Goal: Task Accomplishment & Management: Manage account settings

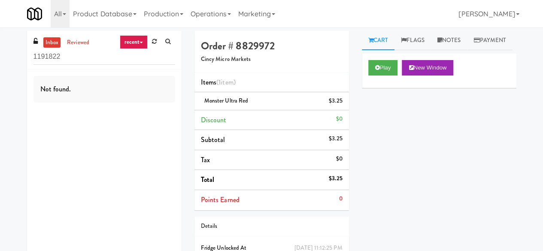
click at [88, 65] on div "inbox reviewed recent all unclear take inventory issue suspicious failed recent…" at bounding box center [104, 50] width 154 height 39
click at [88, 63] on input "1191822" at bounding box center [104, 57] width 142 height 16
click at [87, 63] on input "1191822" at bounding box center [104, 57] width 142 height 16
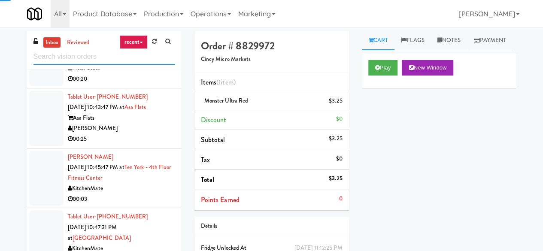
scroll to position [2273, 0]
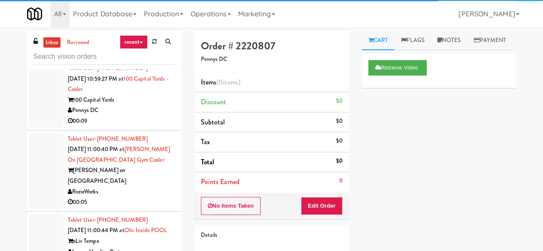
scroll to position [2788, 0]
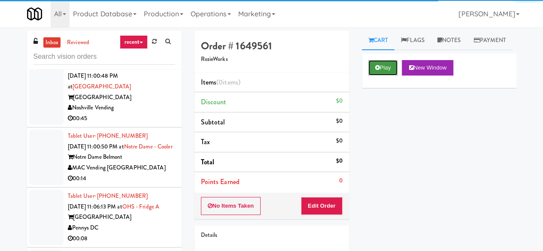
click at [391, 75] on button "Play" at bounding box center [383, 67] width 30 height 15
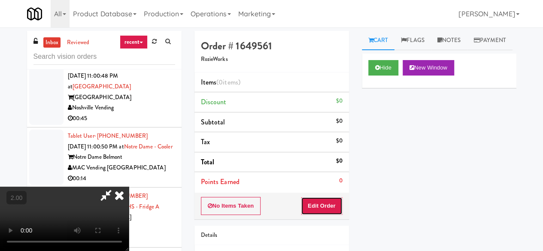
click at [319, 211] on button "Edit Order" at bounding box center [322, 206] width 42 height 18
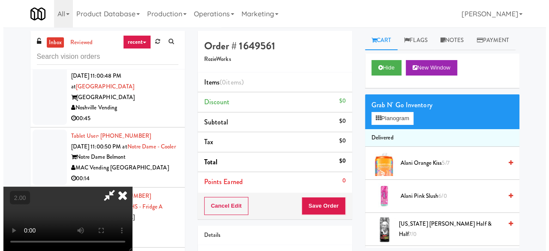
scroll to position [18, 0]
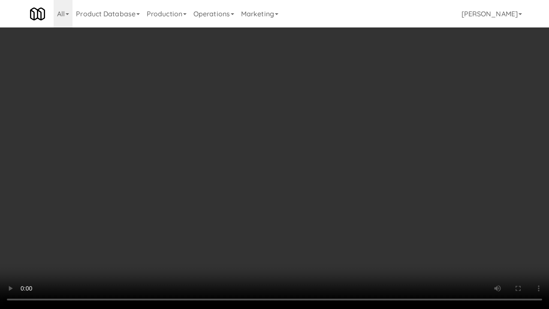
click at [292, 187] on video at bounding box center [274, 154] width 549 height 309
click at [316, 246] on video at bounding box center [274, 154] width 549 height 309
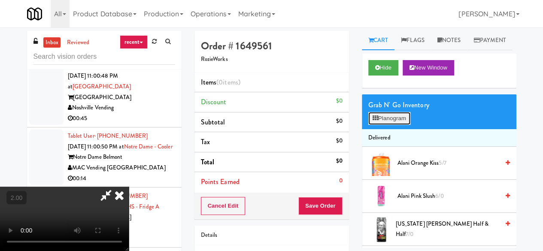
click at [387, 125] on button "Planogram" at bounding box center [389, 118] width 42 height 13
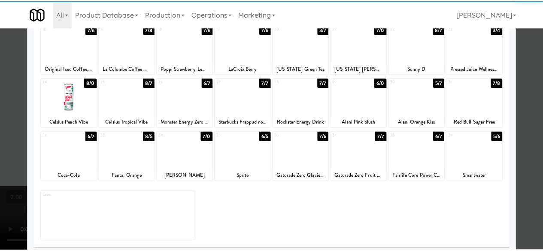
scroll to position [170, 0]
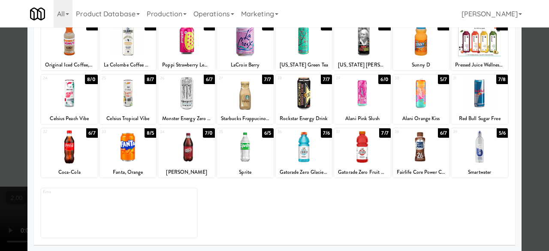
click at [415, 151] on div at bounding box center [421, 146] width 57 height 33
click at [512, 89] on div "Planogram Applied Last applied Tuesday 10:46 pm 1 15/9 Roasted and Salted Pista…" at bounding box center [274, 57] width 494 height 387
drag, startPoint x: 520, startPoint y: 86, endPoint x: 497, endPoint y: 86, distance: 22.7
click at [520, 86] on div at bounding box center [274, 125] width 549 height 251
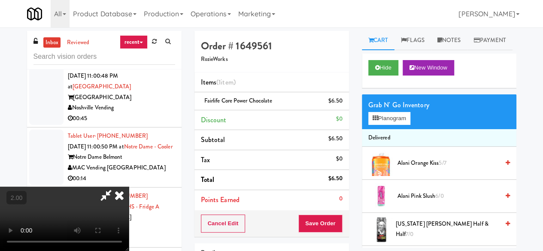
click at [116, 187] on icon at bounding box center [106, 195] width 20 height 17
click at [323, 217] on button "Save Order" at bounding box center [320, 223] width 44 height 18
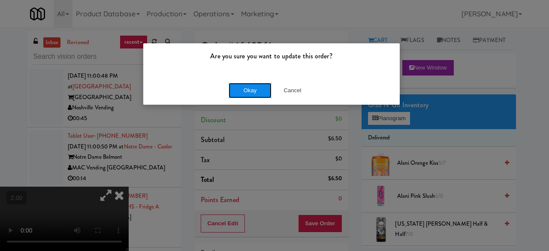
click at [258, 84] on button "Okay" at bounding box center [250, 90] width 43 height 15
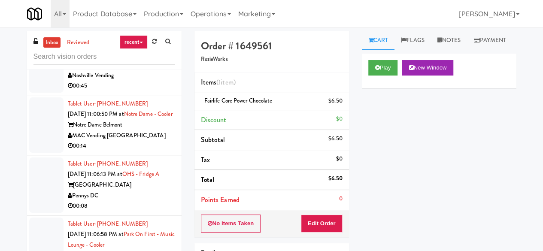
click at [140, 10] on div "Luxury Vending Partners" at bounding box center [121, 5] width 107 height 11
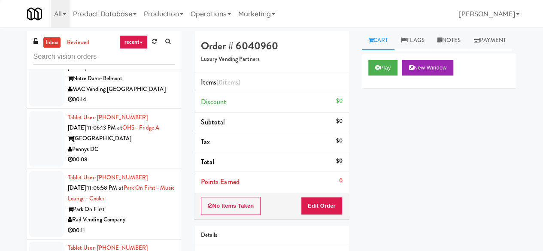
scroll to position [2916, 0]
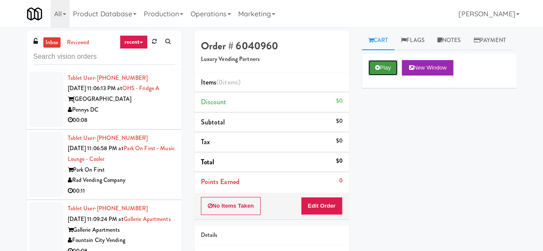
click at [394, 75] on button "Play" at bounding box center [383, 67] width 30 height 15
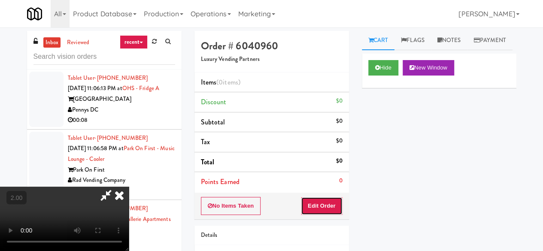
click at [320, 209] on button "Edit Order" at bounding box center [322, 206] width 42 height 18
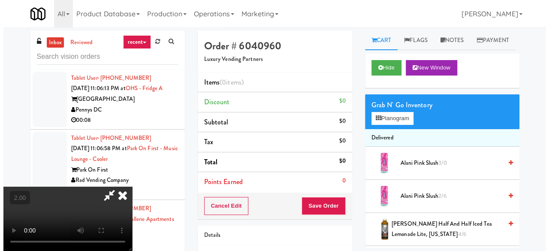
scroll to position [18, 0]
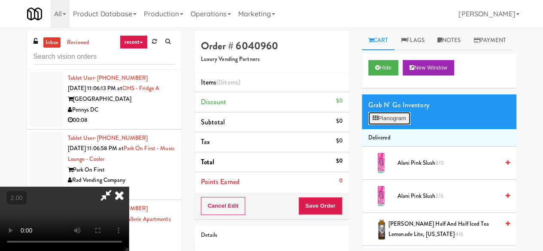
drag, startPoint x: 396, startPoint y: 141, endPoint x: 393, endPoint y: 137, distance: 5.2
click at [395, 125] on button "Planogram" at bounding box center [389, 118] width 42 height 13
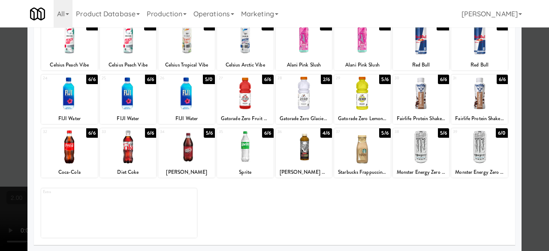
click at [310, 167] on div "Arnold Palmer Half and Half Iced Tea Lemonade Lite, Arizona" at bounding box center [304, 172] width 54 height 11
click at [304, 153] on div at bounding box center [304, 146] width 57 height 33
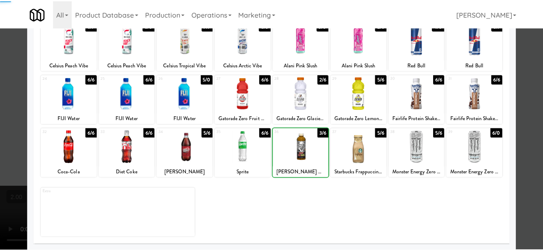
scroll to position [41, 0]
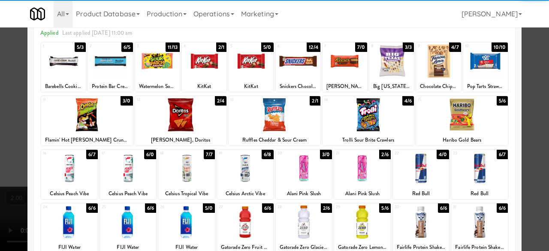
click at [277, 120] on div at bounding box center [275, 114] width 92 height 33
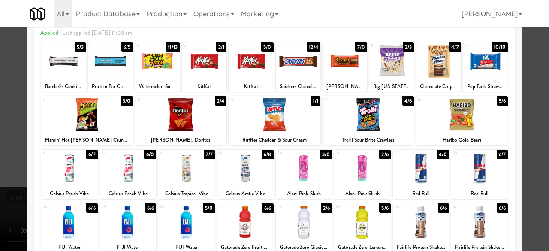
click at [521, 88] on div at bounding box center [274, 125] width 549 height 251
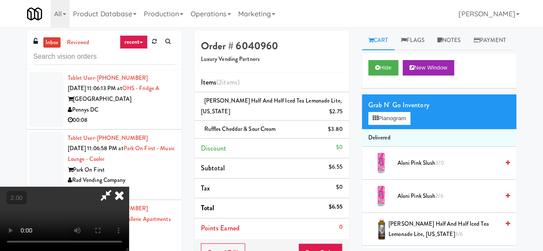
click at [116, 187] on icon at bounding box center [106, 195] width 20 height 17
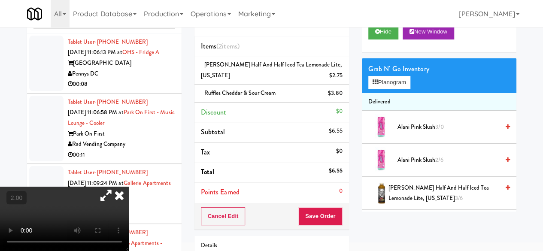
scroll to position [86, 0]
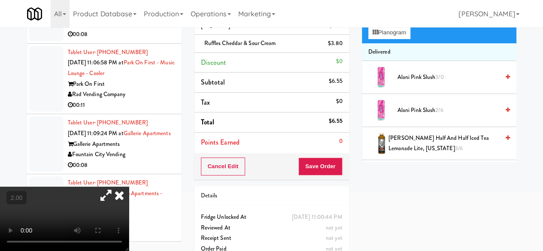
click at [314, 184] on div "Order # 6040960 Luxury Vending Partners Items (2 items ) Arnold Palmer Half and…" at bounding box center [271, 106] width 167 height 322
click at [332, 146] on li "Points Earned 0" at bounding box center [271, 143] width 154 height 20
click at [329, 154] on div "Cancel Edit Save Order" at bounding box center [271, 166] width 154 height 27
click at [328, 163] on button "Save Order" at bounding box center [320, 166] width 44 height 18
click at [329, 167] on button "Save Order" at bounding box center [320, 166] width 44 height 18
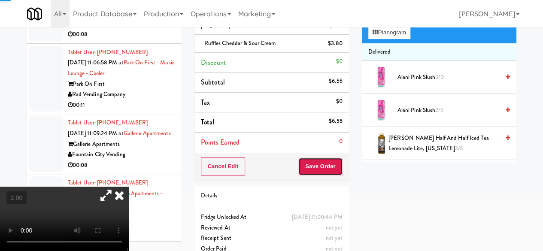
click at [329, 167] on button "Save Order" at bounding box center [320, 166] width 44 height 18
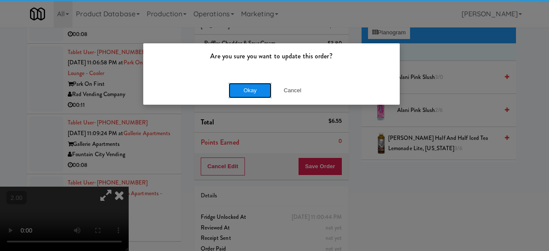
click at [264, 83] on button "Okay" at bounding box center [250, 90] width 43 height 15
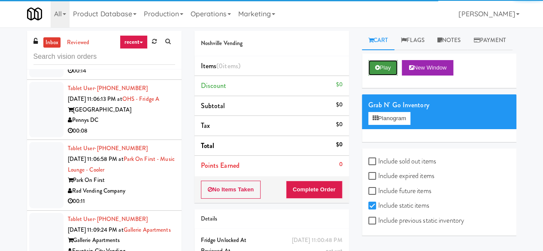
click at [378, 75] on button "Play" at bounding box center [383, 67] width 30 height 15
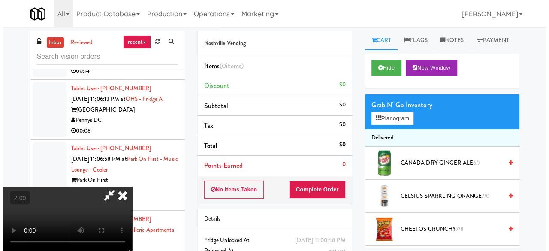
scroll to position [18, 0]
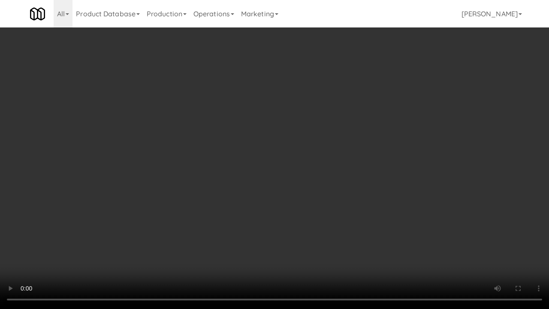
click at [307, 158] on video at bounding box center [274, 154] width 549 height 309
click at [293, 208] on video at bounding box center [274, 154] width 549 height 309
click at [365, 201] on video at bounding box center [274, 154] width 549 height 309
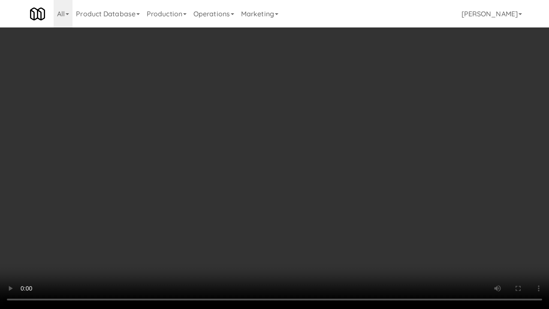
click at [366, 197] on video at bounding box center [274, 154] width 549 height 309
click at [263, 156] on video at bounding box center [274, 154] width 549 height 309
click at [271, 154] on video at bounding box center [274, 154] width 549 height 309
click at [271, 148] on video at bounding box center [274, 154] width 549 height 309
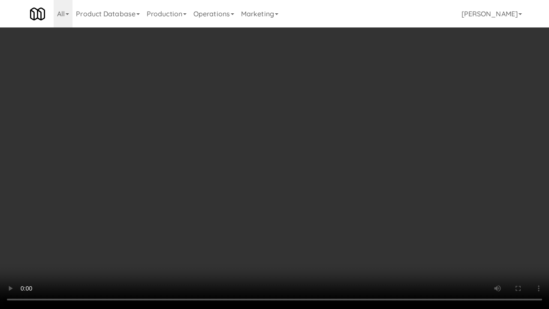
click at [271, 147] on video at bounding box center [274, 154] width 549 height 309
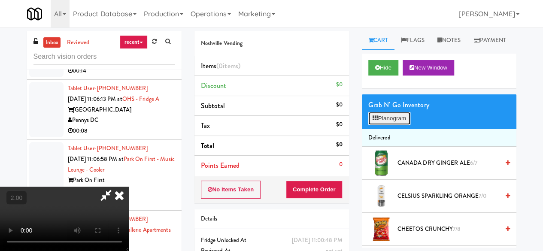
click at [389, 125] on button "Planogram" at bounding box center [389, 118] width 42 height 13
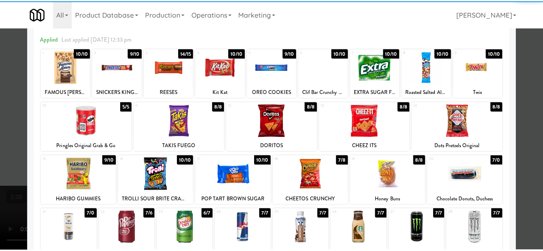
scroll to position [43, 0]
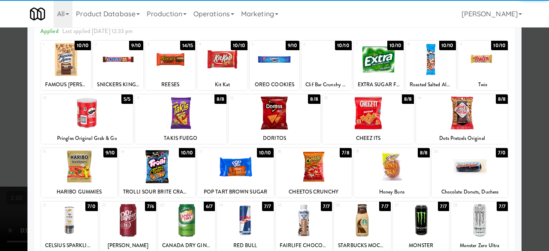
drag, startPoint x: 354, startPoint y: 115, endPoint x: 323, endPoint y: 115, distance: 31.7
click at [355, 115] on div at bounding box center [369, 112] width 92 height 33
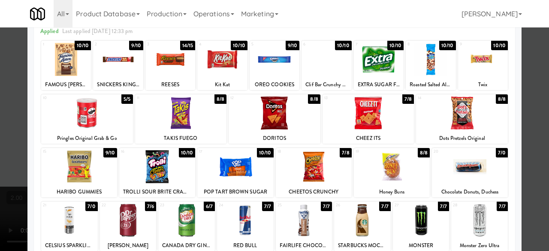
click at [287, 115] on div at bounding box center [275, 112] width 92 height 33
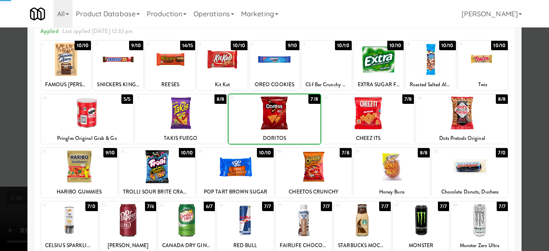
click at [352, 118] on div at bounding box center [369, 112] width 92 height 33
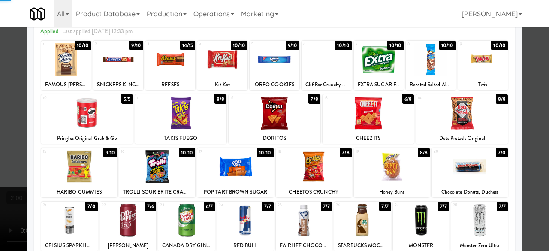
click at [283, 72] on div at bounding box center [275, 59] width 50 height 33
click at [0, 85] on div at bounding box center [274, 125] width 549 height 251
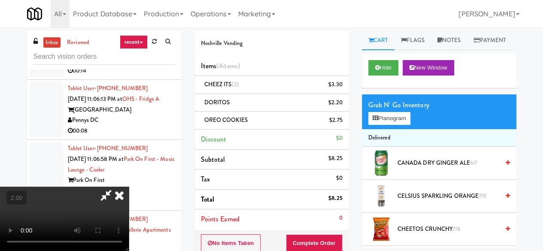
click at [129, 187] on video at bounding box center [64, 219] width 129 height 64
click at [397, 125] on button "Planogram" at bounding box center [389, 118] width 42 height 13
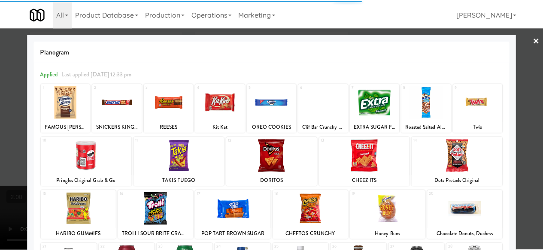
scroll to position [43, 0]
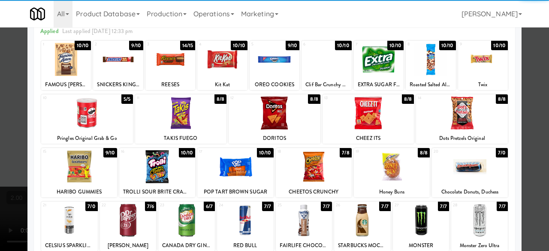
drag, startPoint x: 148, startPoint y: 163, endPoint x: 222, endPoint y: 165, distance: 73.8
click at [148, 164] on div at bounding box center [157, 166] width 76 height 33
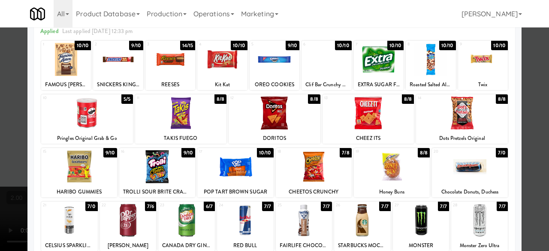
drag, startPoint x: 520, startPoint y: 92, endPoint x: 515, endPoint y: 91, distance: 4.3
click at [520, 91] on div at bounding box center [274, 125] width 549 height 251
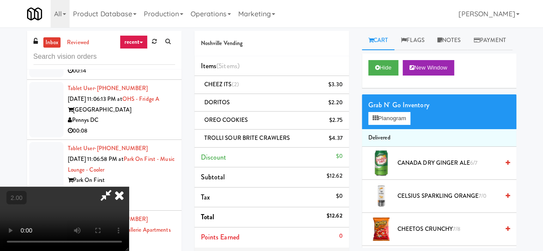
click at [116, 187] on icon at bounding box center [106, 195] width 20 height 17
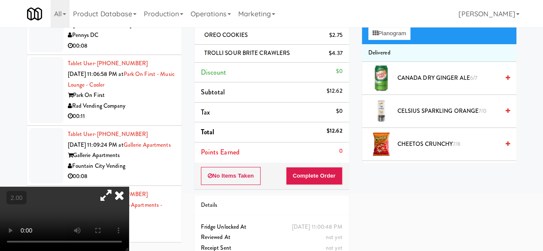
scroll to position [119, 0]
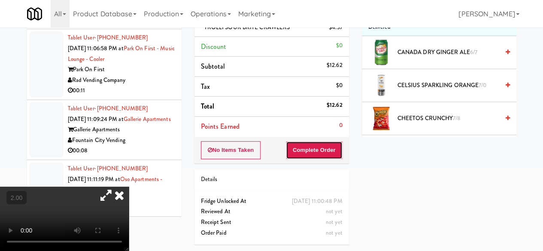
click at [317, 141] on button "Complete Order" at bounding box center [314, 150] width 57 height 18
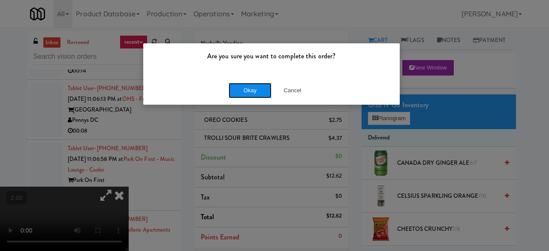
click at [259, 94] on button "Okay" at bounding box center [250, 90] width 43 height 15
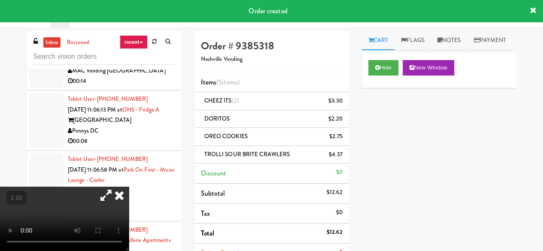
click at [116, 187] on icon at bounding box center [106, 195] width 20 height 17
click at [129, 187] on icon at bounding box center [119, 195] width 19 height 17
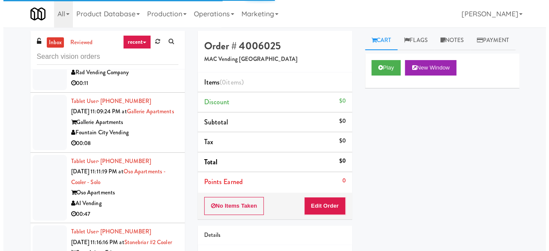
scroll to position [3131, 0]
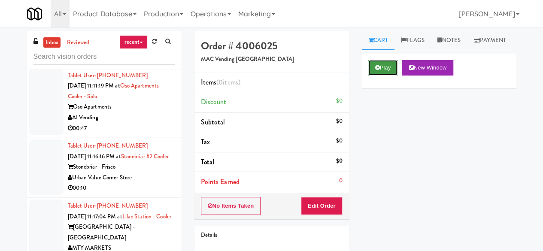
click at [380, 75] on button "Play" at bounding box center [383, 67] width 30 height 15
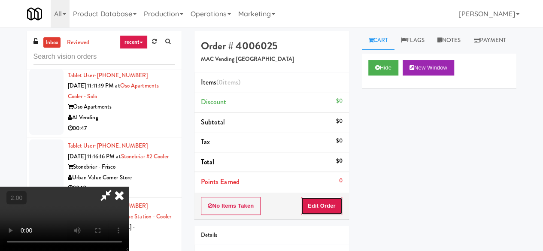
click at [329, 199] on button "Edit Order" at bounding box center [322, 206] width 42 height 18
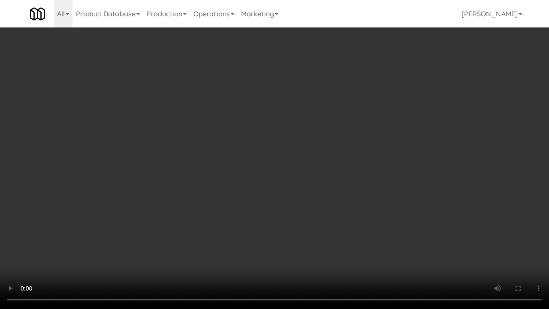
click at [268, 174] on video at bounding box center [274, 154] width 549 height 309
click at [270, 174] on video at bounding box center [274, 154] width 549 height 309
click at [316, 163] on video at bounding box center [274, 154] width 549 height 309
click at [338, 142] on video at bounding box center [274, 154] width 549 height 309
click at [340, 161] on video at bounding box center [274, 154] width 549 height 309
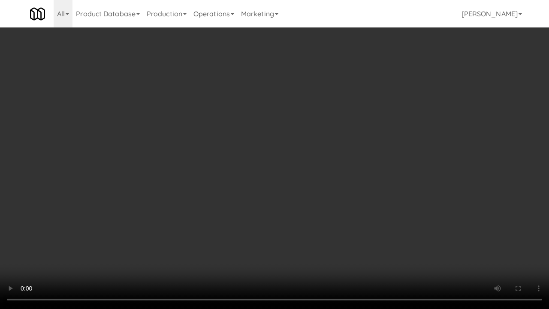
click at [340, 161] on video at bounding box center [274, 154] width 549 height 309
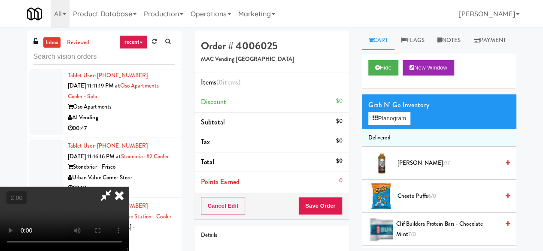
click at [389, 112] on div "Grab N' Go Inventory" at bounding box center [439, 105] width 142 height 13
click at [394, 125] on button "Planogram" at bounding box center [389, 118] width 42 height 13
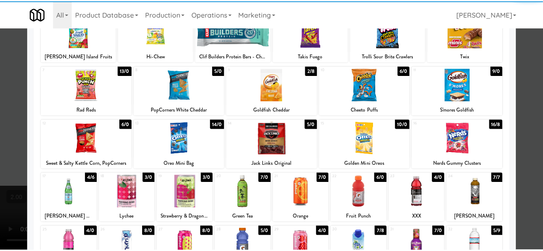
scroll to position [129, 0]
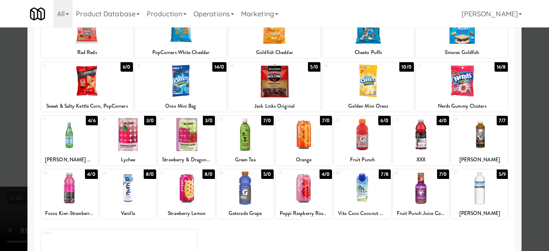
click at [284, 93] on div at bounding box center [275, 80] width 92 height 33
click at [523, 83] on div at bounding box center [274, 125] width 549 height 251
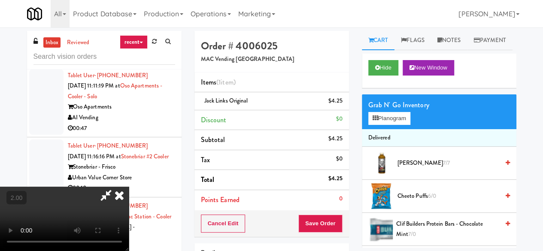
click at [129, 187] on video at bounding box center [64, 219] width 129 height 64
click at [116, 187] on icon at bounding box center [106, 195] width 20 height 17
click at [322, 223] on button "Save Order" at bounding box center [320, 223] width 44 height 18
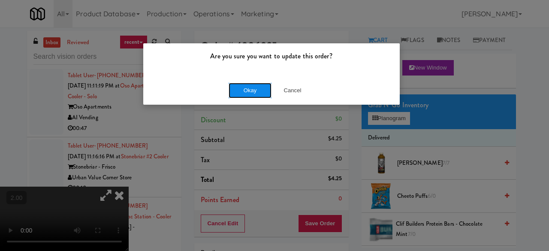
click at [250, 90] on button "Okay" at bounding box center [250, 90] width 43 height 15
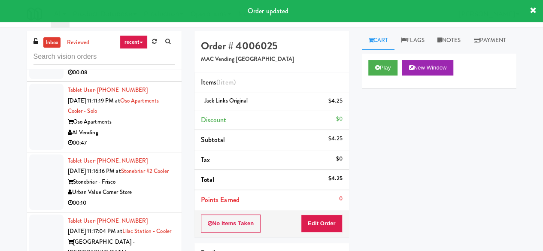
scroll to position [3055, 0]
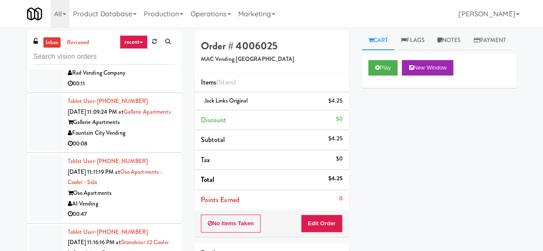
click at [137, 8] on div "Pennys DC" at bounding box center [121, 2] width 107 height 11
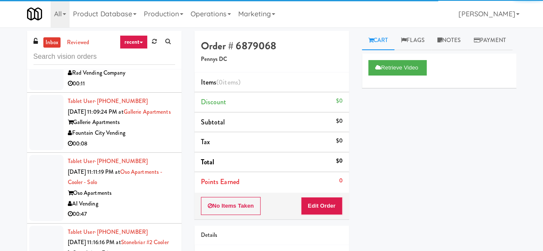
scroll to position [3141, 0]
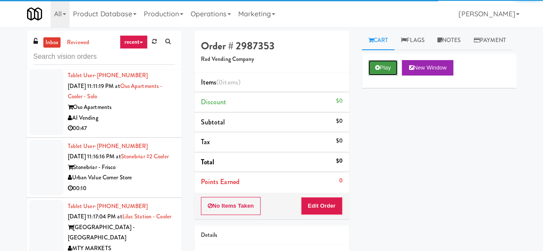
click at [377, 70] on icon at bounding box center [377, 68] width 5 height 6
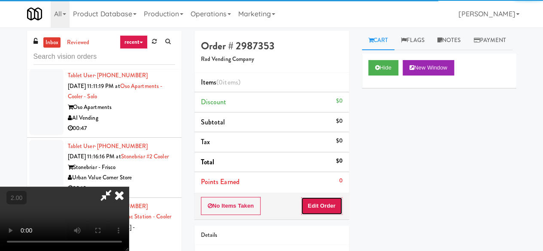
click at [316, 201] on button "Edit Order" at bounding box center [322, 206] width 42 height 18
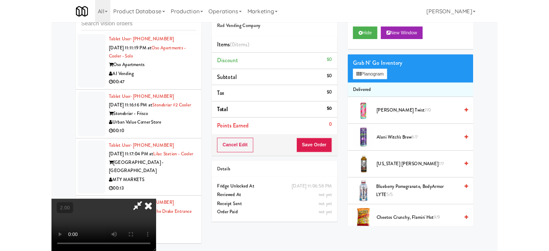
scroll to position [81, 0]
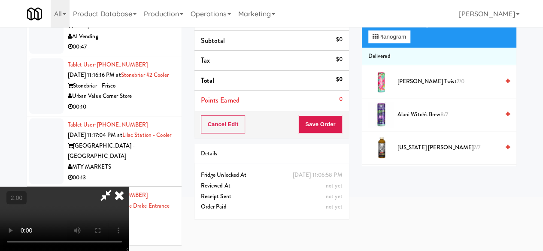
click at [395, 48] on div "Grab N' Go Inventory Planogram" at bounding box center [439, 30] width 154 height 35
click at [395, 43] on button "Planogram" at bounding box center [389, 36] width 42 height 13
click at [0, 0] on div at bounding box center [0, 0] width 0 height 0
click at [383, 43] on button "Planogram" at bounding box center [389, 36] width 42 height 13
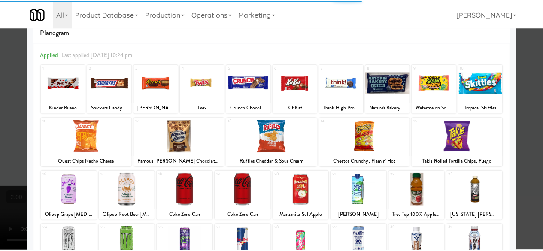
scroll to position [43, 0]
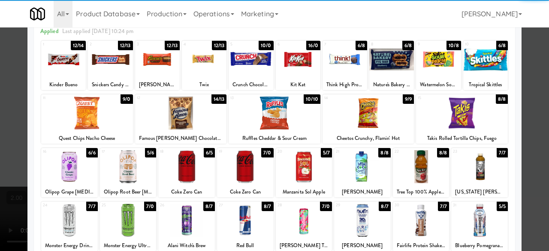
click at [232, 172] on div at bounding box center [245, 166] width 57 height 33
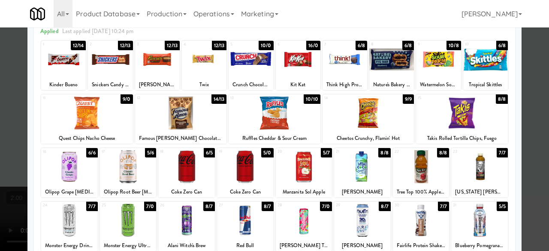
click at [523, 82] on div at bounding box center [274, 125] width 549 height 251
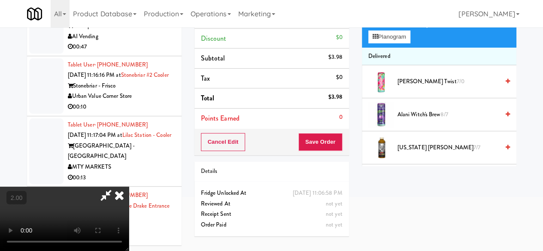
click at [116, 187] on icon at bounding box center [106, 195] width 20 height 17
click at [327, 138] on button "Save Order" at bounding box center [320, 142] width 44 height 18
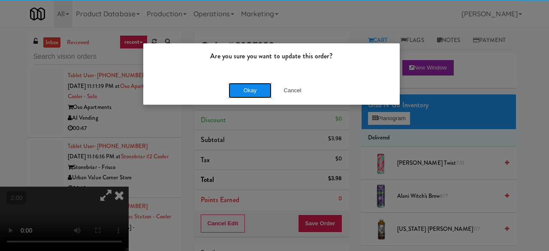
click at [254, 89] on button "Okay" at bounding box center [250, 90] width 43 height 15
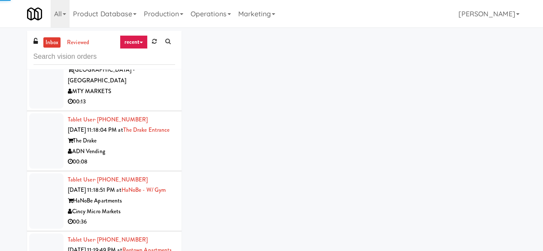
scroll to position [3270, 0]
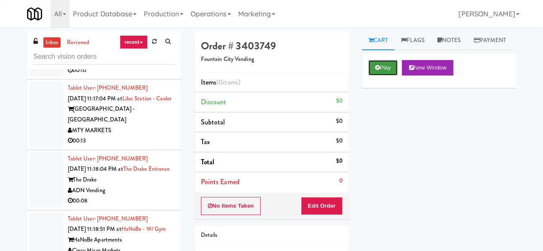
click at [381, 75] on button "Play" at bounding box center [383, 67] width 30 height 15
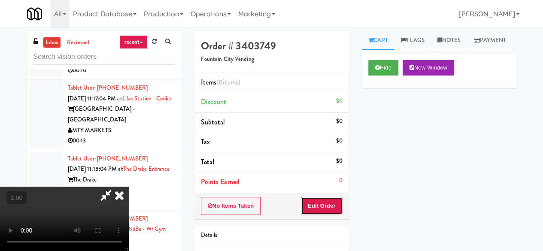
click at [328, 205] on button "Edit Order" at bounding box center [322, 206] width 42 height 18
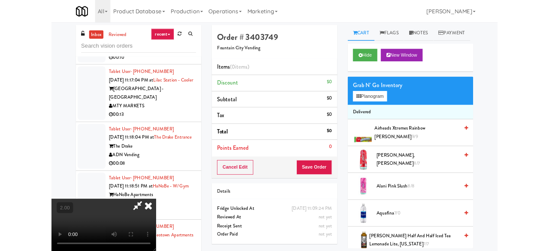
scroll to position [18, 0]
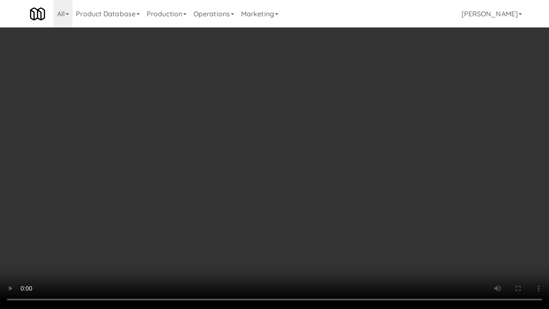
click at [347, 202] on video at bounding box center [274, 154] width 549 height 309
click at [316, 219] on video at bounding box center [274, 154] width 549 height 309
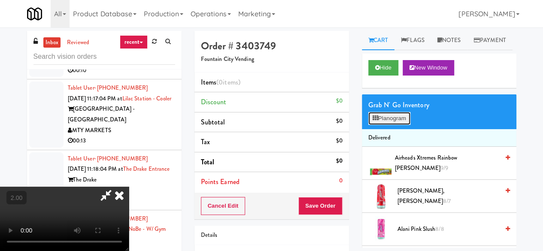
click at [383, 125] on button "Planogram" at bounding box center [389, 118] width 42 height 13
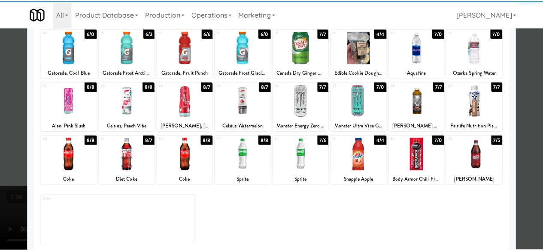
scroll to position [170, 0]
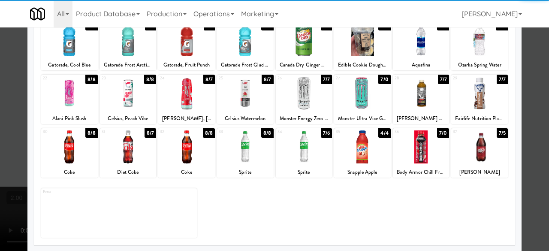
click at [466, 152] on div at bounding box center [479, 146] width 57 height 33
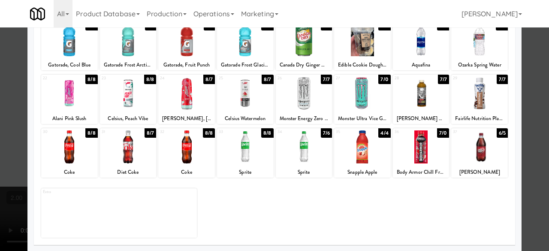
drag, startPoint x: 538, startPoint y: 112, endPoint x: 320, endPoint y: 144, distance: 220.2
click at [537, 111] on div at bounding box center [274, 125] width 549 height 251
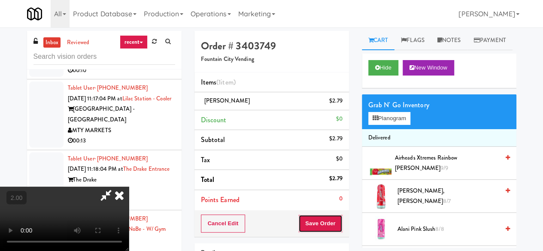
click at [329, 222] on button "Save Order" at bounding box center [320, 223] width 44 height 18
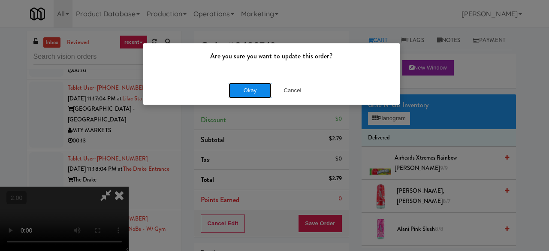
click at [230, 91] on button "Okay" at bounding box center [250, 90] width 43 height 15
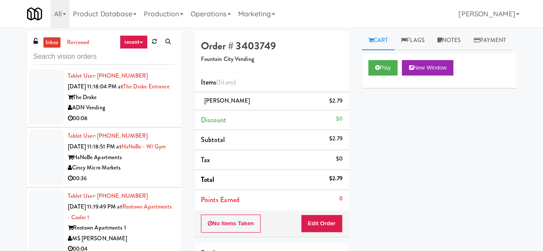
scroll to position [3398, 0]
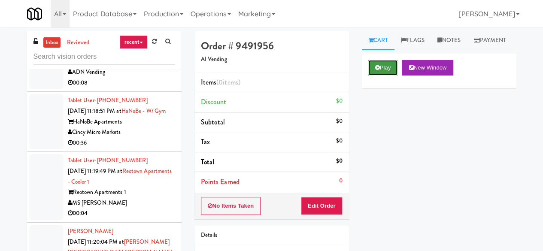
click at [378, 75] on button "Play" at bounding box center [383, 67] width 30 height 15
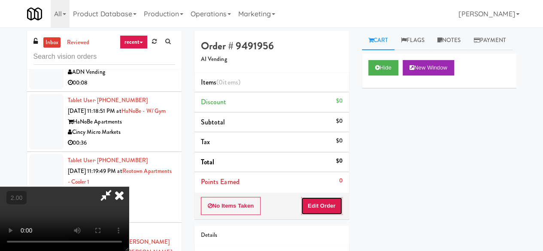
click at [329, 200] on button "Edit Order" at bounding box center [322, 206] width 42 height 18
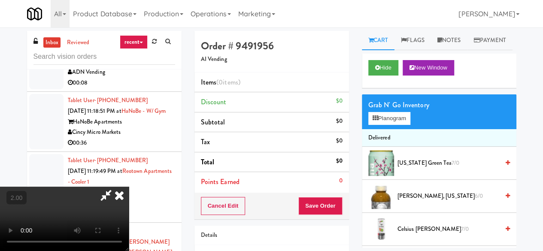
scroll to position [18, 0]
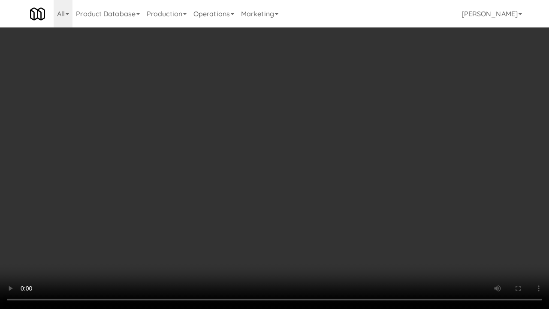
click at [306, 186] on video at bounding box center [274, 154] width 549 height 309
click at [307, 174] on video at bounding box center [274, 154] width 549 height 309
click at [313, 167] on video at bounding box center [274, 154] width 549 height 309
click at [264, 192] on video at bounding box center [274, 154] width 549 height 309
click at [332, 174] on video at bounding box center [274, 154] width 549 height 309
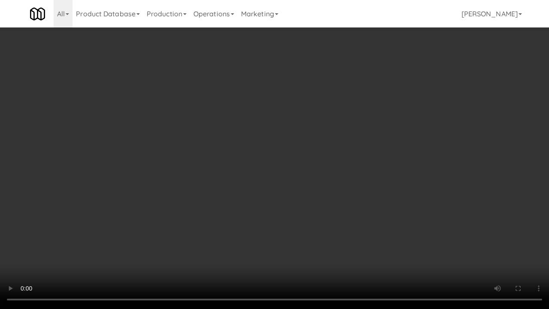
drag, startPoint x: 332, startPoint y: 174, endPoint x: 332, endPoint y: 137, distance: 37.3
click at [332, 174] on video at bounding box center [274, 154] width 549 height 309
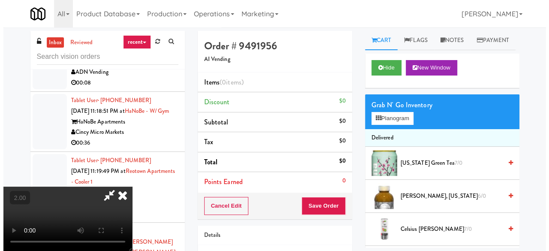
scroll to position [103, 0]
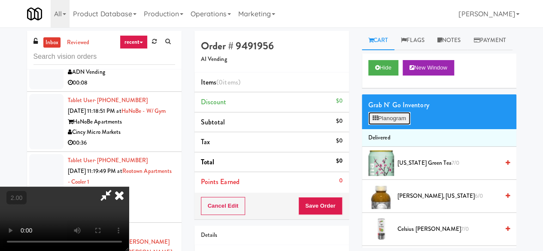
click at [380, 125] on button "Planogram" at bounding box center [389, 118] width 42 height 13
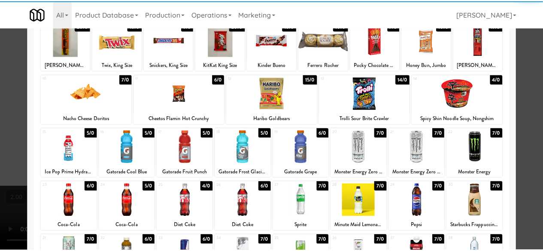
scroll to position [86, 0]
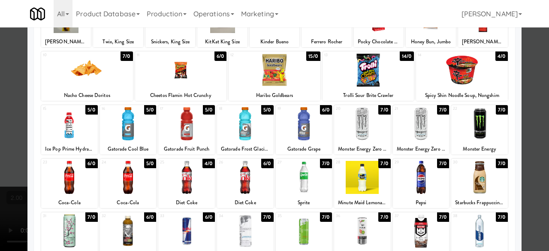
click at [194, 125] on div at bounding box center [186, 123] width 57 height 33
click at [244, 138] on div at bounding box center [245, 123] width 57 height 33
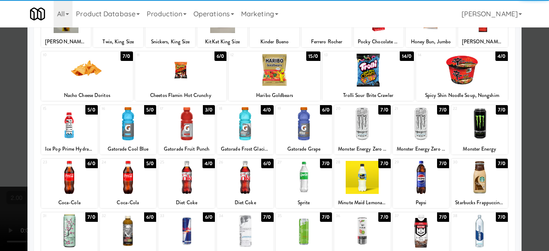
click at [370, 85] on div at bounding box center [369, 70] width 92 height 33
click at [529, 52] on div at bounding box center [274, 125] width 549 height 251
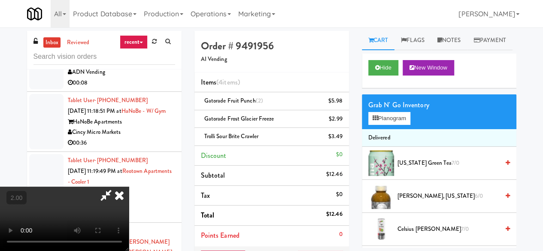
click at [116, 187] on icon at bounding box center [106, 195] width 20 height 17
click at [341, 103] on icon at bounding box center [343, 104] width 4 height 6
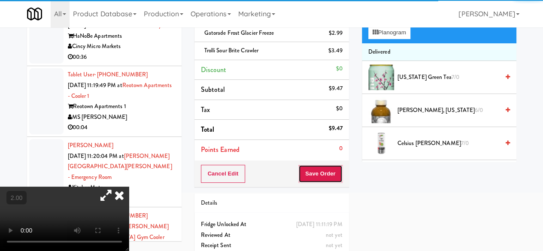
click at [320, 173] on button "Save Order" at bounding box center [320, 174] width 44 height 18
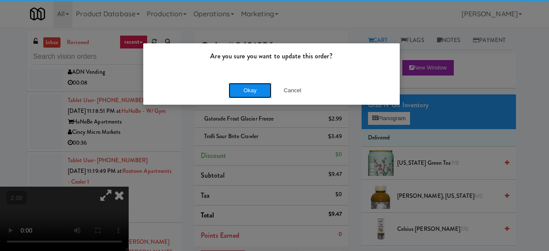
click at [247, 93] on button "Okay" at bounding box center [250, 90] width 43 height 15
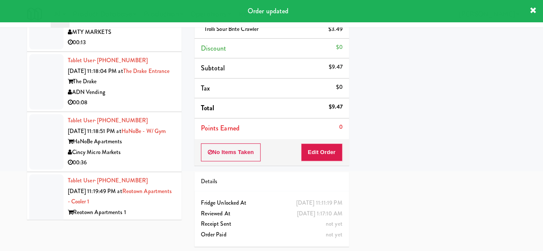
scroll to position [3312, 0]
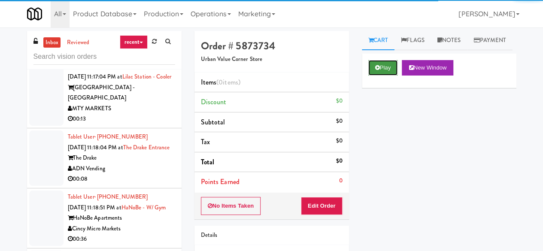
click at [387, 75] on button "Play" at bounding box center [383, 67] width 30 height 15
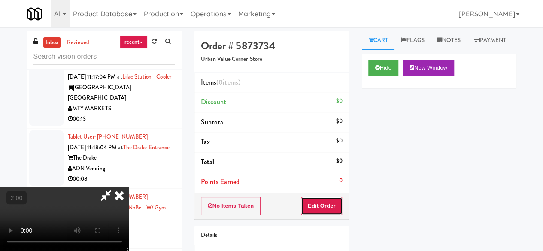
click at [330, 203] on button "Edit Order" at bounding box center [322, 206] width 42 height 18
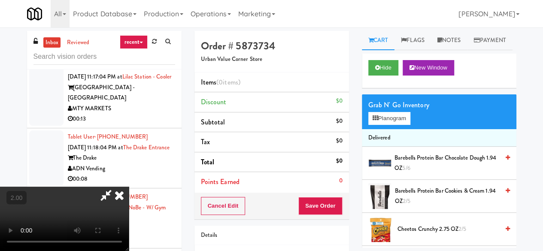
scroll to position [18, 0]
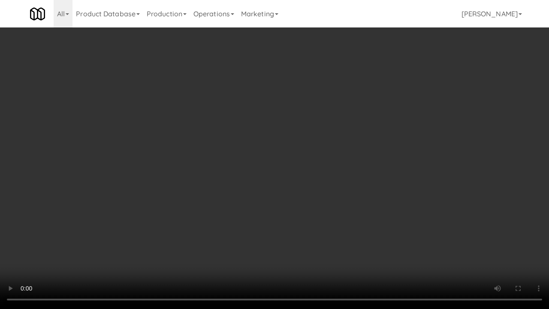
click at [380, 199] on video at bounding box center [274, 154] width 549 height 309
click at [359, 175] on video at bounding box center [274, 154] width 549 height 309
click at [365, 170] on video at bounding box center [274, 154] width 549 height 309
click at [358, 173] on video at bounding box center [274, 154] width 549 height 309
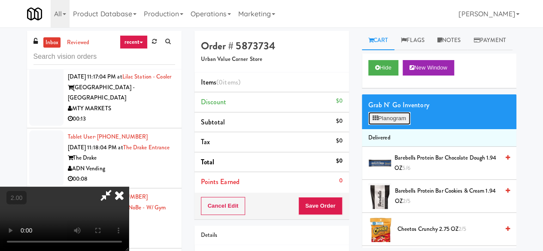
click at [398, 125] on button "Planogram" at bounding box center [389, 118] width 42 height 13
click at [0, 0] on div at bounding box center [0, 0] width 0 height 0
click at [398, 125] on button "Planogram" at bounding box center [389, 118] width 42 height 13
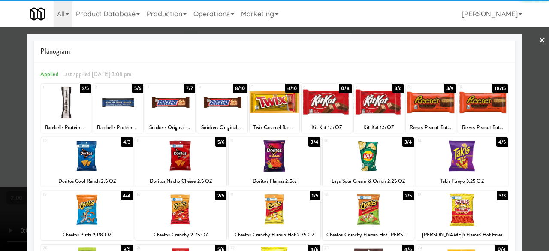
click at [314, 105] on div at bounding box center [326, 102] width 50 height 33
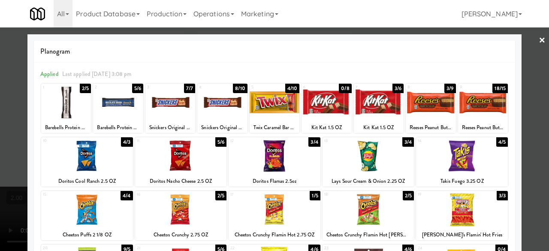
click at [529, 91] on div at bounding box center [274, 125] width 549 height 251
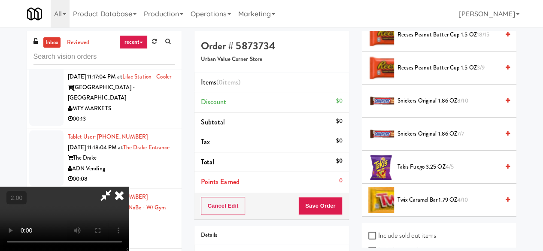
scroll to position [1004, 0]
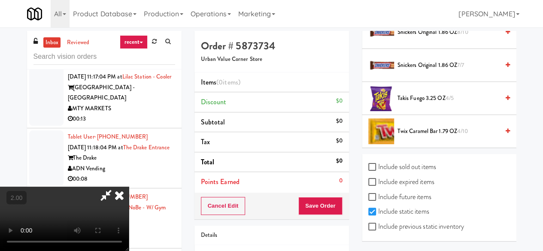
click at [408, 227] on label "Include previous static inventory" at bounding box center [416, 226] width 96 height 13
click at [378, 227] on input "Include previous static inventory" at bounding box center [373, 226] width 10 height 7
checkbox input "true"
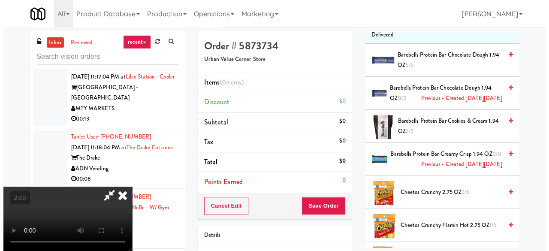
scroll to position [0, 0]
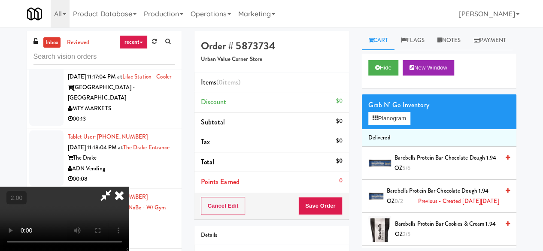
click at [377, 112] on div "Grab N' Go Inventory" at bounding box center [439, 105] width 142 height 13
click at [388, 125] on button "Planogram" at bounding box center [389, 118] width 42 height 13
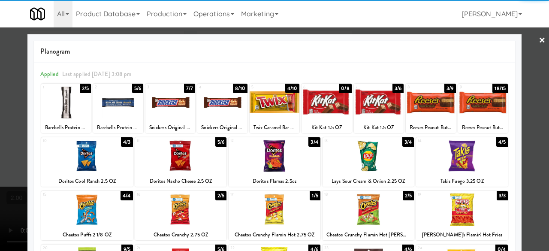
click at [316, 110] on div at bounding box center [326, 102] width 50 height 33
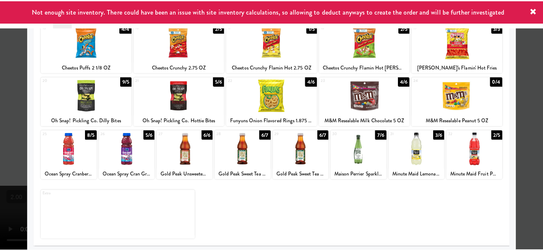
scroll to position [170, 0]
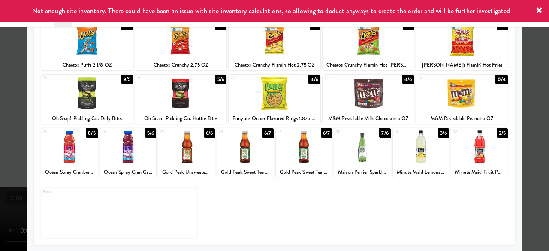
click at [372, 163] on div "30 7/6 Maison Perrier Sparkling Water" at bounding box center [362, 152] width 57 height 49
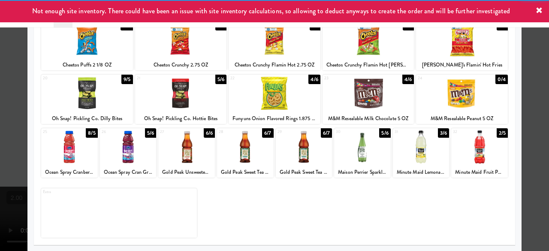
click at [533, 91] on div at bounding box center [274, 125] width 549 height 251
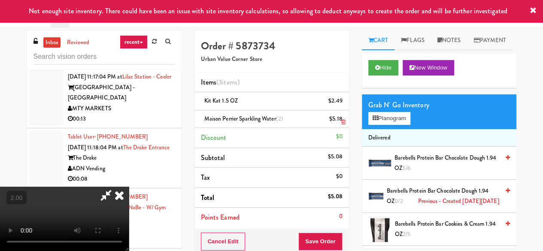
click at [343, 123] on icon at bounding box center [343, 122] width 4 height 6
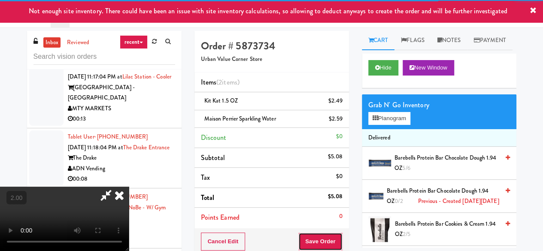
click at [338, 241] on button "Save Order" at bounding box center [320, 241] width 44 height 18
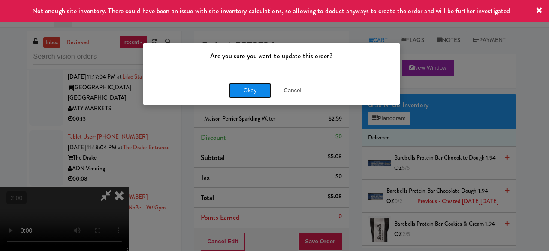
click at [243, 89] on button "Okay" at bounding box center [250, 90] width 43 height 15
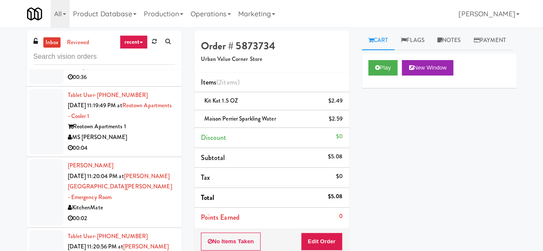
scroll to position [3527, 0]
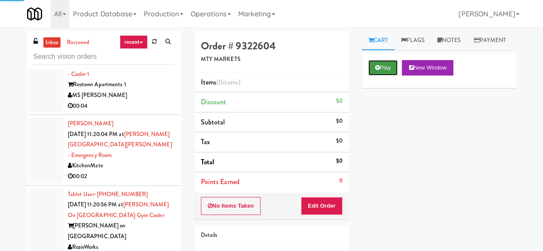
click at [385, 75] on button "Play" at bounding box center [383, 67] width 30 height 15
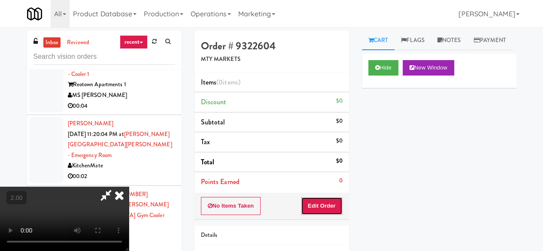
click at [333, 203] on button "Edit Order" at bounding box center [322, 206] width 42 height 18
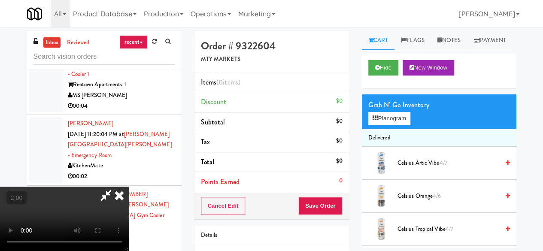
scroll to position [18, 0]
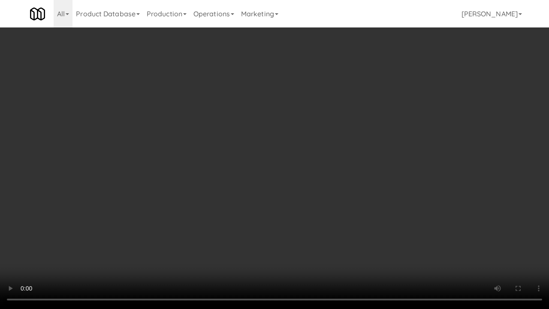
click at [330, 161] on video at bounding box center [274, 154] width 549 height 309
click at [329, 158] on video at bounding box center [274, 154] width 549 height 309
click at [325, 152] on video at bounding box center [274, 154] width 549 height 309
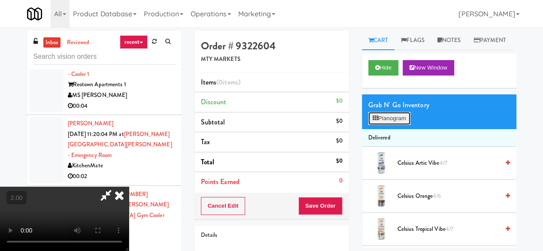
click at [395, 125] on button "Planogram" at bounding box center [389, 118] width 42 height 13
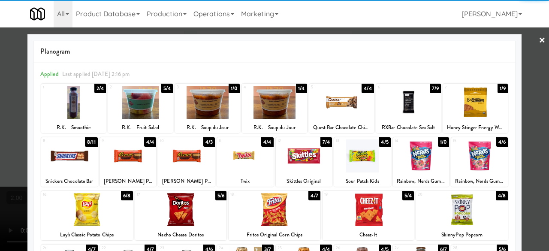
click at [75, 151] on div at bounding box center [69, 155] width 57 height 33
click at [287, 157] on div at bounding box center [304, 155] width 57 height 33
drag, startPoint x: 528, startPoint y: 112, endPoint x: 282, endPoint y: 121, distance: 246.8
click at [528, 111] on div at bounding box center [274, 125] width 549 height 251
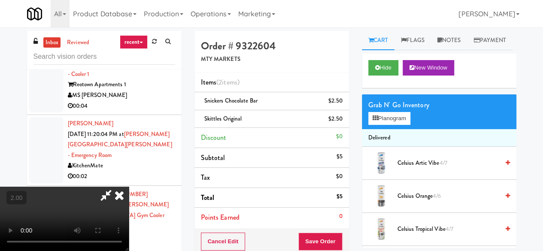
click at [116, 187] on icon at bounding box center [106, 195] width 20 height 17
click at [315, 239] on button "Save Order" at bounding box center [320, 241] width 44 height 18
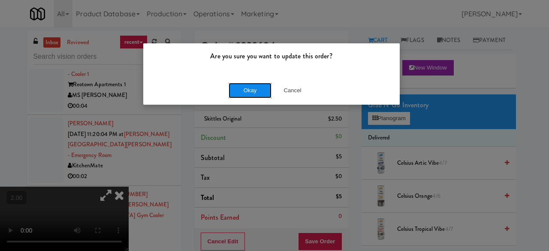
click at [254, 94] on button "Okay" at bounding box center [250, 90] width 43 height 15
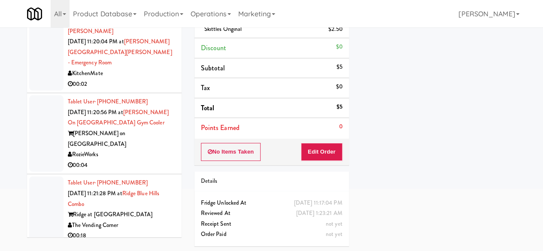
scroll to position [3527, 0]
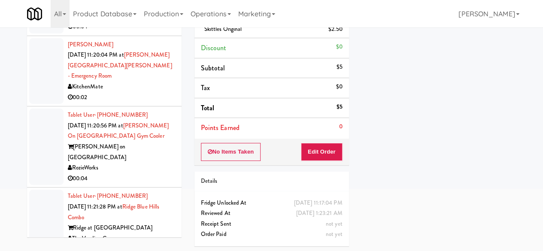
drag, startPoint x: 139, startPoint y: 122, endPoint x: 146, endPoint y: 124, distance: 7.4
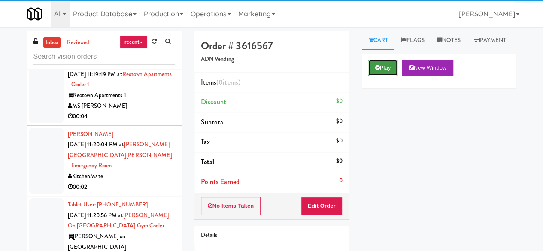
click at [379, 70] on icon at bounding box center [377, 68] width 5 height 6
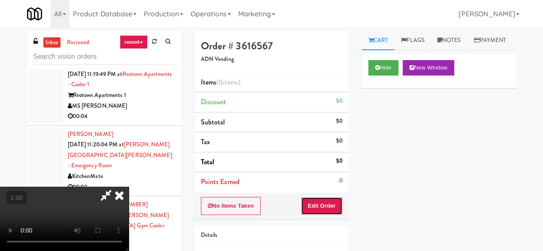
click at [327, 204] on button "Edit Order" at bounding box center [322, 206] width 42 height 18
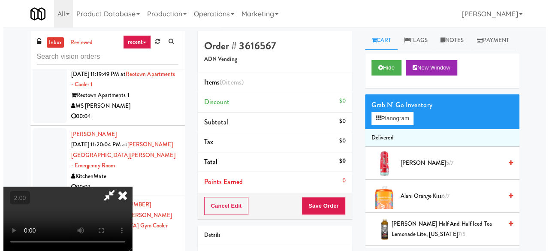
scroll to position [18, 0]
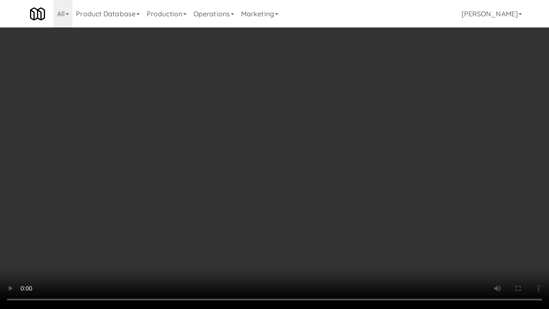
click at [303, 204] on video at bounding box center [274, 154] width 549 height 309
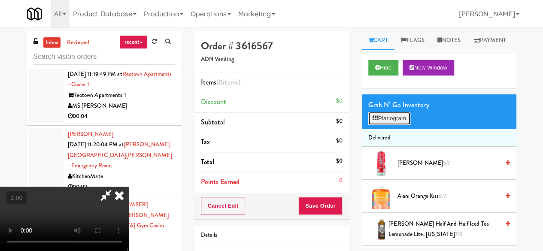
click at [402, 125] on button "Planogram" at bounding box center [389, 118] width 42 height 13
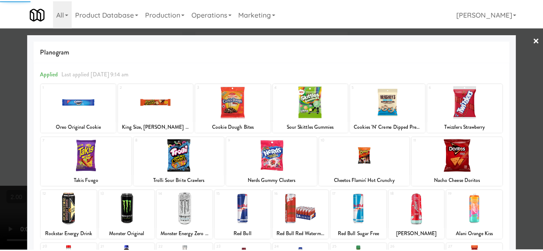
scroll to position [170, 0]
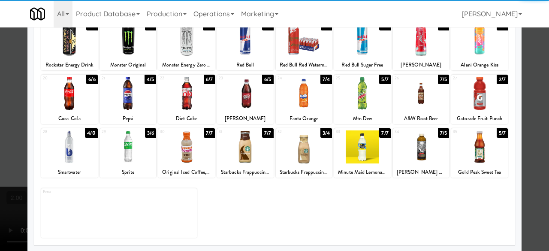
click at [241, 116] on div "Dr Pepper" at bounding box center [245, 118] width 54 height 11
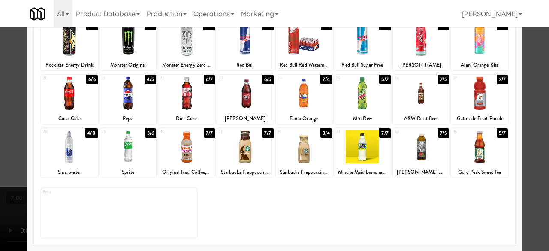
click at [241, 93] on div at bounding box center [245, 93] width 57 height 33
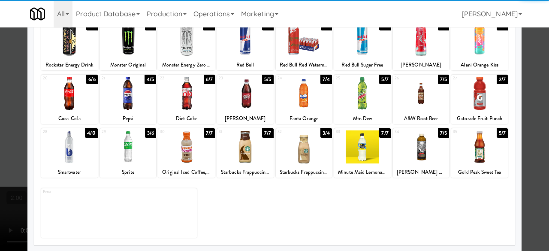
click at [527, 75] on div at bounding box center [274, 125] width 549 height 251
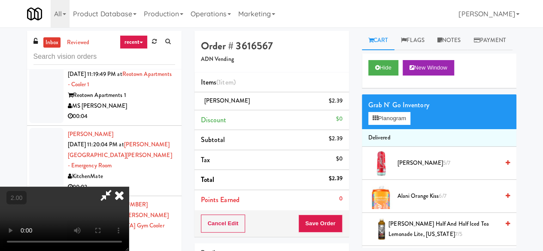
click at [338, 213] on div "Cancel Edit Save Order" at bounding box center [271, 223] width 154 height 27
click at [337, 217] on button "Save Order" at bounding box center [320, 223] width 44 height 18
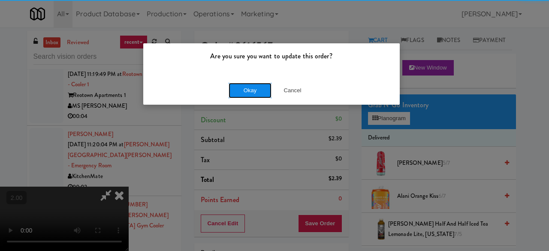
click at [262, 93] on button "Okay" at bounding box center [250, 90] width 43 height 15
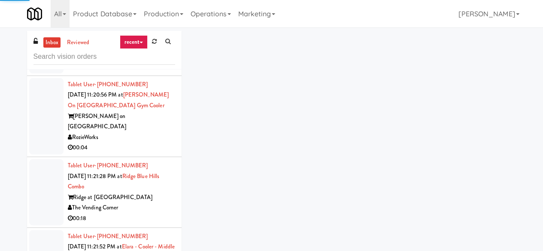
scroll to position [3741, 0]
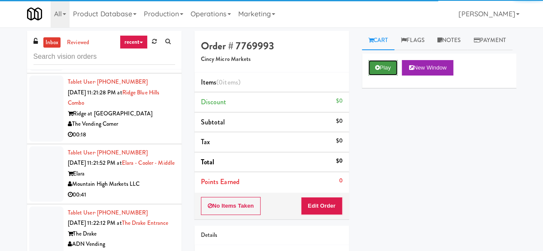
click at [381, 75] on button "Play" at bounding box center [383, 67] width 30 height 15
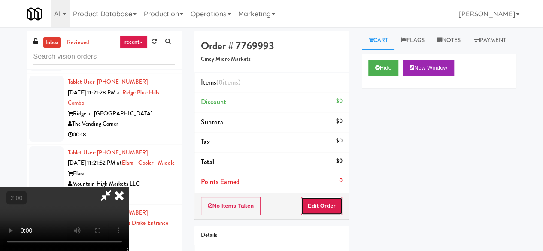
click at [319, 200] on button "Edit Order" at bounding box center [322, 206] width 42 height 18
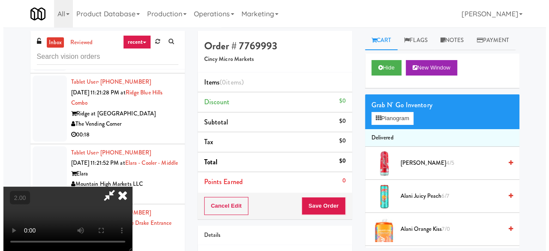
scroll to position [18, 0]
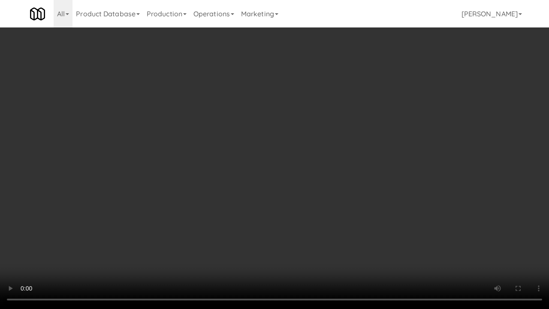
click at [316, 200] on video at bounding box center [274, 154] width 549 height 309
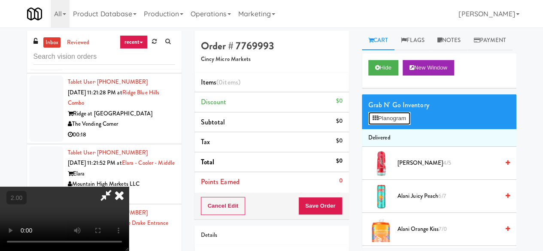
click at [405, 125] on button "Planogram" at bounding box center [389, 118] width 42 height 13
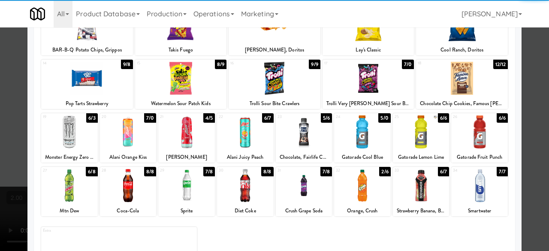
scroll to position [170, 0]
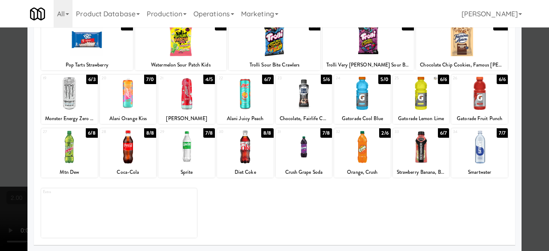
click at [369, 99] on div at bounding box center [362, 93] width 57 height 33
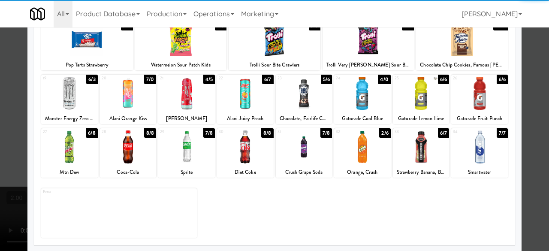
click at [488, 112] on div "26 6/6 Gatorade Fruit Punch" at bounding box center [479, 99] width 57 height 49
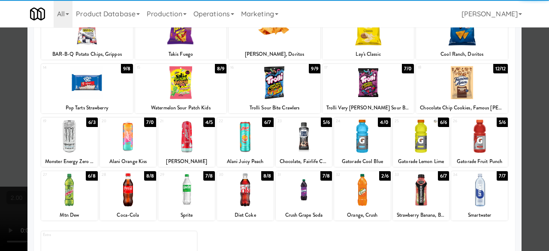
click at [464, 92] on div at bounding box center [462, 82] width 92 height 33
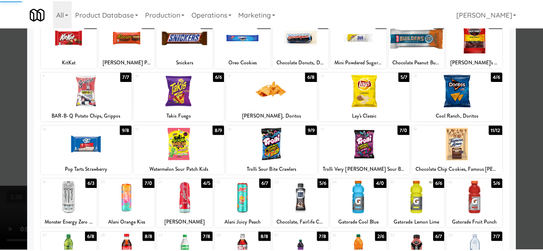
scroll to position [0, 0]
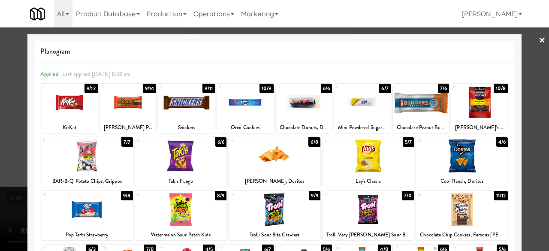
click at [138, 102] on div at bounding box center [128, 102] width 57 height 33
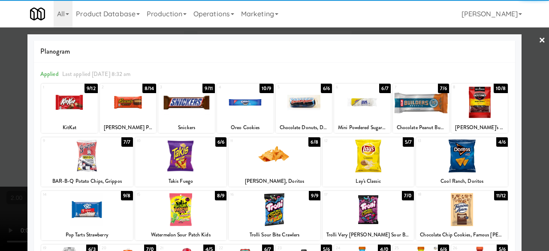
drag, startPoint x: 534, startPoint y: 47, endPoint x: 497, endPoint y: 53, distance: 37.8
click at [539, 47] on link "×" at bounding box center [542, 40] width 7 height 27
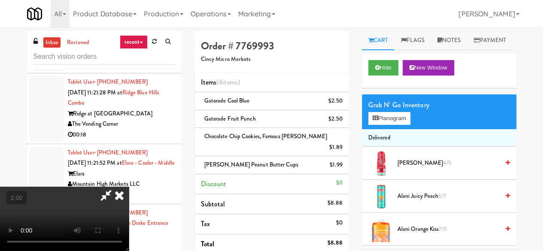
click at [116, 187] on icon at bounding box center [106, 195] width 20 height 17
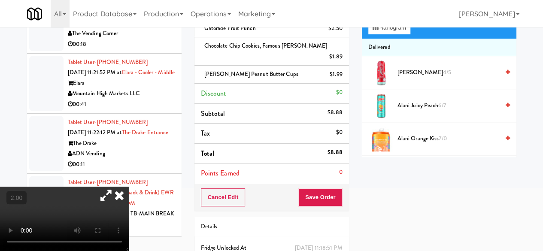
scroll to position [125, 0]
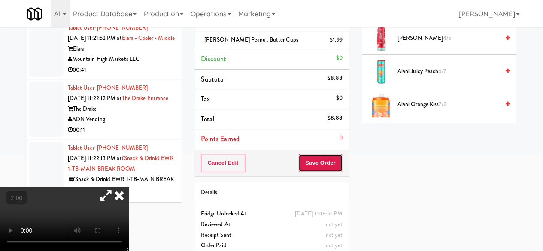
click at [316, 154] on button "Save Order" at bounding box center [320, 163] width 44 height 18
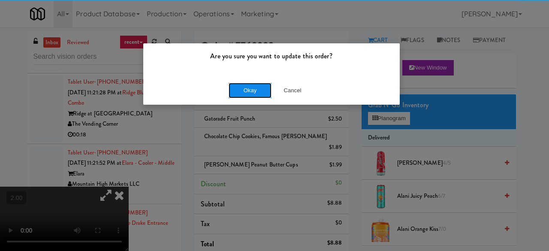
click at [261, 85] on button "Okay" at bounding box center [250, 90] width 43 height 15
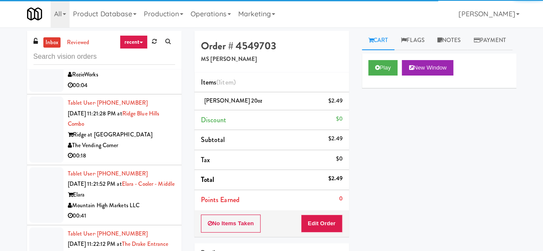
click at [143, 9] on div "00:02" at bounding box center [121, 4] width 107 height 11
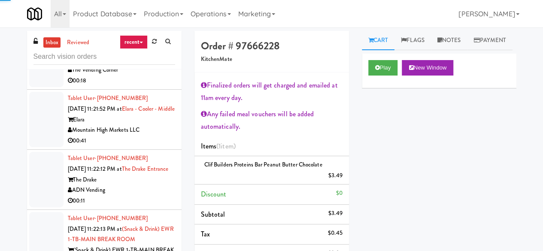
scroll to position [3827, 0]
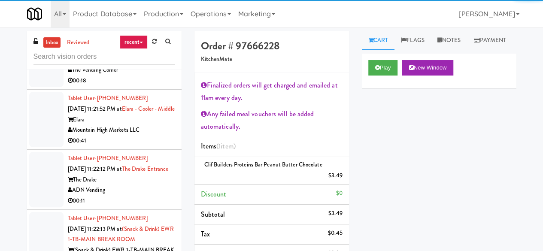
click at [147, 15] on div "00:04" at bounding box center [121, 10] width 107 height 11
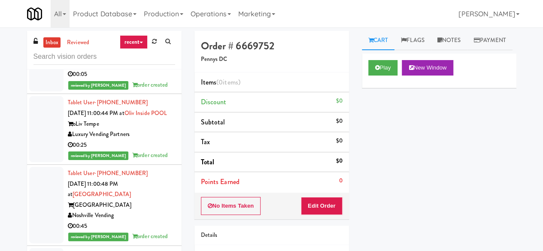
scroll to position [2755, 0]
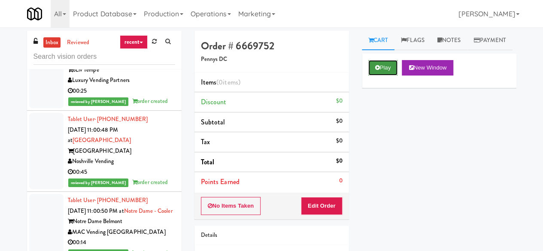
click at [371, 75] on button "Play" at bounding box center [383, 67] width 30 height 15
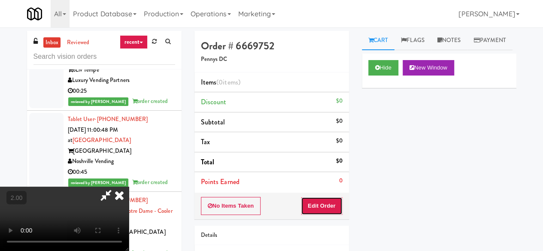
click at [335, 203] on button "Edit Order" at bounding box center [322, 206] width 42 height 18
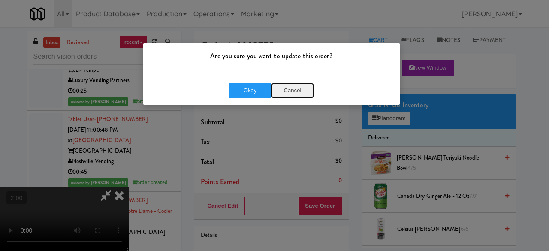
click at [295, 90] on button "Cancel" at bounding box center [292, 90] width 43 height 15
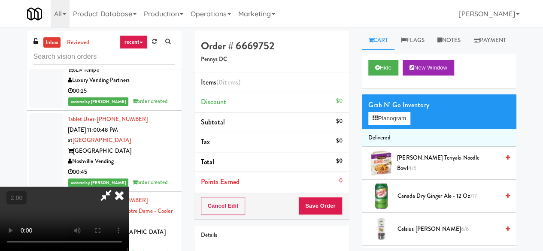
scroll to position [18, 0]
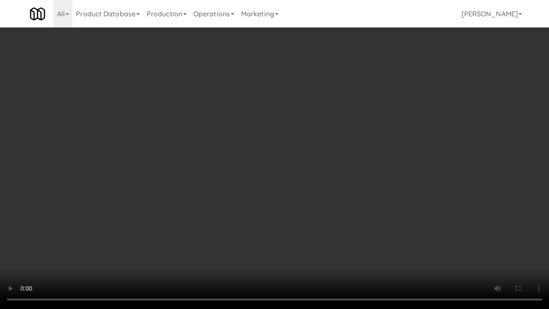
click at [298, 189] on video at bounding box center [274, 154] width 549 height 309
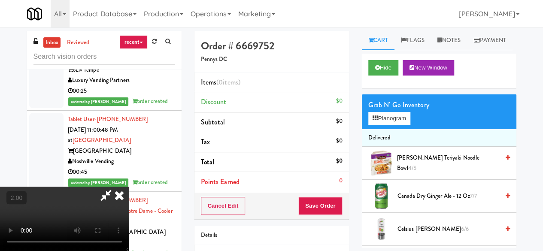
click at [421, 202] on span "Canada Dry Ginger Ale - 12 oz 7/7" at bounding box center [448, 196] width 102 height 11
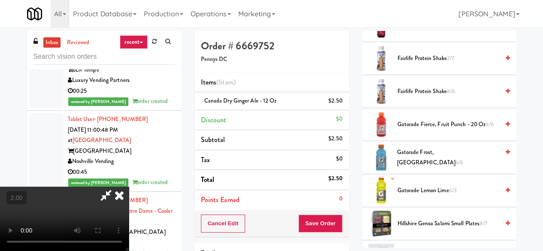
scroll to position [515, 0]
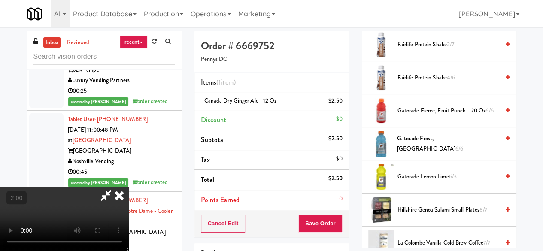
click at [417, 182] on span "Gatorade Lemon Lime 6/3" at bounding box center [448, 177] width 102 height 11
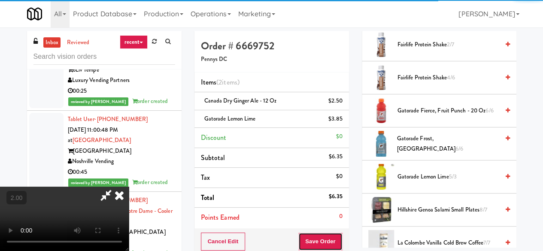
click at [335, 241] on button "Save Order" at bounding box center [320, 241] width 44 height 18
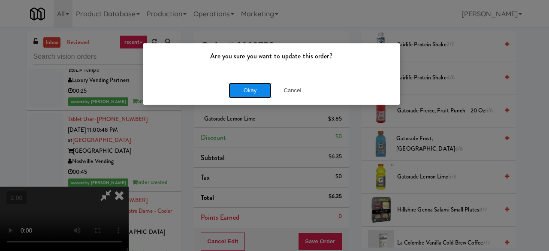
click at [239, 90] on button "Okay" at bounding box center [250, 90] width 43 height 15
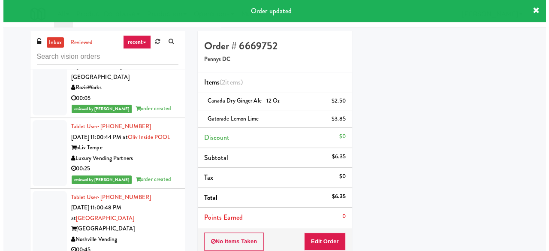
scroll to position [2626, 0]
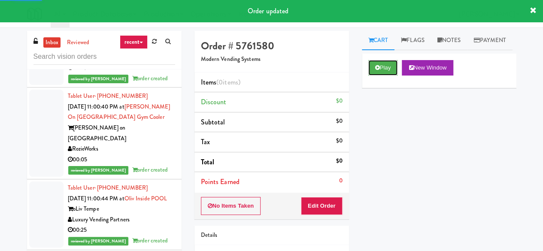
drag, startPoint x: 384, startPoint y: 83, endPoint x: 347, endPoint y: 133, distance: 62.1
click at [384, 75] on button "Play" at bounding box center [383, 67] width 30 height 15
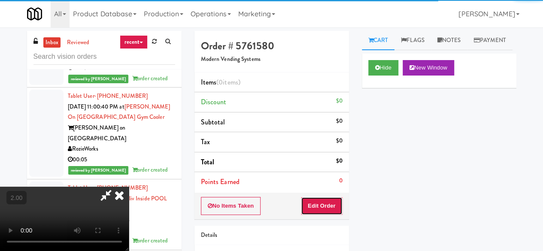
click at [322, 202] on button "Edit Order" at bounding box center [322, 206] width 42 height 18
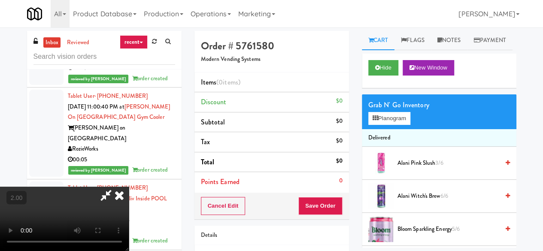
click at [129, 250] on video at bounding box center [64, 219] width 129 height 64
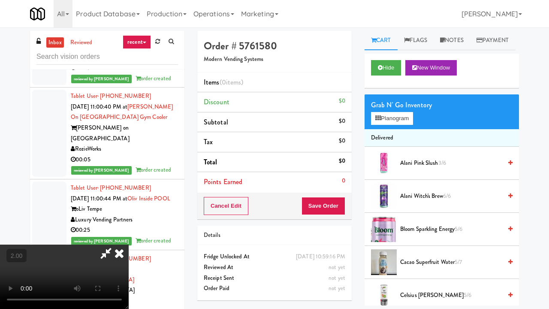
click at [129, 244] on video at bounding box center [64, 276] width 129 height 64
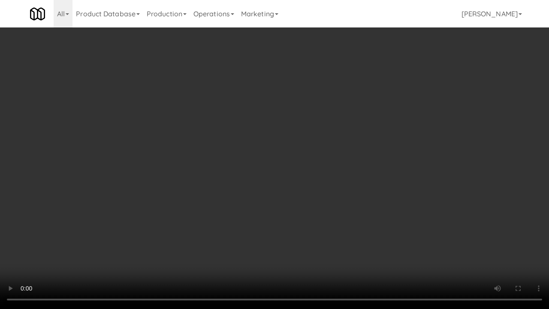
click at [354, 178] on video at bounding box center [274, 154] width 549 height 309
click at [372, 176] on video at bounding box center [274, 154] width 549 height 309
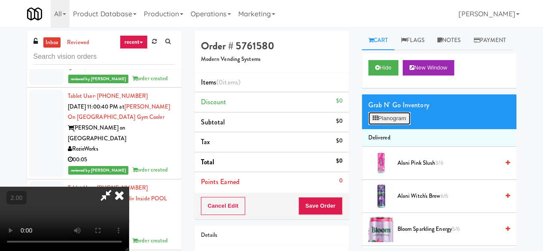
click at [400, 125] on button "Planogram" at bounding box center [389, 118] width 42 height 13
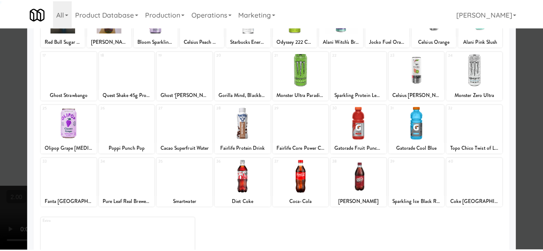
scroll to position [170, 0]
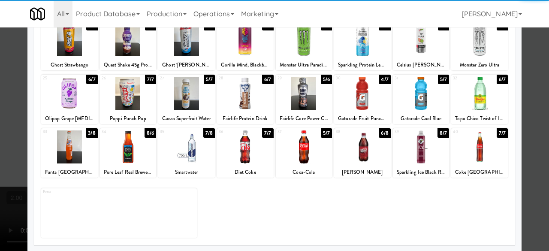
click at [411, 154] on div at bounding box center [421, 146] width 57 height 33
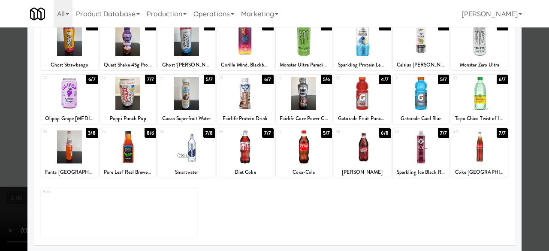
drag, startPoint x: 526, startPoint y: 112, endPoint x: 520, endPoint y: 111, distance: 6.0
click at [526, 112] on div at bounding box center [274, 125] width 549 height 251
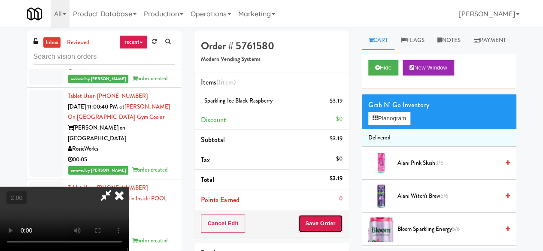
click at [326, 220] on button "Save Order" at bounding box center [320, 223] width 44 height 18
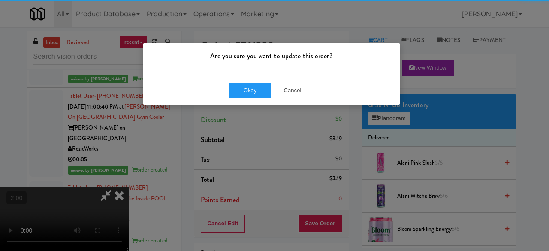
click at [249, 100] on div "Okay Cancel" at bounding box center [271, 90] width 256 height 29
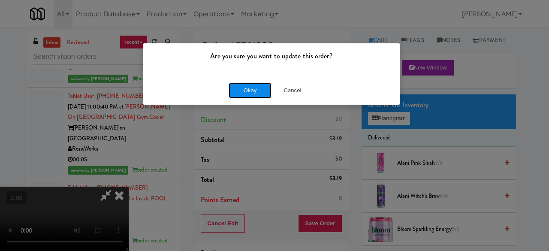
click at [247, 96] on button "Okay" at bounding box center [250, 90] width 43 height 15
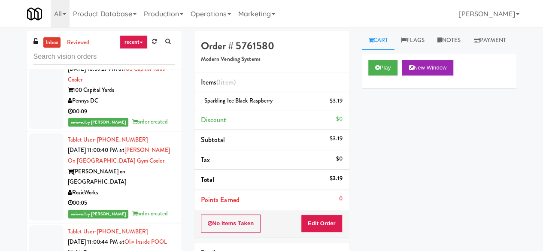
scroll to position [2541, 0]
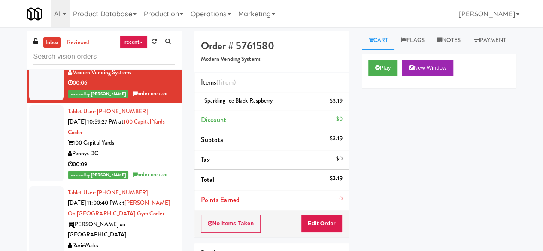
click at [144, 28] on div "00:37" at bounding box center [121, 23] width 107 height 11
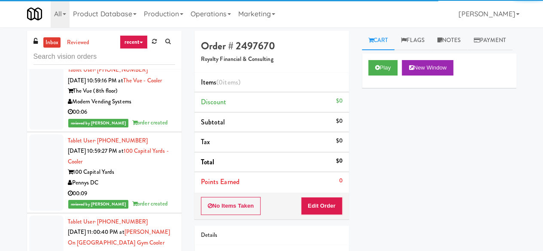
scroll to position [2498, 0]
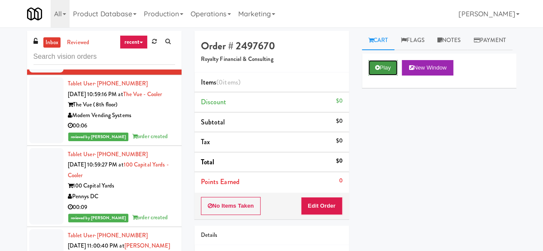
click at [375, 70] on icon at bounding box center [377, 68] width 5 height 6
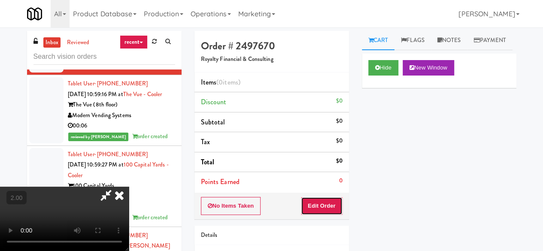
click at [322, 197] on button "Edit Order" at bounding box center [322, 206] width 42 height 18
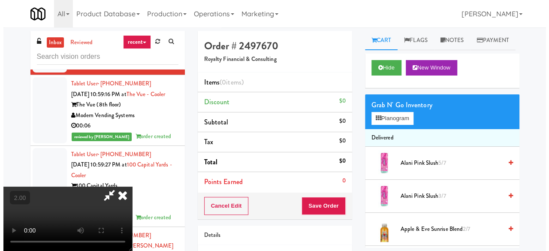
scroll to position [18, 0]
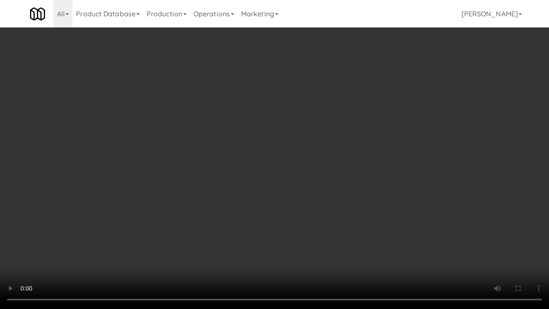
click at [329, 124] on video at bounding box center [274, 154] width 549 height 309
click at [291, 157] on video at bounding box center [274, 154] width 549 height 309
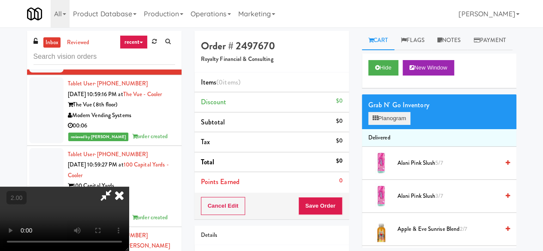
click at [389, 129] on div "Grab N' Go Inventory Planogram" at bounding box center [439, 111] width 154 height 35
click at [395, 125] on button "Planogram" at bounding box center [389, 118] width 42 height 13
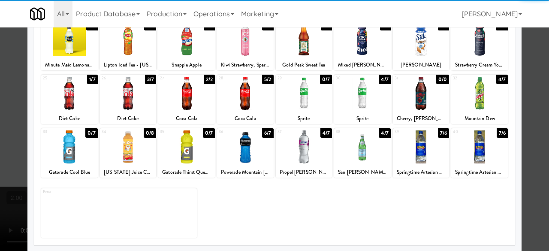
click at [367, 148] on div at bounding box center [362, 146] width 57 height 33
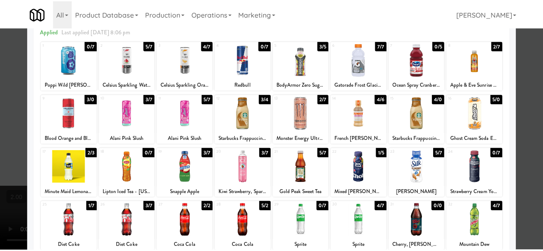
scroll to position [41, 0]
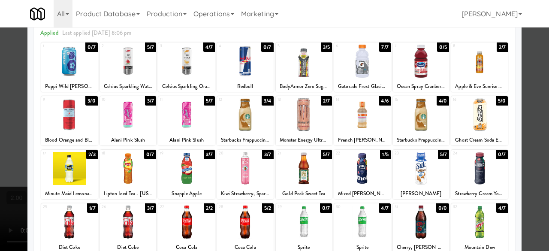
click at [530, 99] on div at bounding box center [274, 125] width 549 height 251
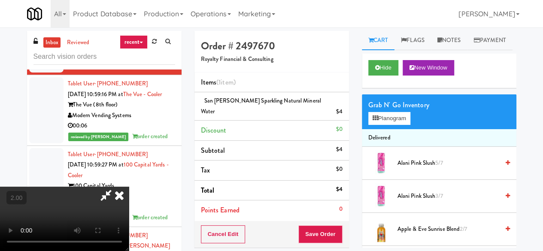
scroll to position [18, 0]
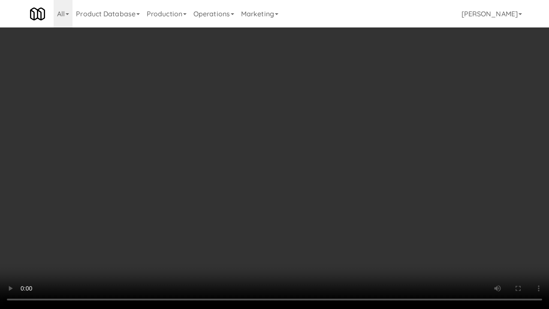
click at [335, 223] on video at bounding box center [274, 154] width 549 height 309
click at [339, 209] on video at bounding box center [274, 154] width 549 height 309
click at [374, 229] on video at bounding box center [274, 154] width 549 height 309
click at [382, 192] on video at bounding box center [274, 154] width 549 height 309
click at [374, 189] on video at bounding box center [274, 154] width 549 height 309
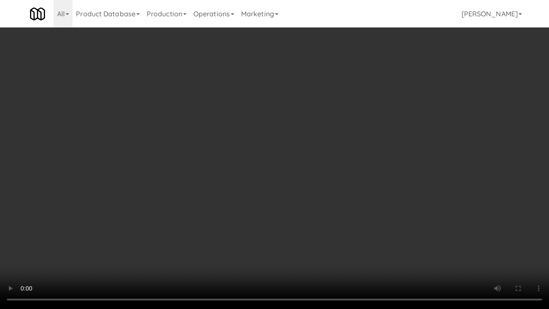
click at [334, 195] on video at bounding box center [274, 154] width 549 height 309
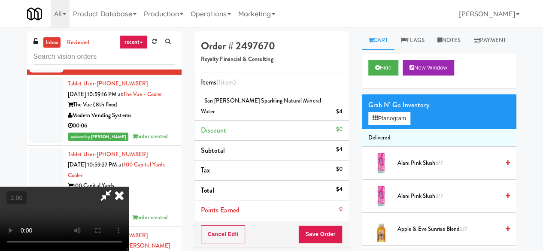
click at [129, 187] on video at bounding box center [64, 219] width 129 height 64
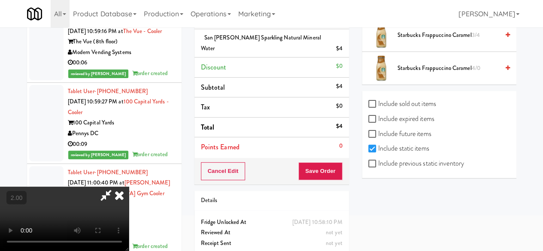
scroll to position [82, 0]
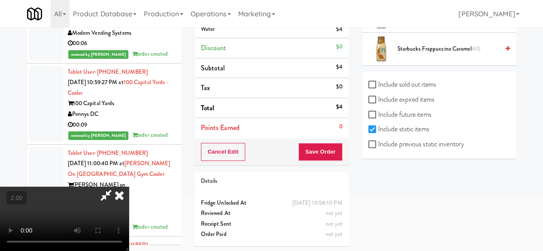
click at [392, 147] on label "Include previous static inventory" at bounding box center [416, 144] width 96 height 13
click at [378, 147] on input "Include previous static inventory" at bounding box center [373, 144] width 10 height 7
checkbox input "true"
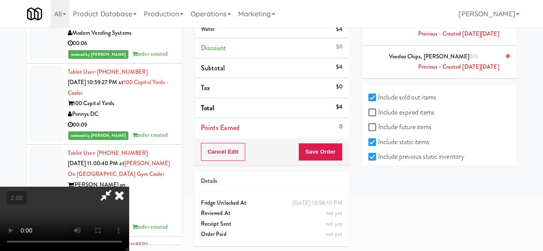
scroll to position [2462, 0]
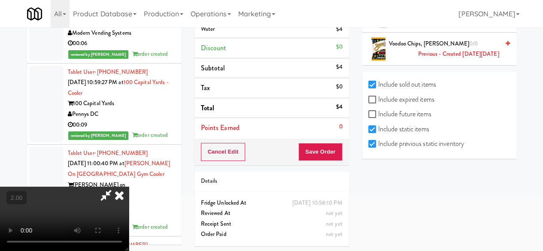
click at [395, 102] on label "Include expired items" at bounding box center [401, 99] width 66 height 13
click at [378, 102] on input "Include expired items" at bounding box center [373, 99] width 10 height 7
checkbox input "true"
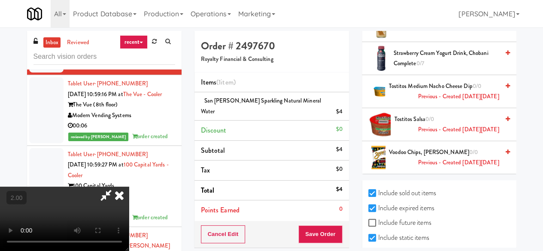
scroll to position [0, 0]
click at [129, 187] on icon at bounding box center [119, 195] width 19 height 17
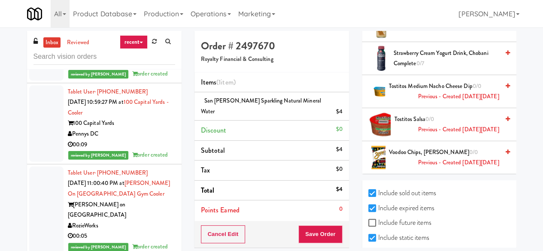
scroll to position [2541, 0]
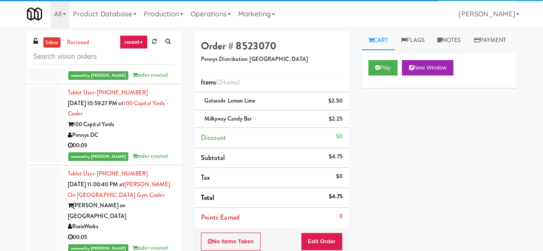
scroll to position [2583, 0]
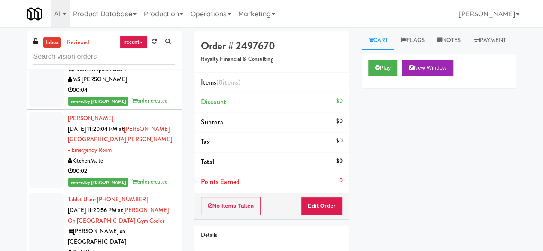
scroll to position [3741, 0]
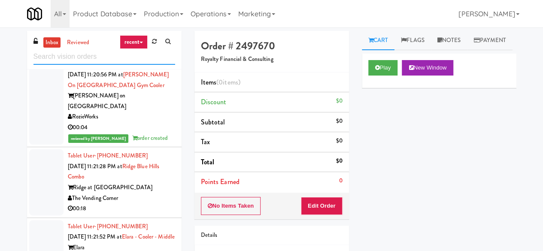
click at [81, 62] on input "text" at bounding box center [104, 57] width 142 height 16
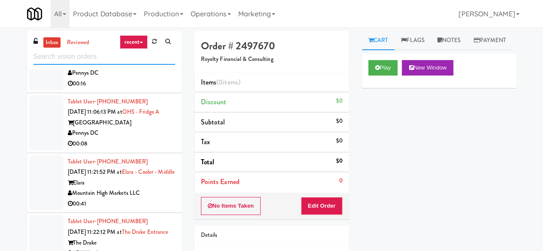
scroll to position [1887, 0]
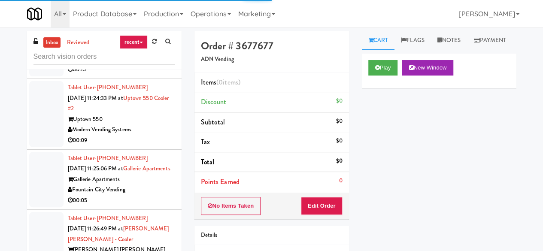
scroll to position [2016, 0]
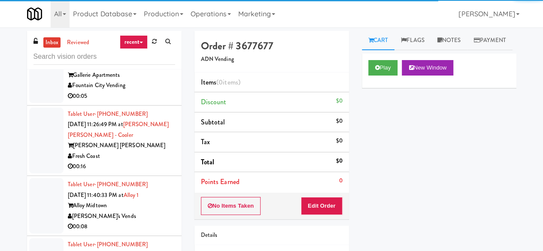
click at [377, 70] on icon at bounding box center [377, 68] width 5 height 6
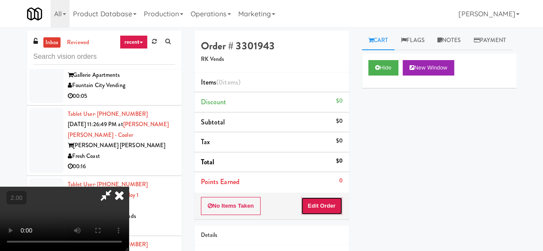
click at [316, 205] on button "Edit Order" at bounding box center [322, 206] width 42 height 18
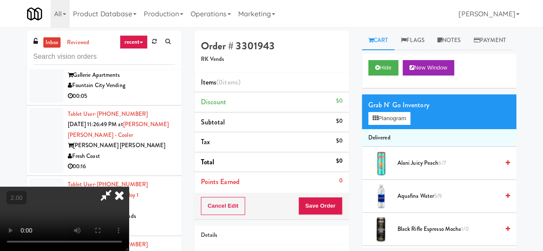
scroll to position [18, 0]
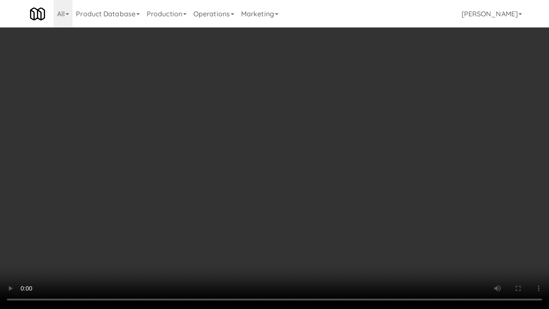
click at [316, 186] on video at bounding box center [274, 154] width 549 height 309
click at [252, 178] on video at bounding box center [274, 154] width 549 height 309
click at [284, 169] on video at bounding box center [274, 154] width 549 height 309
click at [329, 200] on video at bounding box center [274, 154] width 549 height 309
click at [382, 143] on video at bounding box center [274, 154] width 549 height 309
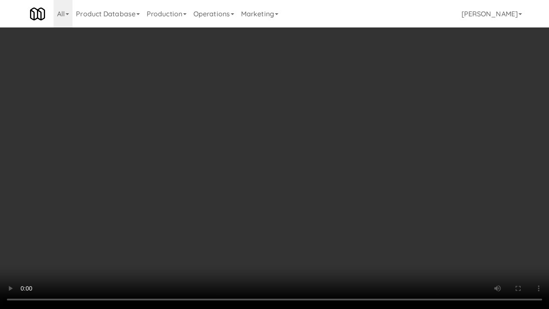
click at [375, 140] on video at bounding box center [274, 154] width 549 height 309
click at [376, 139] on video at bounding box center [274, 154] width 549 height 309
click at [374, 130] on video at bounding box center [274, 154] width 549 height 309
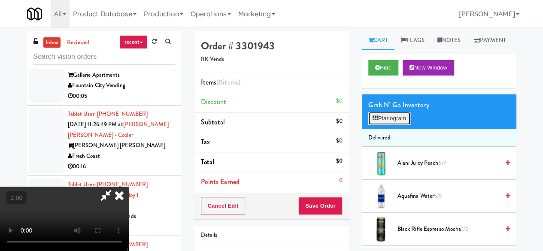
click at [399, 125] on button "Planogram" at bounding box center [389, 118] width 42 height 13
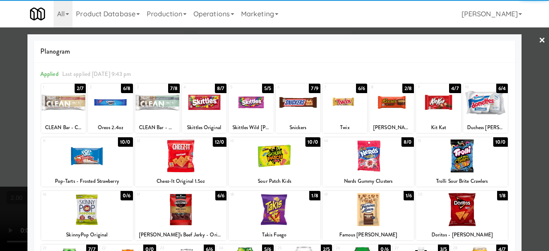
click at [355, 202] on div at bounding box center [369, 209] width 92 height 33
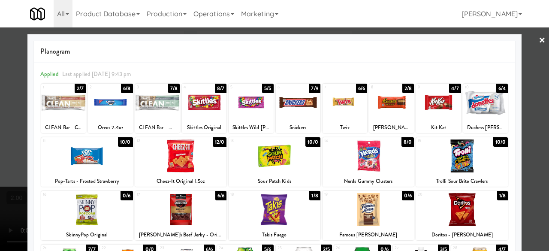
click at [192, 220] on div at bounding box center [181, 209] width 92 height 33
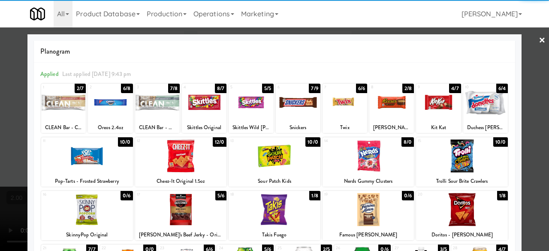
click at [485, 102] on div at bounding box center [485, 102] width 45 height 33
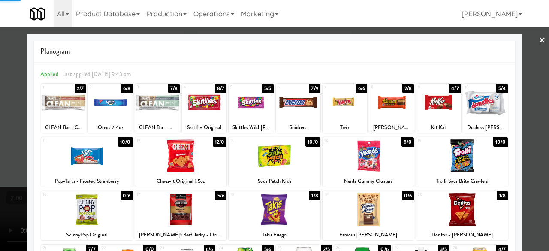
drag, startPoint x: 458, startPoint y: 203, endPoint x: 527, endPoint y: 175, distance: 74.5
click at [458, 203] on div at bounding box center [462, 209] width 92 height 33
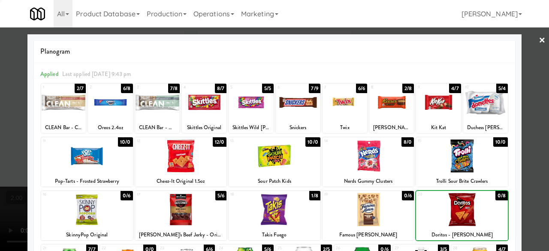
drag, startPoint x: 534, startPoint y: 163, endPoint x: 526, endPoint y: 157, distance: 10.2
click at [534, 163] on div at bounding box center [274, 125] width 549 height 251
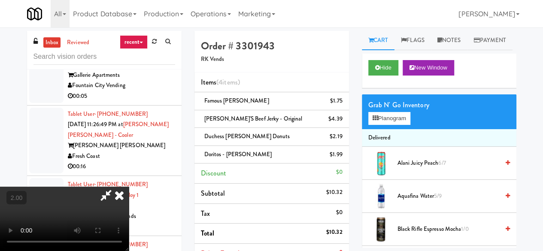
click at [116, 187] on icon at bounding box center [106, 195] width 20 height 17
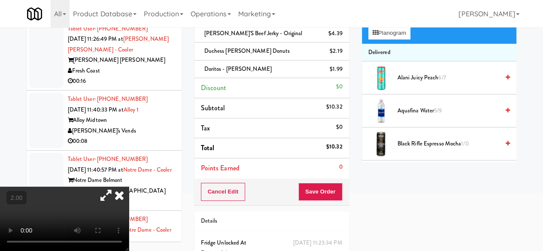
scroll to position [86, 0]
click at [320, 182] on button "Save Order" at bounding box center [320, 191] width 44 height 18
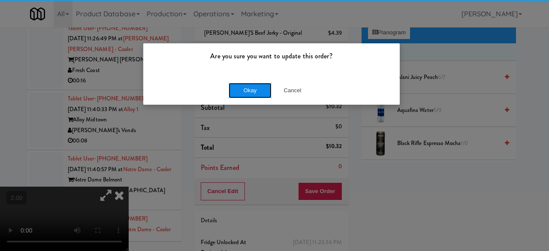
click at [260, 91] on button "Okay" at bounding box center [250, 90] width 43 height 15
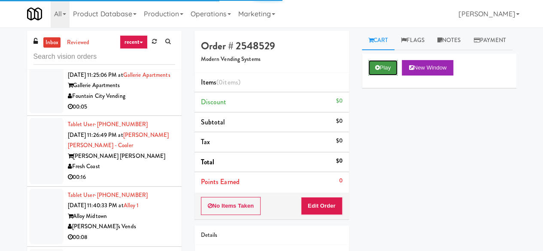
click at [383, 75] on button "Play" at bounding box center [383, 67] width 30 height 15
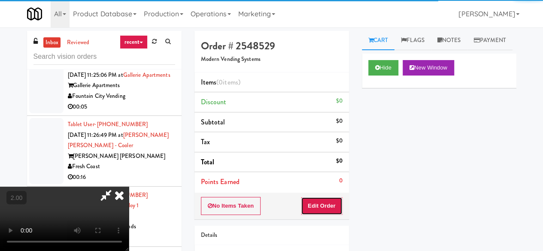
click at [325, 208] on button "Edit Order" at bounding box center [322, 206] width 42 height 18
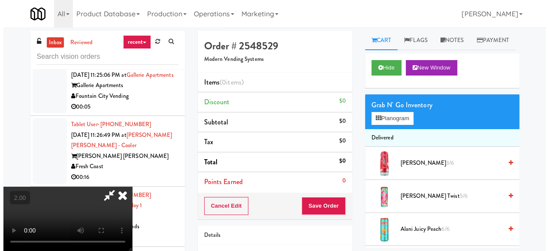
scroll to position [18, 0]
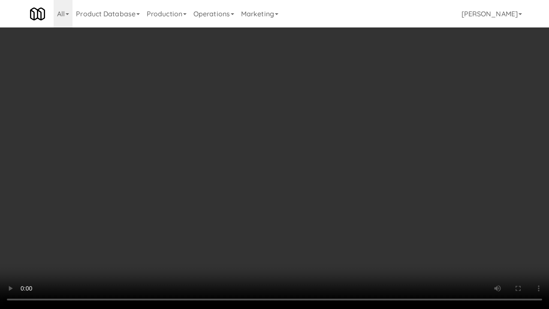
click at [335, 157] on video at bounding box center [274, 154] width 549 height 309
click at [339, 155] on video at bounding box center [274, 154] width 549 height 309
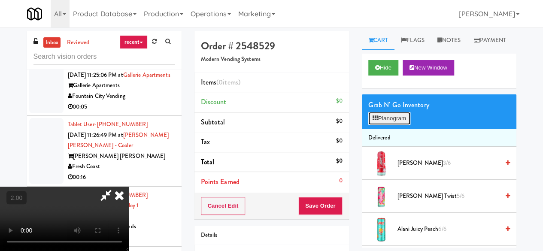
click at [404, 125] on button "Planogram" at bounding box center [389, 118] width 42 height 13
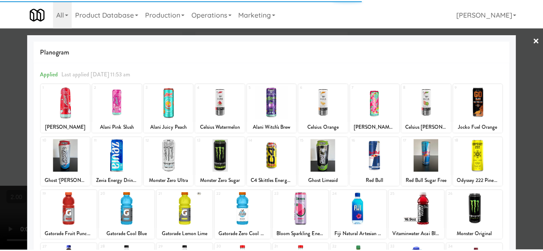
scroll to position [129, 0]
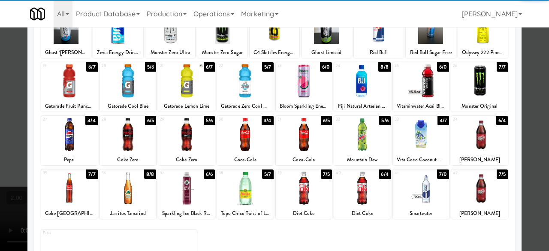
click at [244, 81] on div at bounding box center [245, 80] width 57 height 33
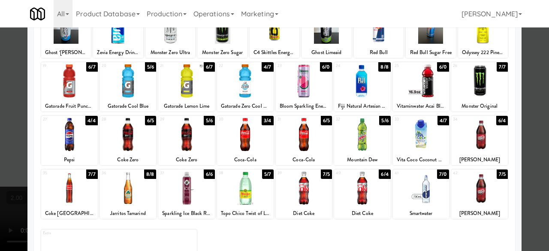
click at [521, 67] on div at bounding box center [274, 125] width 549 height 251
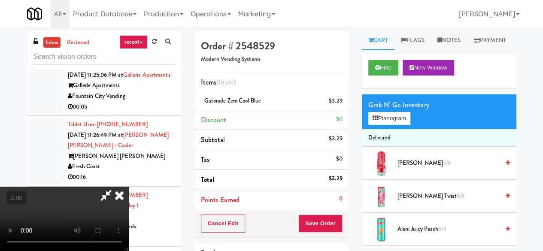
click at [335, 212] on div "Cancel Edit Save Order" at bounding box center [271, 223] width 154 height 27
click at [335, 220] on button "Save Order" at bounding box center [320, 223] width 44 height 18
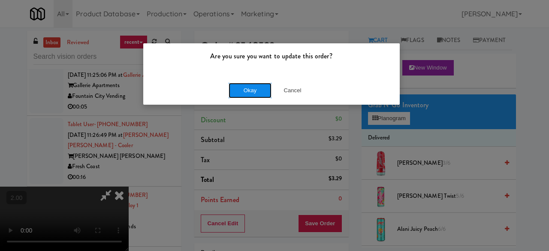
click at [247, 87] on button "Okay" at bounding box center [250, 90] width 43 height 15
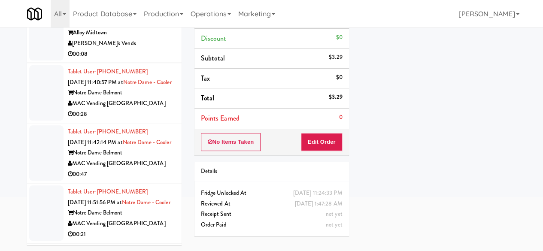
scroll to position [2187, 0]
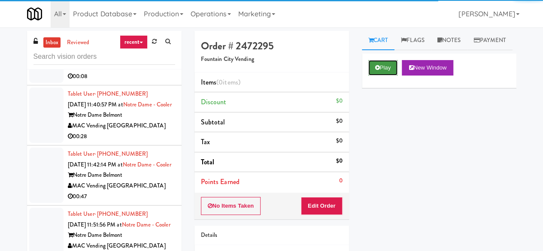
click at [376, 70] on icon at bounding box center [377, 68] width 5 height 6
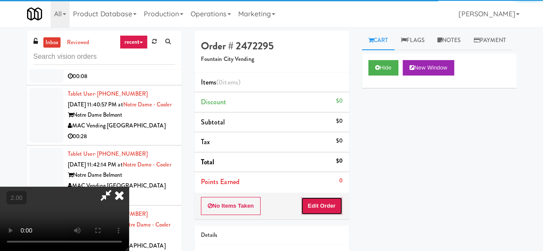
click at [328, 206] on button "Edit Order" at bounding box center [322, 206] width 42 height 18
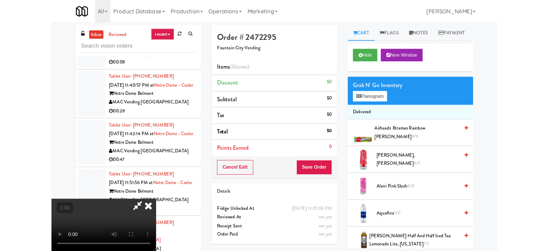
scroll to position [18, 0]
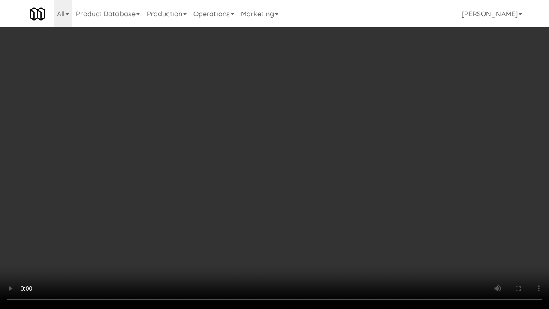
click at [304, 177] on video at bounding box center [274, 154] width 549 height 309
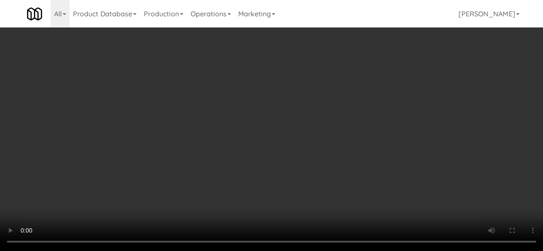
click at [399, 129] on div "Grab N' Go Inventory Planogram" at bounding box center [439, 111] width 154 height 35
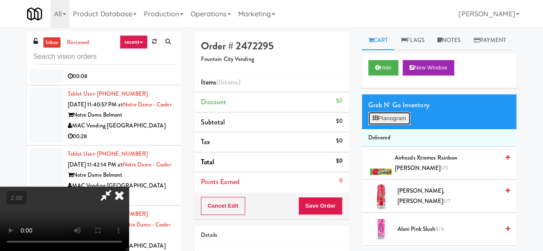
click at [392, 125] on button "Planogram" at bounding box center [389, 118] width 42 height 13
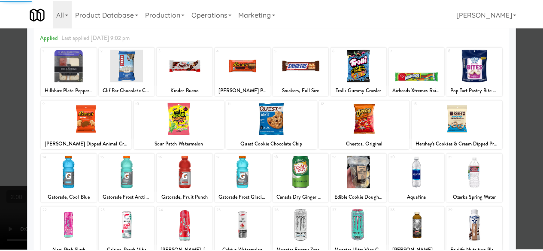
scroll to position [170, 0]
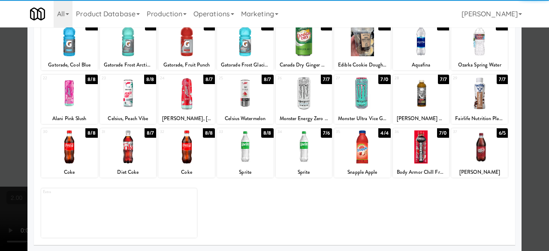
click at [130, 154] on div at bounding box center [128, 146] width 57 height 33
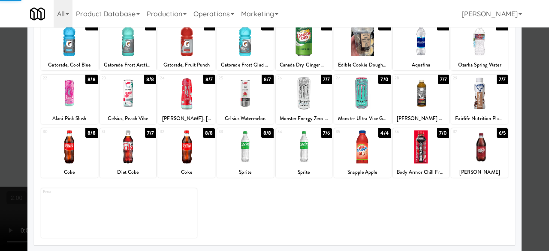
click at [530, 111] on div at bounding box center [274, 125] width 549 height 251
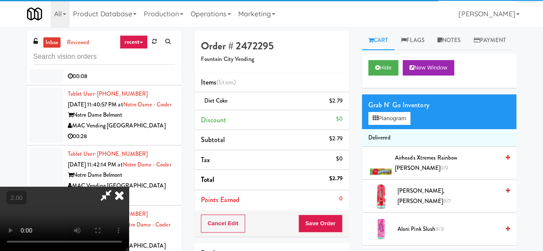
click at [340, 225] on div "Cancel Edit Save Order" at bounding box center [271, 223] width 154 height 27
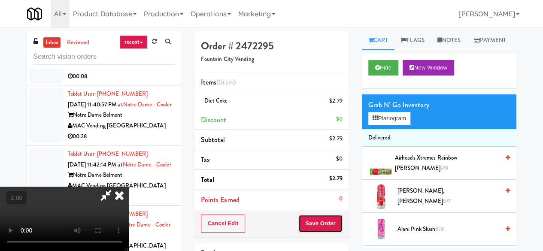
click at [340, 225] on button "Save Order" at bounding box center [320, 223] width 44 height 18
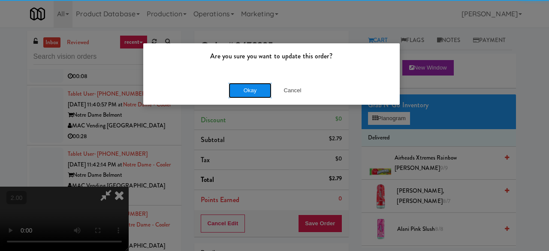
click at [255, 90] on button "Okay" at bounding box center [250, 90] width 43 height 15
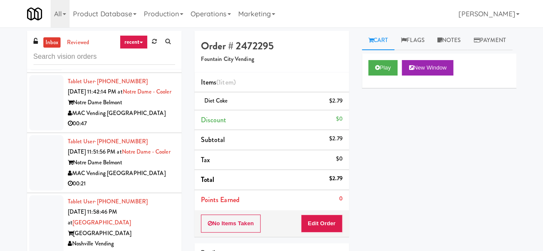
scroll to position [2273, 0]
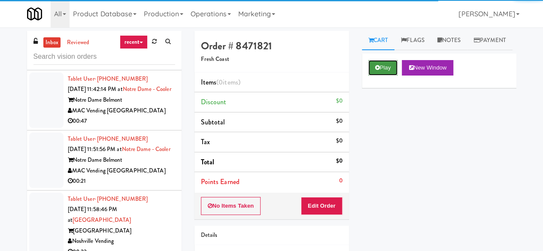
click at [383, 75] on button "Play" at bounding box center [383, 67] width 30 height 15
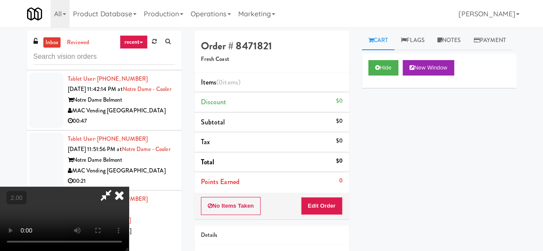
click at [329, 216] on div "No Items Taken Edit Order" at bounding box center [271, 206] width 154 height 27
click at [330, 212] on button "Edit Order" at bounding box center [322, 206] width 42 height 18
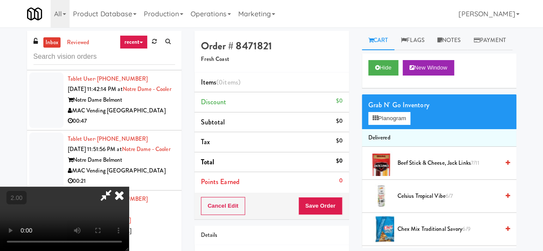
scroll to position [18, 0]
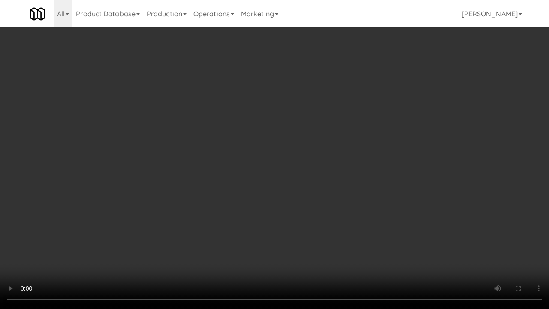
click at [331, 185] on video at bounding box center [274, 154] width 549 height 309
click at [333, 176] on video at bounding box center [274, 154] width 549 height 309
click at [341, 164] on video at bounding box center [274, 154] width 549 height 309
click at [338, 159] on video at bounding box center [274, 154] width 549 height 309
click at [334, 150] on video at bounding box center [274, 154] width 549 height 309
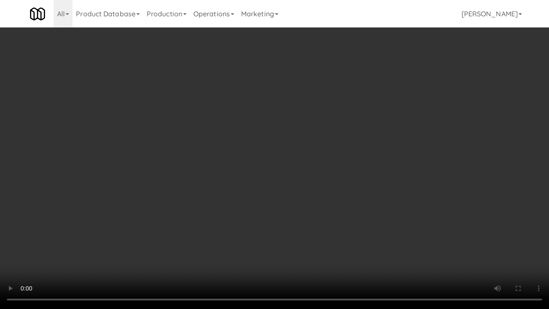
click at [353, 165] on video at bounding box center [274, 154] width 549 height 309
click at [344, 138] on video at bounding box center [274, 154] width 549 height 309
click at [321, 134] on video at bounding box center [274, 154] width 549 height 309
click at [329, 141] on video at bounding box center [274, 154] width 549 height 309
click at [324, 158] on video at bounding box center [274, 154] width 549 height 309
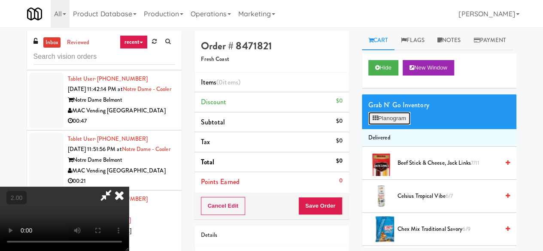
click at [399, 125] on button "Planogram" at bounding box center [389, 118] width 42 height 13
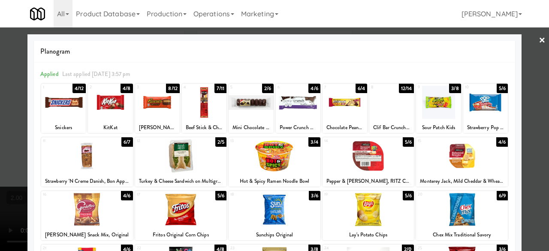
click at [242, 102] on div at bounding box center [251, 102] width 45 height 33
drag, startPoint x: 464, startPoint y: 90, endPoint x: 497, endPoint y: 99, distance: 33.9
click at [468, 93] on div "10 5/6 Strawberry Pop Tarts" at bounding box center [485, 108] width 45 height 49
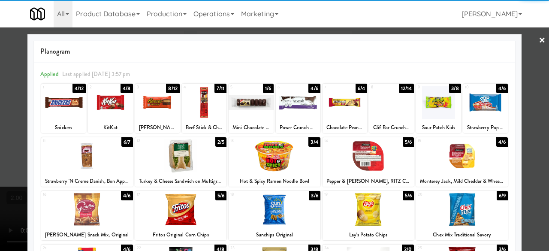
drag, startPoint x: 539, startPoint y: 88, endPoint x: 373, endPoint y: 142, distance: 173.9
click at [538, 88] on div at bounding box center [274, 125] width 549 height 251
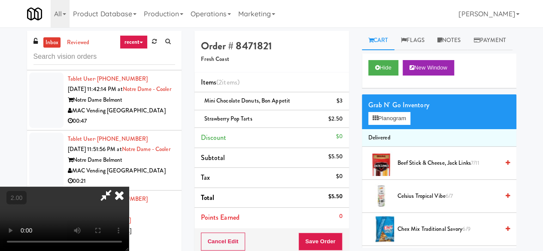
scroll to position [18, 0]
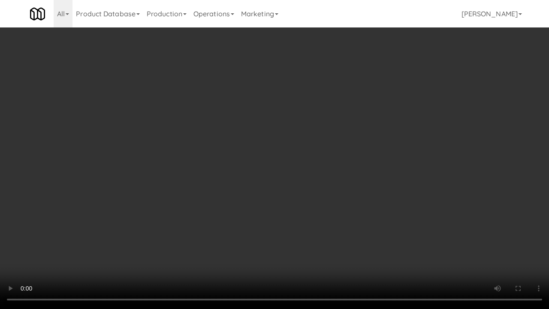
click at [291, 250] on video at bounding box center [274, 154] width 549 height 309
click at [366, 196] on video at bounding box center [274, 154] width 549 height 309
click at [389, 228] on video at bounding box center [274, 154] width 549 height 309
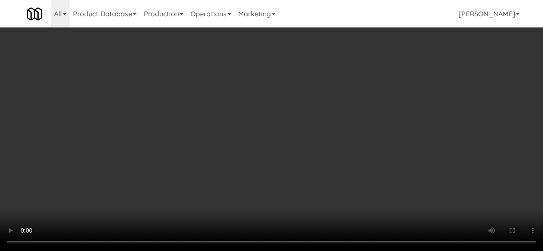
click at [328, 229] on div "Cancel Edit Save Order" at bounding box center [271, 241] width 154 height 27
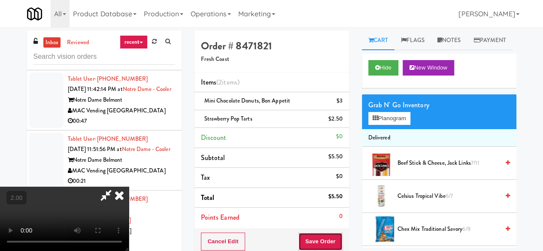
click at [330, 236] on button "Save Order" at bounding box center [320, 241] width 44 height 18
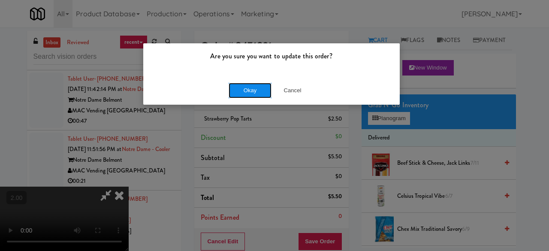
click at [258, 86] on button "Okay" at bounding box center [250, 90] width 43 height 15
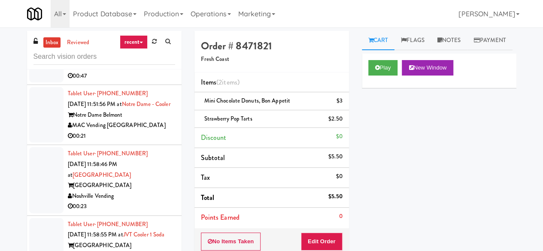
scroll to position [2359, 0]
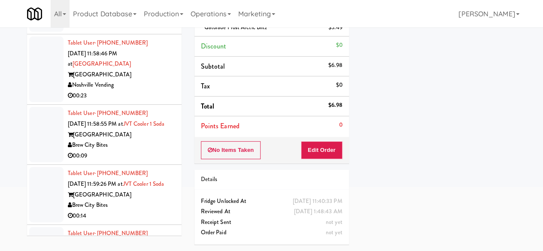
scroll to position [100, 0]
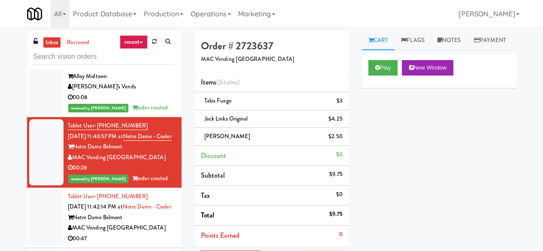
click at [127, 66] on div "inbox reviewed recent all unclear take inventory issue suspicious failed recent…" at bounding box center [104, 50] width 154 height 39
click at [130, 61] on input "text" at bounding box center [104, 57] width 142 height 16
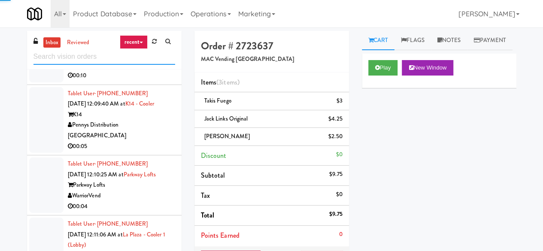
scroll to position [2476, 0]
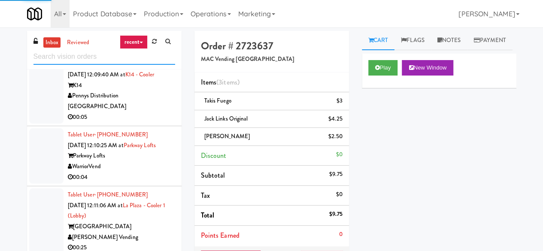
click at [116, 55] on input "text" at bounding box center [104, 57] width 142 height 16
type input "ohs"
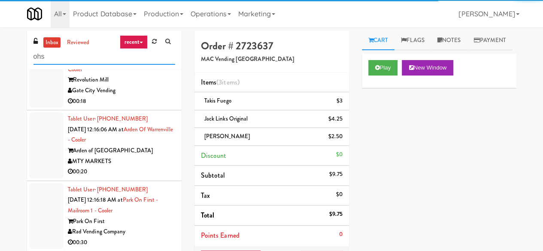
scroll to position [0, 0]
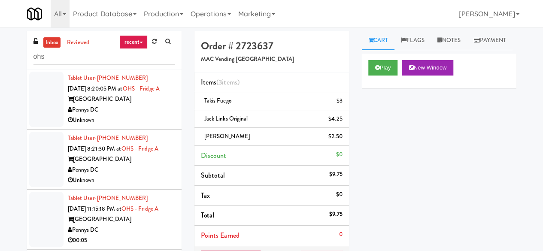
click at [142, 115] on div "Pennys DC" at bounding box center [121, 110] width 107 height 11
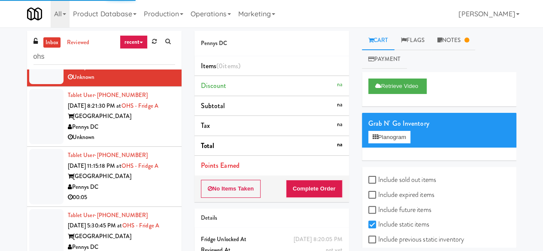
click at [148, 122] on div "One Hill South" at bounding box center [121, 116] width 107 height 11
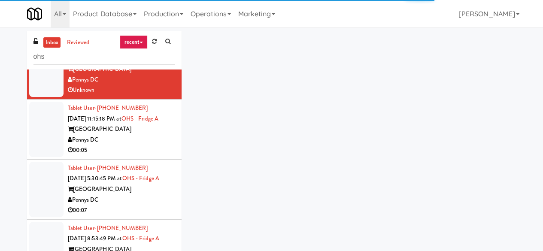
scroll to position [172, 0]
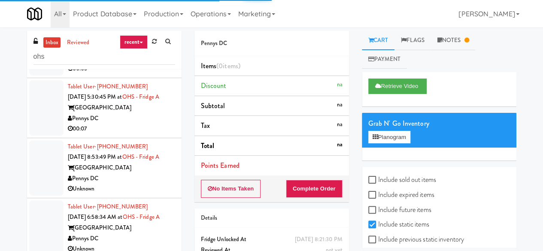
click at [136, 74] on div "00:05" at bounding box center [121, 68] width 107 height 11
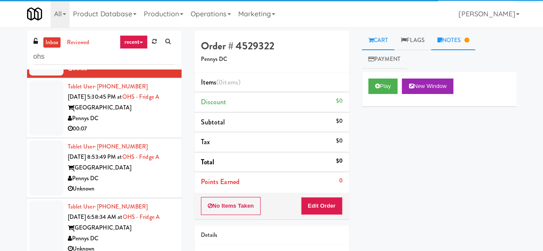
click at [447, 44] on link "Notes" at bounding box center [453, 40] width 45 height 19
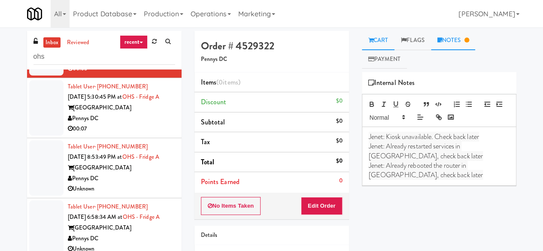
click at [377, 34] on link "Cart" at bounding box center [378, 40] width 33 height 19
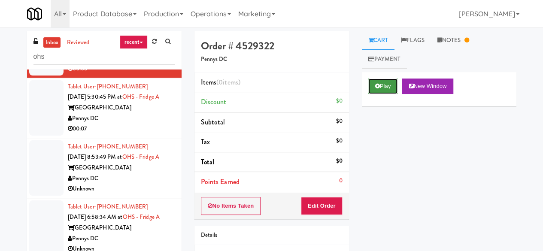
click at [386, 90] on button "Play" at bounding box center [383, 85] width 30 height 15
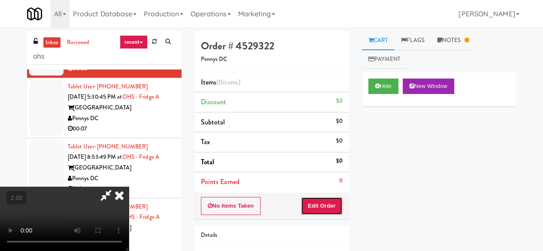
click at [319, 212] on button "Edit Order" at bounding box center [322, 206] width 42 height 18
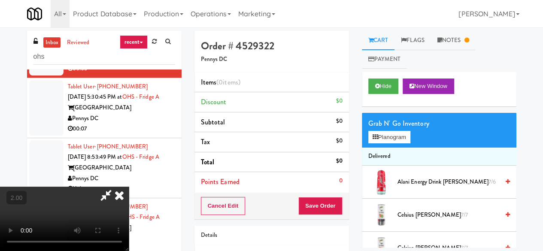
scroll to position [18, 0]
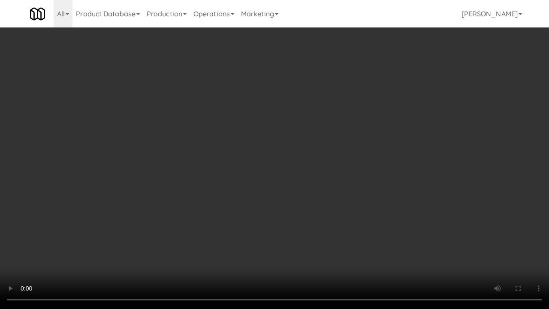
click at [316, 188] on video at bounding box center [274, 154] width 549 height 309
click at [335, 196] on video at bounding box center [274, 154] width 549 height 309
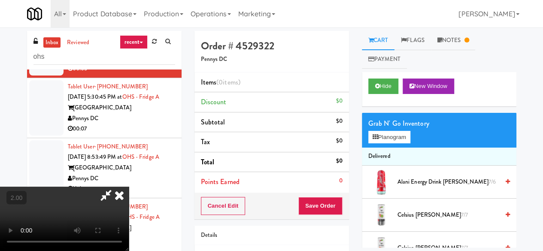
click at [328, 149] on li "Tax $0" at bounding box center [271, 142] width 154 height 20
click at [392, 139] on button "Planogram" at bounding box center [389, 137] width 42 height 13
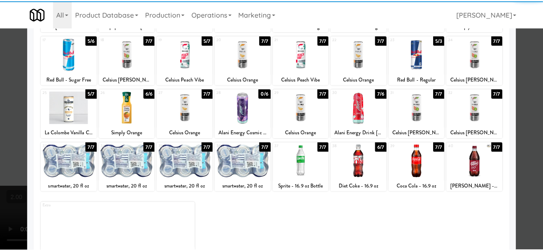
scroll to position [170, 0]
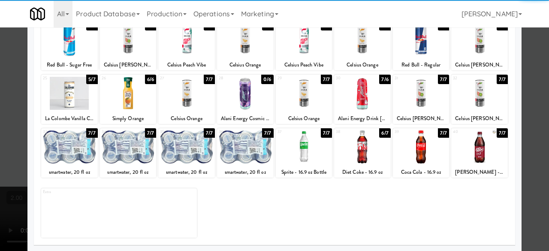
click at [419, 152] on div at bounding box center [421, 146] width 57 height 33
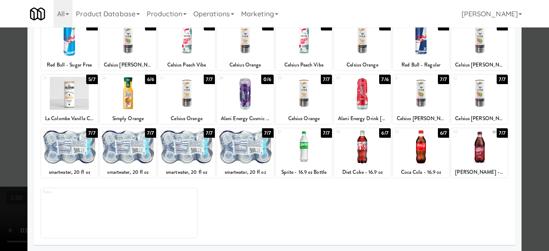
click at [522, 100] on div at bounding box center [274, 125] width 549 height 251
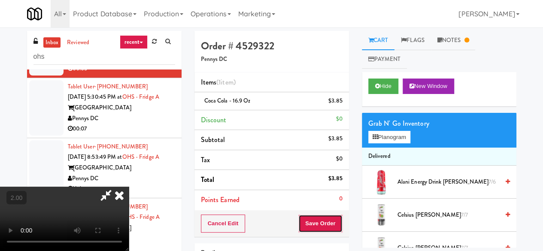
click at [332, 230] on button "Save Order" at bounding box center [320, 223] width 44 height 18
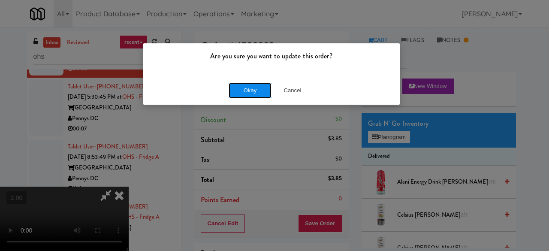
click at [244, 92] on button "Okay" at bounding box center [250, 90] width 43 height 15
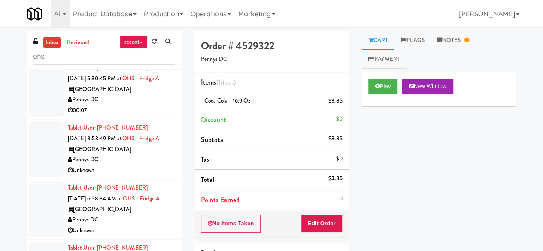
scroll to position [214, 0]
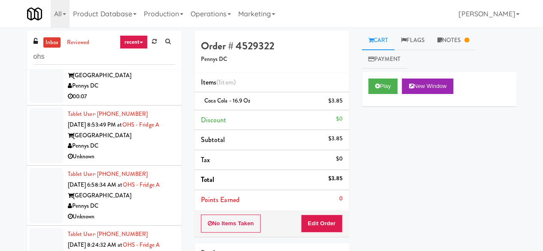
click at [133, 91] on div "Pennys DC" at bounding box center [121, 86] width 107 height 11
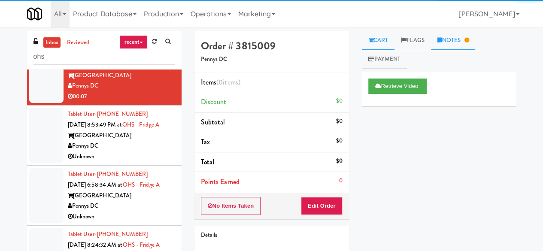
click at [449, 43] on link "Notes" at bounding box center [453, 40] width 45 height 19
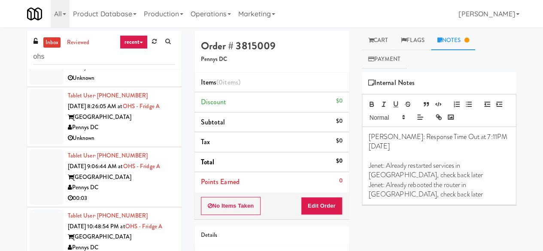
scroll to position [527, 0]
click at [137, 182] on div "Pennys DC" at bounding box center [121, 187] width 107 height 11
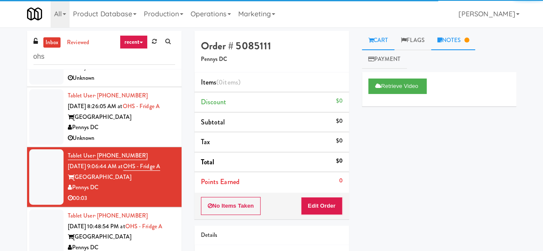
click at [473, 49] on link "Notes" at bounding box center [453, 40] width 45 height 19
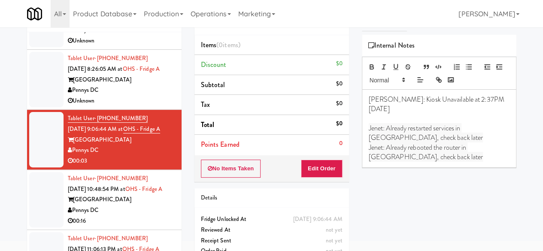
scroll to position [81, 0]
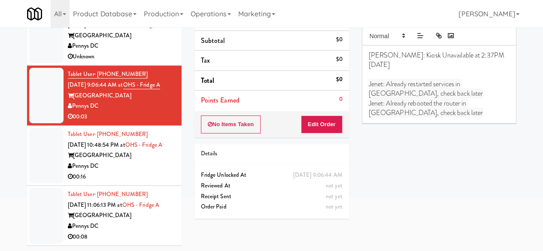
click at [153, 161] on div "Pennys DC" at bounding box center [121, 166] width 107 height 11
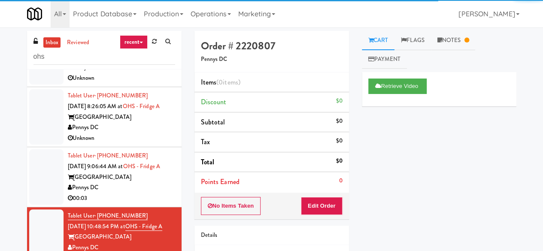
scroll to position [81, 0]
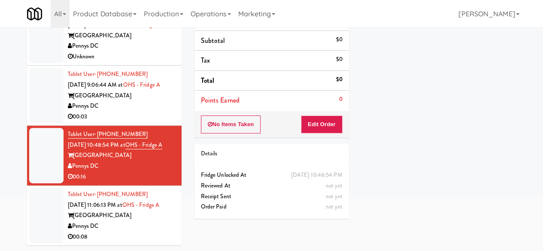
click at [136, 229] on div "Pennys DC" at bounding box center [121, 226] width 107 height 11
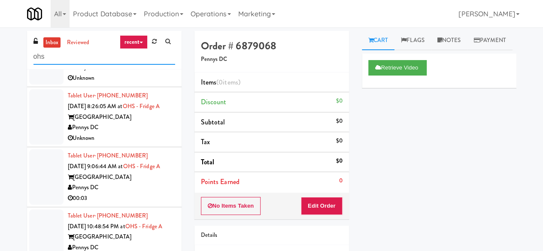
click at [86, 52] on input "ohs" at bounding box center [104, 57] width 142 height 16
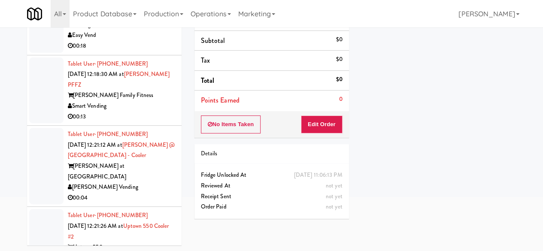
scroll to position [2707, 0]
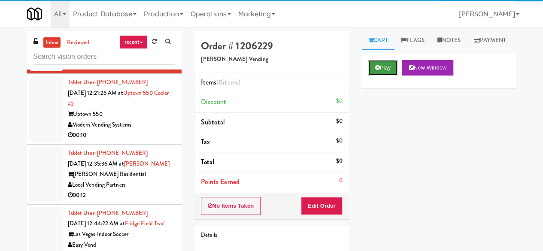
click at [370, 75] on button "Play" at bounding box center [383, 67] width 30 height 15
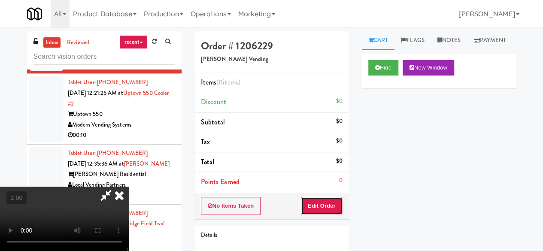
click at [317, 206] on button "Edit Order" at bounding box center [322, 206] width 42 height 18
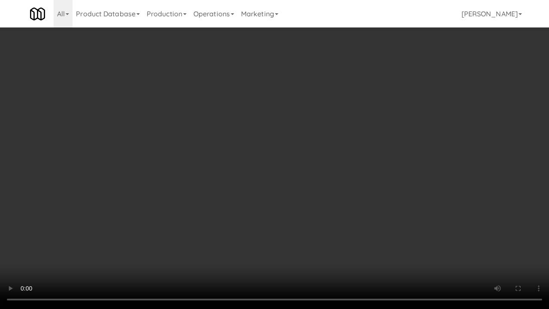
click at [317, 195] on video at bounding box center [274, 154] width 549 height 309
click at [284, 186] on video at bounding box center [274, 154] width 549 height 309
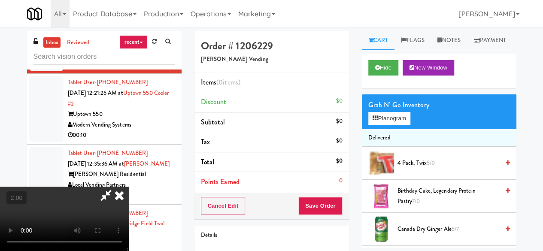
click at [129, 187] on video at bounding box center [64, 219] width 129 height 64
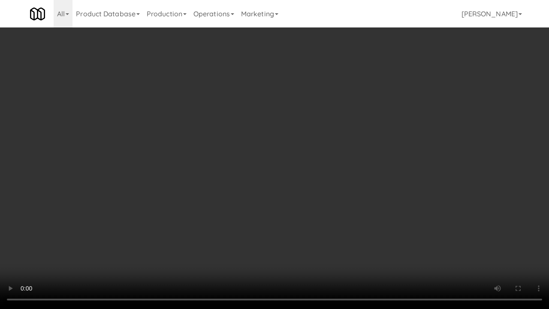
click at [270, 183] on video at bounding box center [274, 154] width 549 height 309
click at [351, 96] on video at bounding box center [274, 154] width 549 height 309
click at [316, 187] on video at bounding box center [274, 154] width 549 height 309
click at [318, 171] on video at bounding box center [274, 154] width 549 height 309
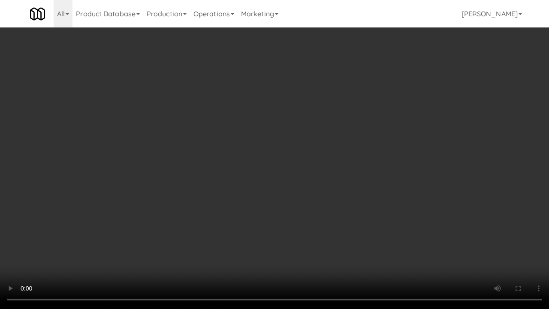
click at [318, 171] on video at bounding box center [274, 154] width 549 height 309
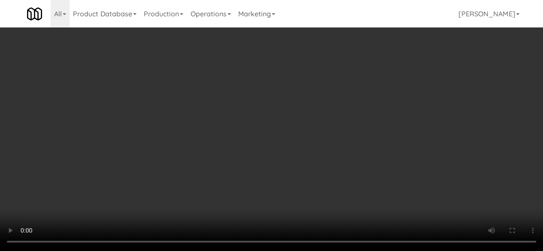
click at [279, 136] on video at bounding box center [271, 125] width 543 height 251
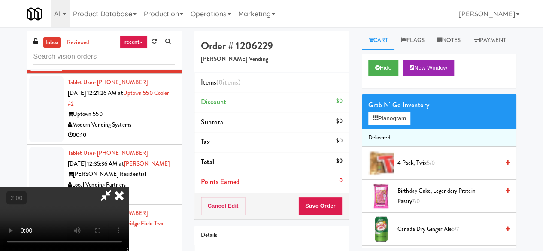
click at [129, 187] on video at bounding box center [64, 219] width 129 height 64
click at [397, 125] on button "Planogram" at bounding box center [389, 118] width 42 height 13
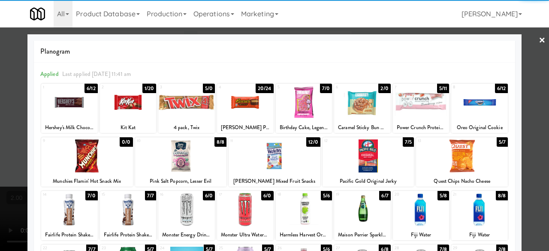
click at [136, 114] on div at bounding box center [128, 102] width 57 height 33
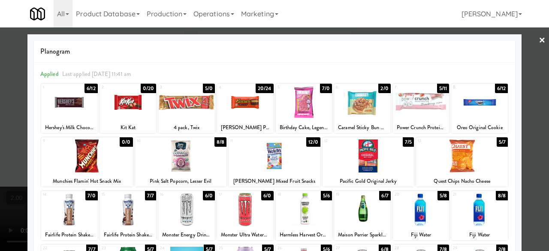
click at [532, 49] on div at bounding box center [274, 125] width 549 height 251
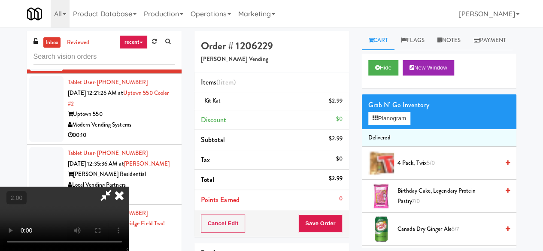
click at [116, 187] on icon at bounding box center [106, 195] width 20 height 17
click at [315, 218] on button "Save Order" at bounding box center [320, 223] width 44 height 18
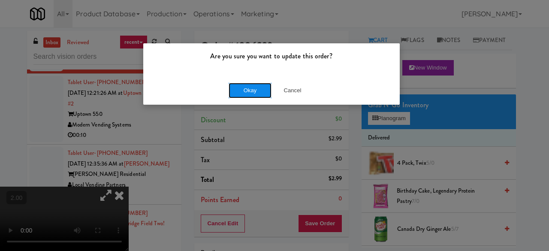
click at [246, 88] on button "Okay" at bounding box center [250, 90] width 43 height 15
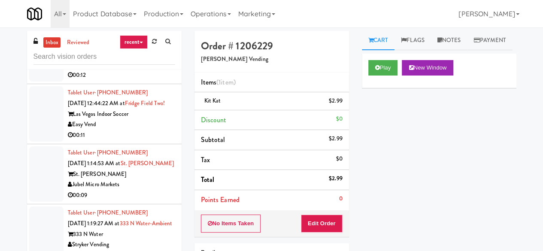
scroll to position [2878, 0]
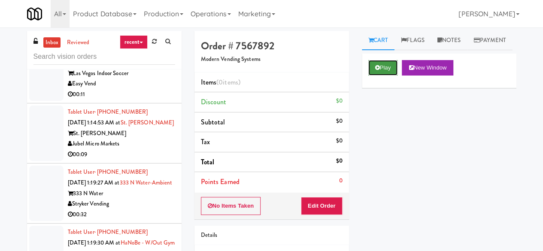
click at [381, 75] on button "Play" at bounding box center [383, 67] width 30 height 15
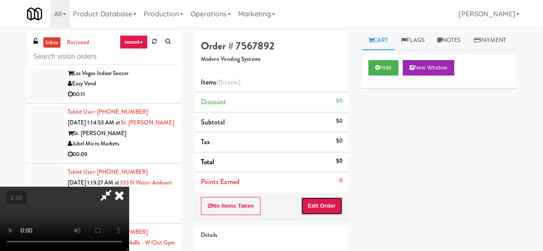
click at [327, 199] on button "Edit Order" at bounding box center [322, 206] width 42 height 18
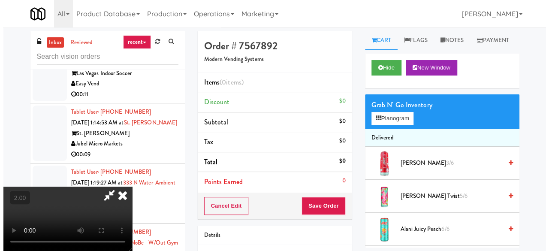
scroll to position [18, 0]
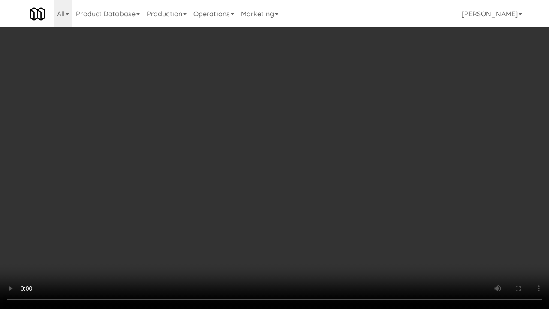
click at [275, 127] on video at bounding box center [274, 154] width 549 height 309
click at [280, 121] on video at bounding box center [274, 154] width 549 height 309
click at [300, 111] on video at bounding box center [274, 154] width 549 height 309
click at [301, 110] on video at bounding box center [274, 154] width 549 height 309
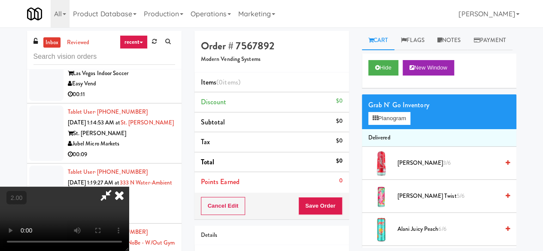
click at [387, 112] on div "Grab N' Go Inventory" at bounding box center [439, 105] width 142 height 13
click at [392, 147] on li "Delivered" at bounding box center [439, 138] width 154 height 18
click at [395, 125] on button "Planogram" at bounding box center [389, 118] width 42 height 13
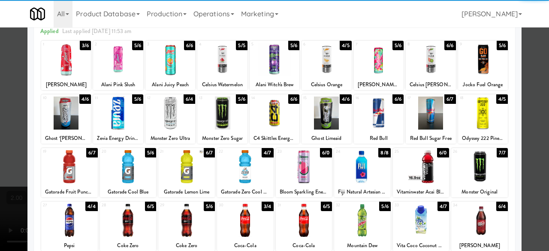
click at [226, 110] on div at bounding box center [222, 112] width 50 height 33
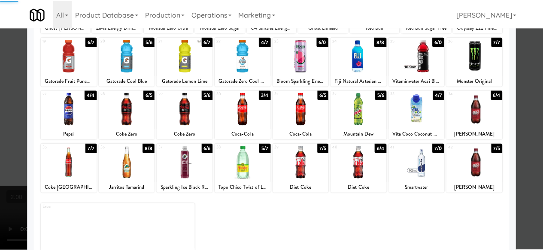
scroll to position [170, 0]
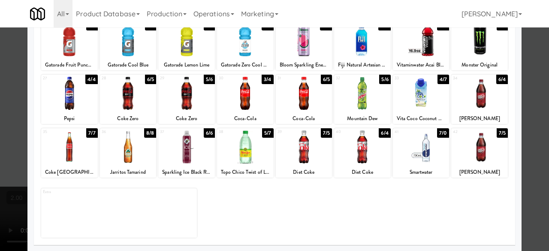
click at [68, 101] on div at bounding box center [69, 93] width 57 height 33
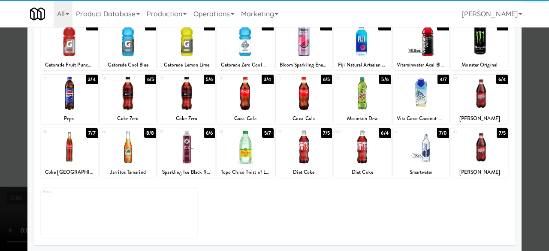
click at [531, 40] on div at bounding box center [274, 125] width 549 height 251
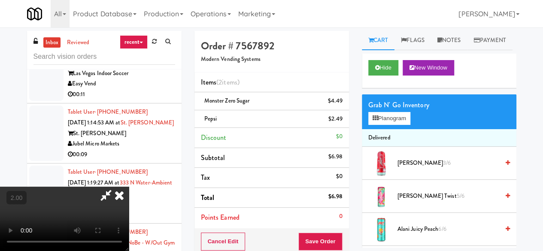
scroll to position [113, 0]
click at [129, 187] on video at bounding box center [64, 219] width 129 height 64
drag, startPoint x: 248, startPoint y: 148, endPoint x: 254, endPoint y: 147, distance: 6.1
click at [129, 187] on video at bounding box center [64, 219] width 129 height 64
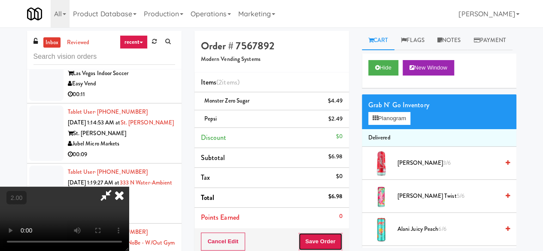
click at [331, 239] on button "Save Order" at bounding box center [320, 241] width 44 height 18
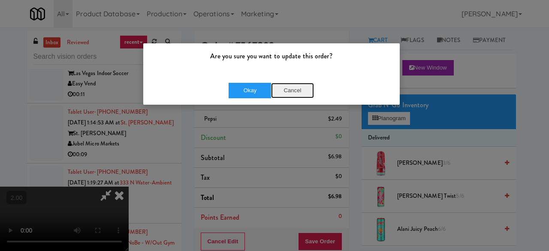
click at [299, 89] on button "Cancel" at bounding box center [292, 90] width 43 height 15
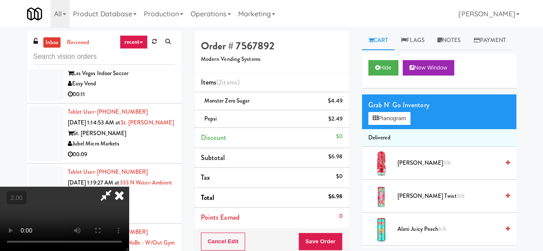
scroll to position [0, 0]
click at [116, 187] on icon at bounding box center [106, 195] width 20 height 17
click at [313, 237] on button "Save Order" at bounding box center [320, 241] width 44 height 18
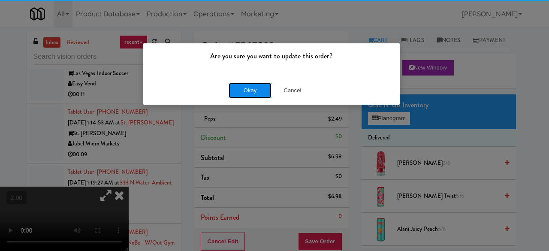
click at [247, 96] on button "Okay" at bounding box center [250, 90] width 43 height 15
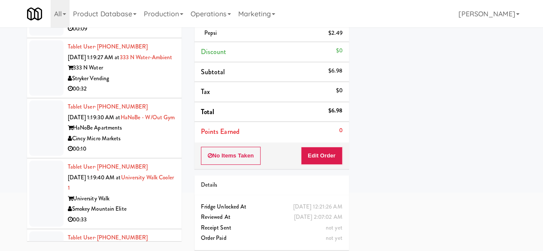
scroll to position [2921, 0]
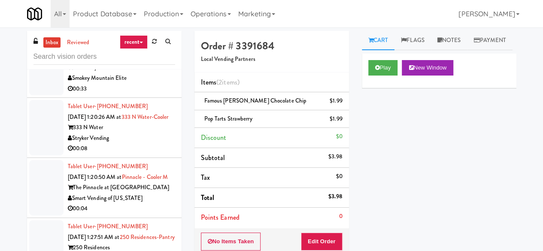
scroll to position [3178, 0]
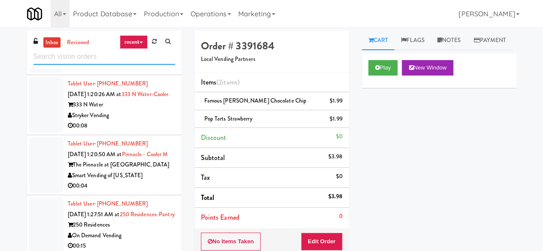
click at [107, 63] on input "text" at bounding box center [104, 57] width 142 height 16
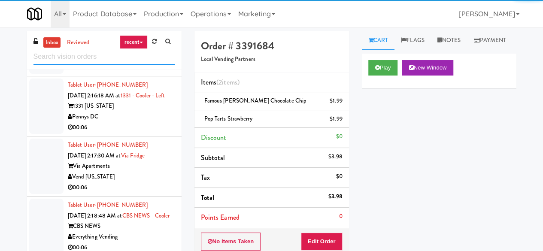
scroll to position [2709, 0]
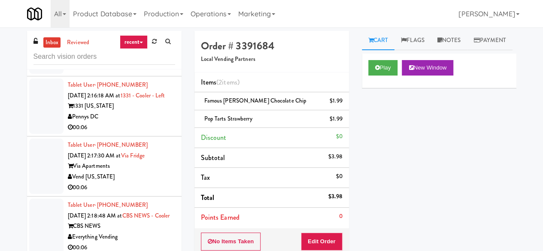
click at [155, 182] on div "00:06" at bounding box center [121, 187] width 107 height 11
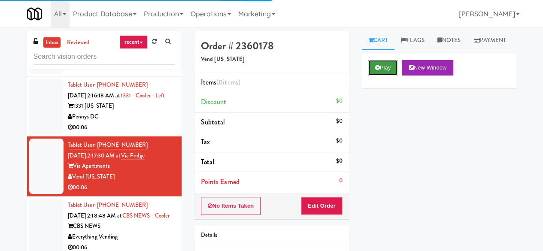
click at [391, 75] on button "Play" at bounding box center [383, 67] width 30 height 15
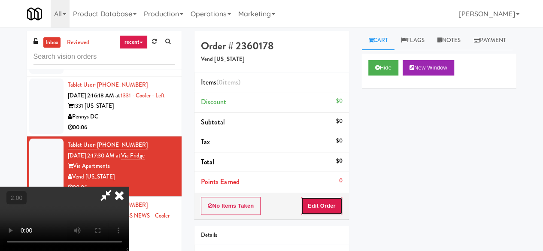
click at [323, 208] on button "Edit Order" at bounding box center [322, 206] width 42 height 18
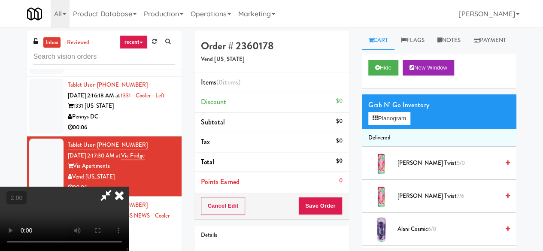
scroll to position [18, 0]
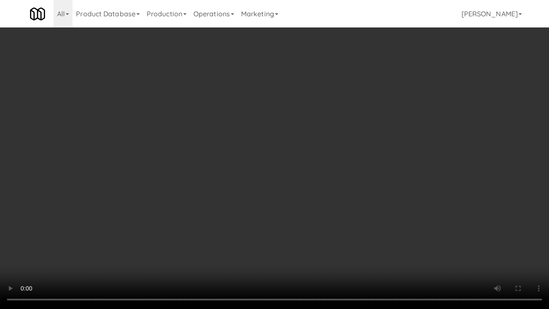
click at [330, 162] on video at bounding box center [274, 154] width 549 height 309
click at [332, 131] on video at bounding box center [274, 154] width 549 height 309
click at [395, 142] on video at bounding box center [274, 154] width 549 height 309
click at [362, 133] on video at bounding box center [274, 154] width 549 height 309
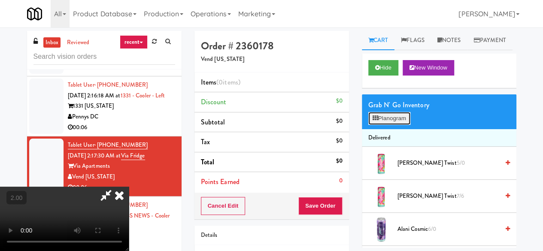
click at [403, 125] on button "Planogram" at bounding box center [389, 118] width 42 height 13
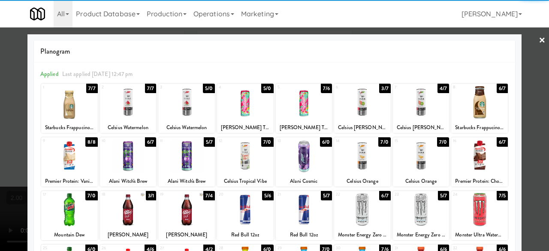
click at [477, 104] on div at bounding box center [479, 102] width 57 height 33
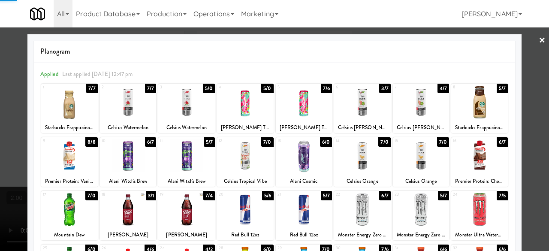
click at [523, 83] on div at bounding box center [274, 125] width 549 height 251
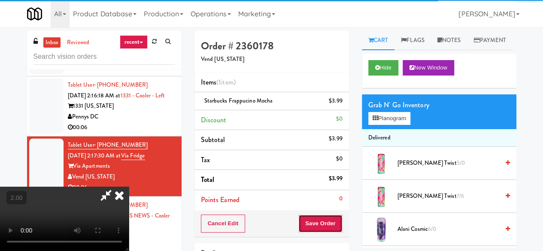
click at [336, 219] on button "Save Order" at bounding box center [320, 223] width 44 height 18
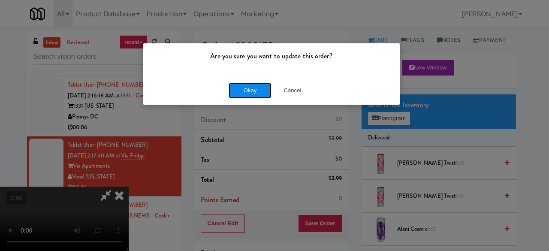
click at [253, 88] on button "Okay" at bounding box center [250, 90] width 43 height 15
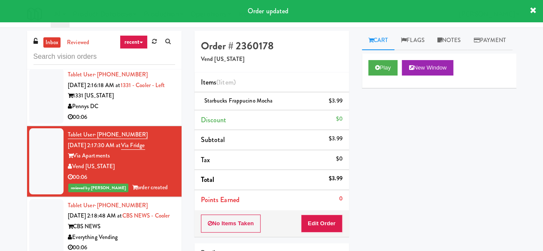
scroll to position [2719, 0]
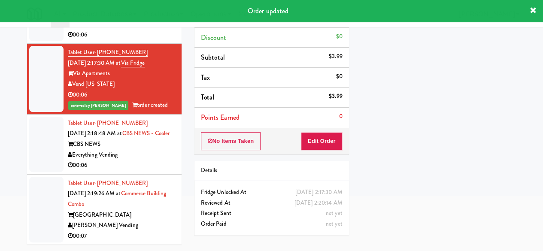
drag, startPoint x: 148, startPoint y: 163, endPoint x: 349, endPoint y: 159, distance: 200.7
click at [148, 162] on div "00:06" at bounding box center [121, 165] width 107 height 11
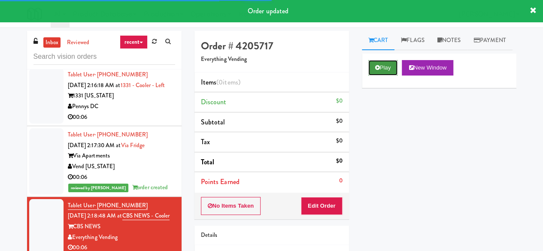
click at [379, 70] on icon at bounding box center [377, 68] width 5 height 6
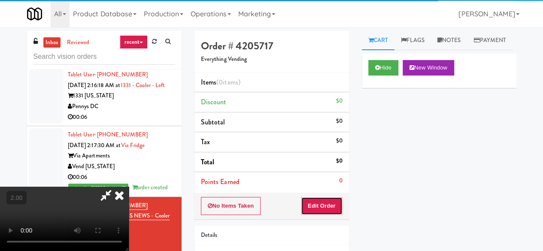
click at [335, 204] on button "Edit Order" at bounding box center [322, 206] width 42 height 18
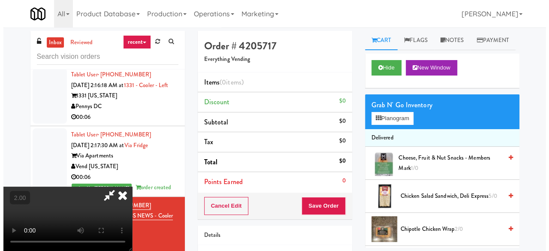
scroll to position [18, 0]
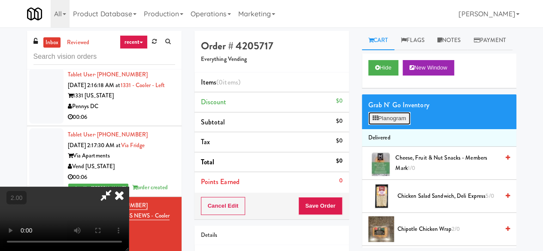
click at [398, 125] on button "Planogram" at bounding box center [389, 118] width 42 height 13
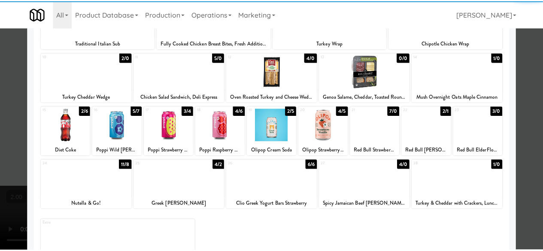
scroll to position [170, 0]
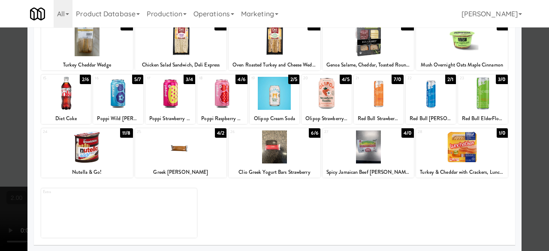
click at [78, 97] on div at bounding box center [66, 93] width 50 height 33
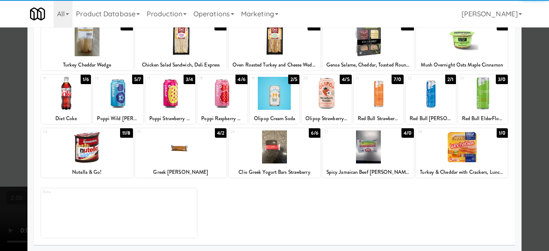
click at [525, 68] on div at bounding box center [274, 125] width 549 height 251
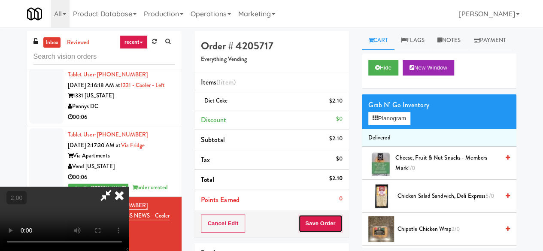
click at [337, 221] on button "Save Order" at bounding box center [320, 223] width 44 height 18
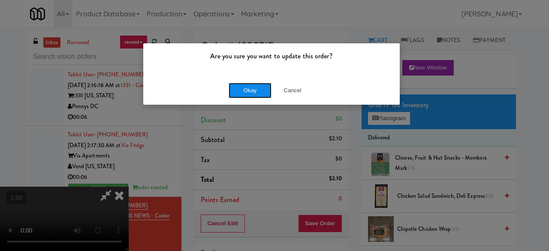
click at [252, 97] on button "Okay" at bounding box center [250, 90] width 43 height 15
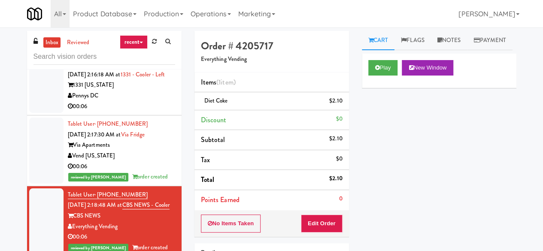
scroll to position [2730, 0]
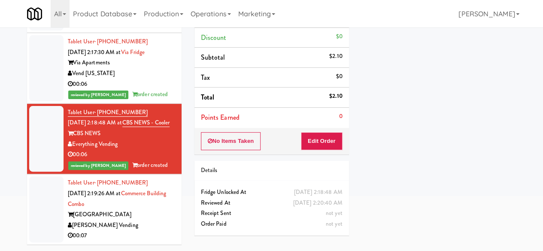
click at [143, 227] on div "[PERSON_NAME] Vending" at bounding box center [121, 225] width 107 height 11
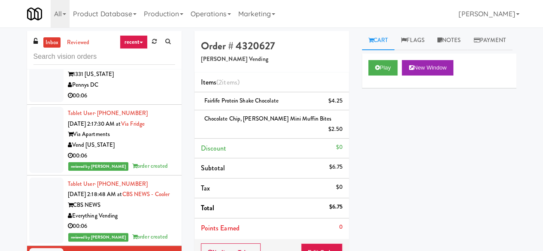
scroll to position [100, 0]
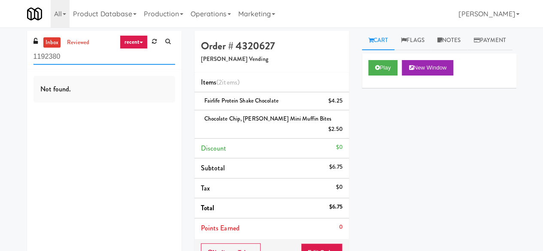
click at [92, 60] on input "1192380" at bounding box center [104, 57] width 142 height 16
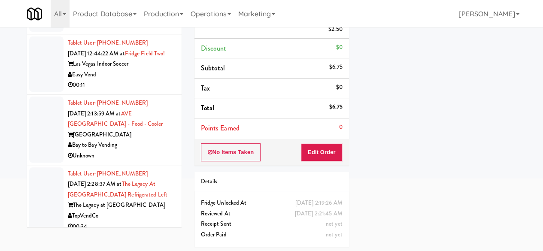
scroll to position [2286, 0]
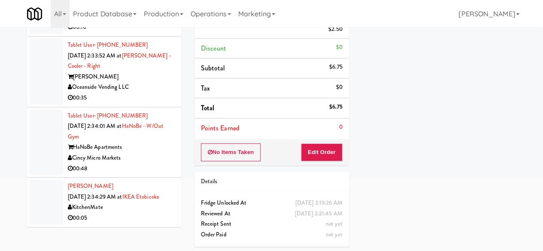
click at [130, 217] on div "00:05" at bounding box center [121, 218] width 107 height 11
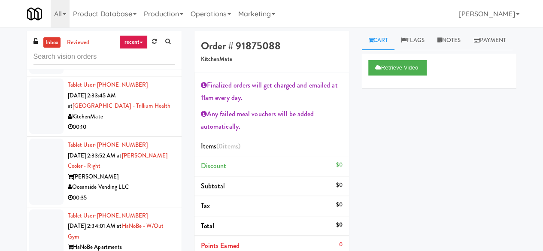
click at [131, 51] on div "Holiday Inn Time Square" at bounding box center [121, 46] width 107 height 11
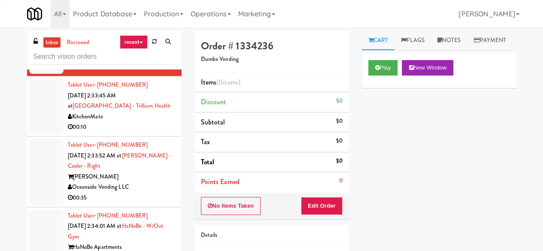
scroll to position [2071, 0]
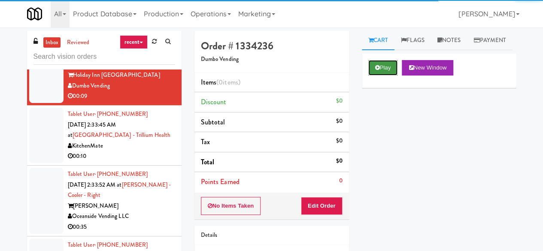
click at [371, 75] on button "Play" at bounding box center [383, 67] width 30 height 15
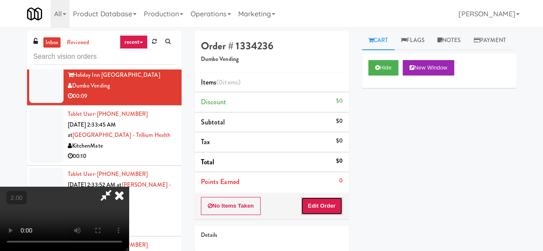
click at [337, 202] on button "Edit Order" at bounding box center [322, 206] width 42 height 18
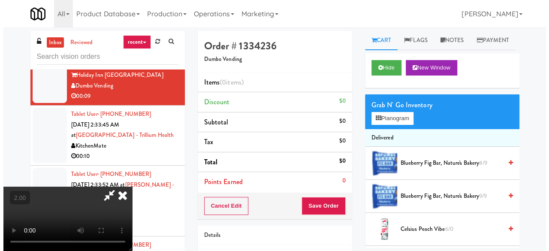
scroll to position [18, 0]
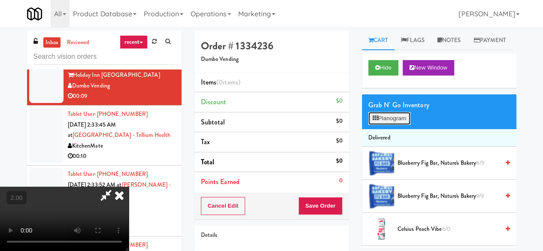
click at [407, 125] on button "Planogram" at bounding box center [389, 118] width 42 height 13
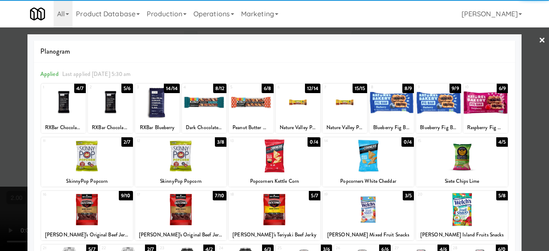
click at [199, 113] on div at bounding box center [204, 102] width 45 height 33
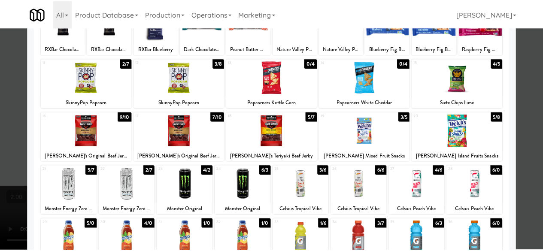
scroll to position [86, 0]
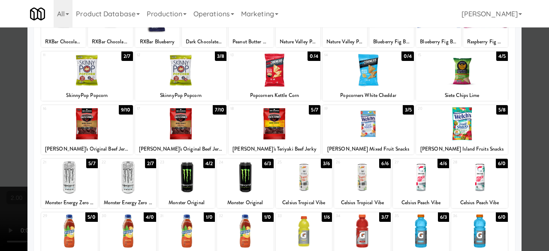
click at [192, 120] on div at bounding box center [181, 123] width 92 height 33
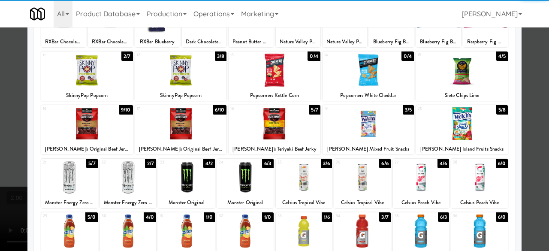
click at [530, 91] on div at bounding box center [274, 125] width 549 height 251
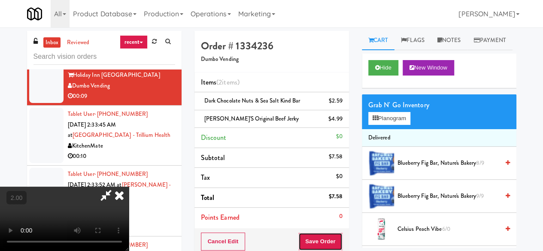
click at [331, 241] on button "Save Order" at bounding box center [320, 241] width 44 height 18
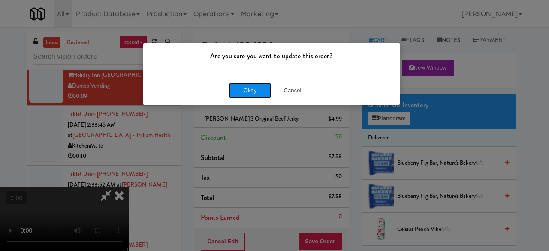
click at [239, 89] on button "Okay" at bounding box center [250, 90] width 43 height 15
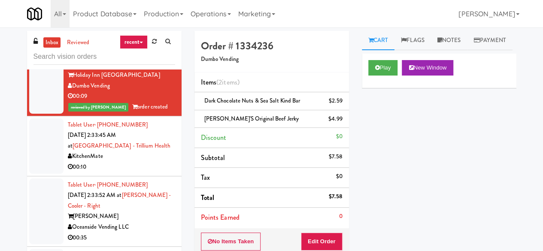
click at [143, 10] on div "Keene at The District" at bounding box center [121, 5] width 107 height 11
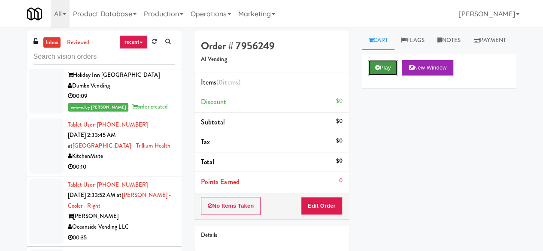
click at [383, 75] on button "Play" at bounding box center [383, 67] width 30 height 15
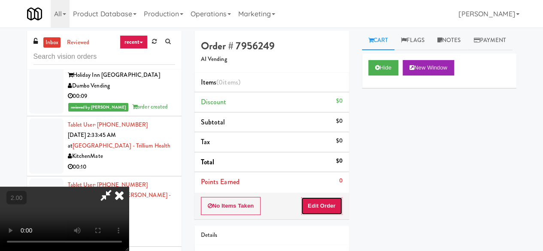
click at [322, 210] on button "Edit Order" at bounding box center [322, 206] width 42 height 18
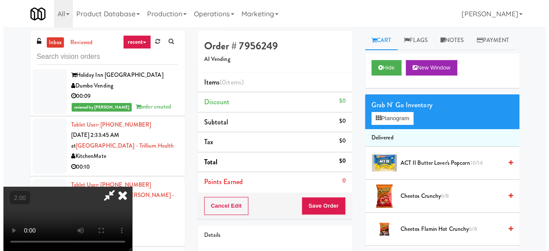
scroll to position [18, 0]
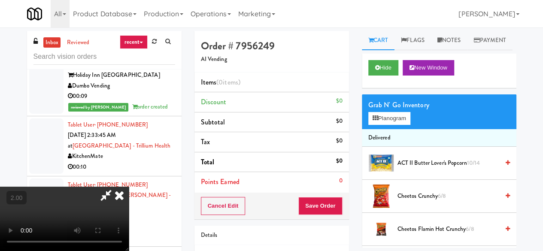
click at [393, 129] on div "Grab N' Go Inventory Planogram" at bounding box center [439, 111] width 154 height 35
click at [394, 125] on button "Planogram" at bounding box center [389, 118] width 42 height 13
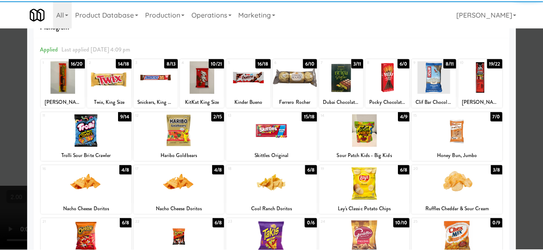
scroll to position [86, 0]
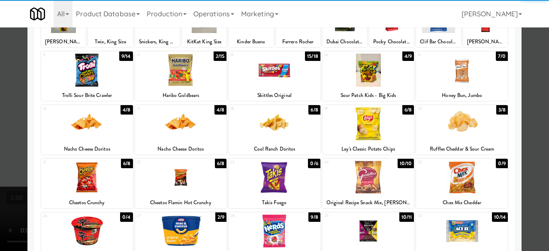
click at [192, 125] on div at bounding box center [181, 123] width 92 height 33
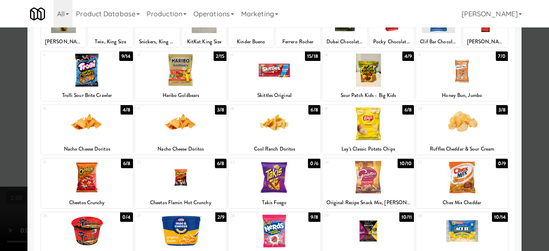
drag, startPoint x: 538, startPoint y: 64, endPoint x: 516, endPoint y: 75, distance: 24.5
click at [537, 64] on div at bounding box center [274, 125] width 549 height 251
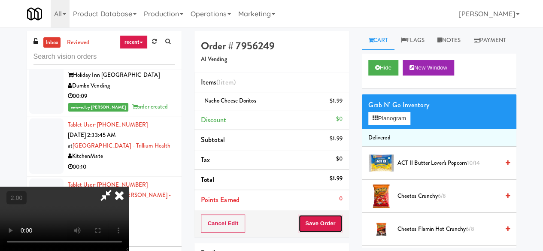
click at [326, 227] on button "Save Order" at bounding box center [320, 223] width 44 height 18
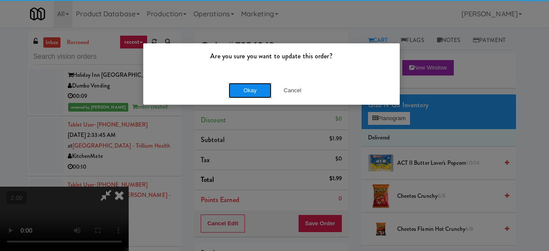
click at [250, 93] on button "Okay" at bounding box center [250, 90] width 43 height 15
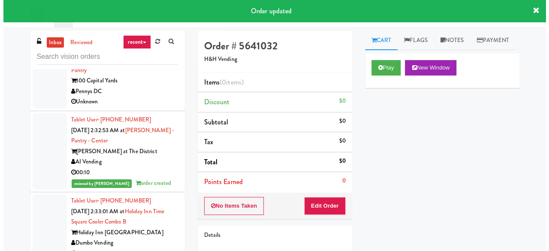
scroll to position [1900, 0]
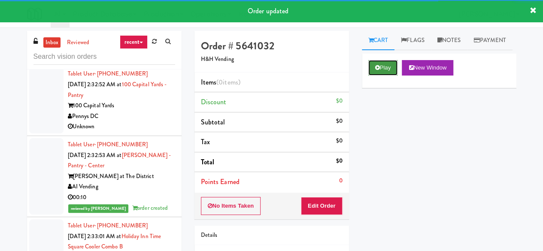
click at [383, 75] on button "Play" at bounding box center [383, 67] width 30 height 15
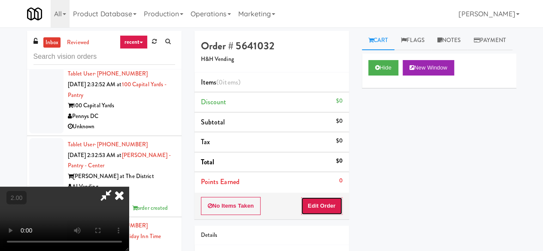
click at [331, 198] on button "Edit Order" at bounding box center [322, 206] width 42 height 18
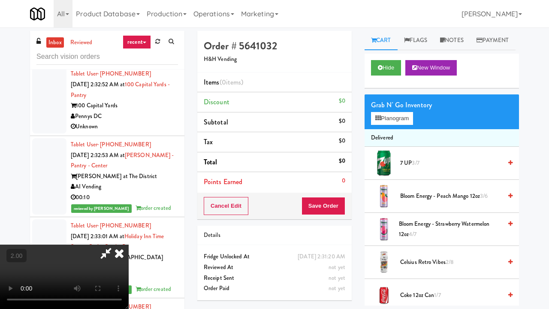
click at [129, 244] on video at bounding box center [64, 276] width 129 height 64
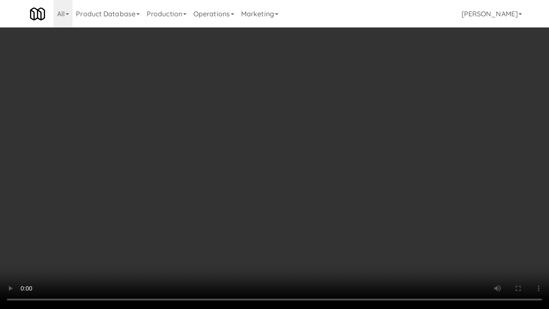
click at [303, 207] on video at bounding box center [274, 154] width 549 height 309
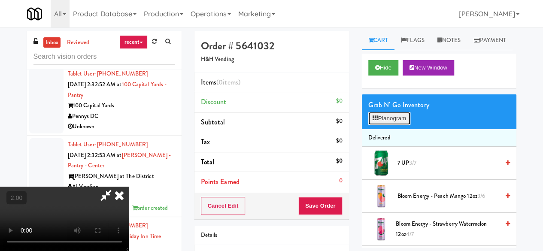
click at [404, 125] on button "Planogram" at bounding box center [389, 118] width 42 height 13
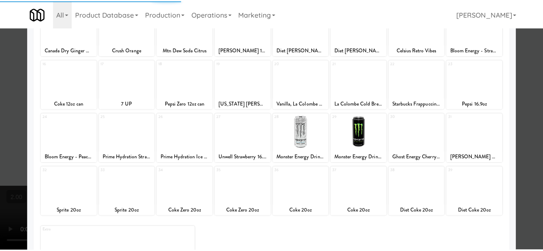
scroll to position [170, 0]
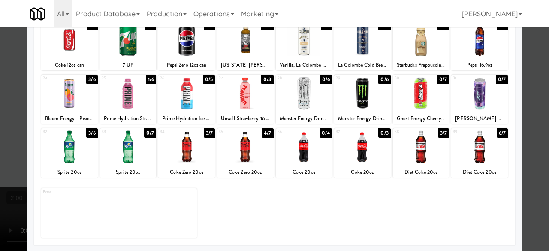
click at [190, 150] on div at bounding box center [186, 146] width 57 height 33
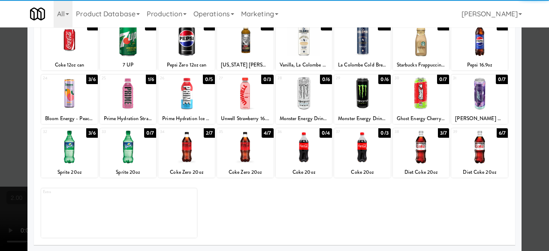
click at [429, 147] on div at bounding box center [421, 146] width 57 height 33
click at [532, 103] on div at bounding box center [274, 125] width 549 height 251
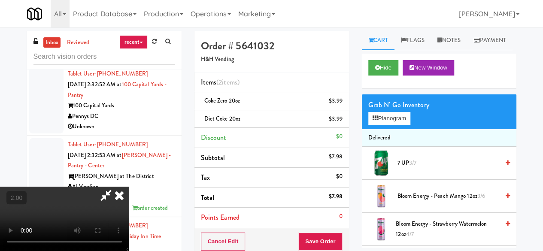
click at [129, 187] on video at bounding box center [64, 219] width 129 height 64
click at [116, 187] on icon at bounding box center [106, 195] width 20 height 17
click at [312, 239] on button "Save Order" at bounding box center [320, 241] width 44 height 18
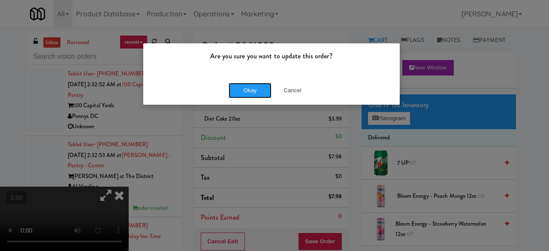
drag, startPoint x: 238, startPoint y: 93, endPoint x: 180, endPoint y: 90, distance: 57.5
click at [239, 92] on button "Okay" at bounding box center [250, 90] width 43 height 15
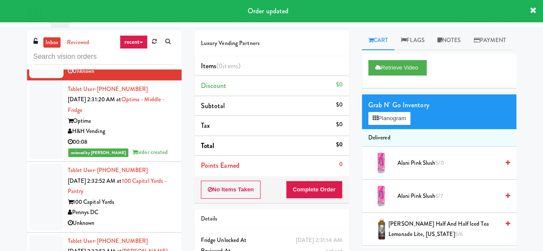
click at [141, 6] on div "Digital Vending" at bounding box center [121, 1] width 107 height 11
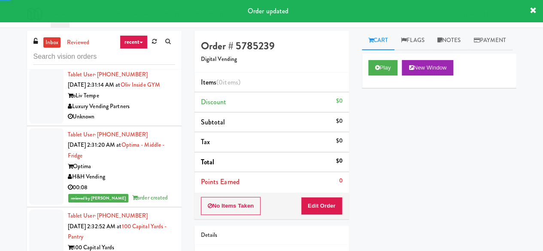
scroll to position [1728, 0]
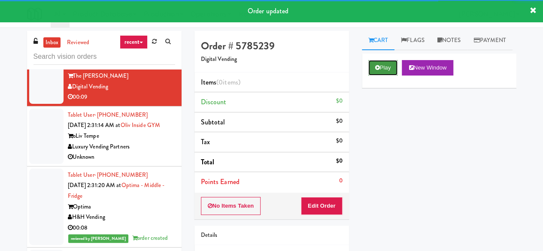
click at [391, 75] on button "Play" at bounding box center [383, 67] width 30 height 15
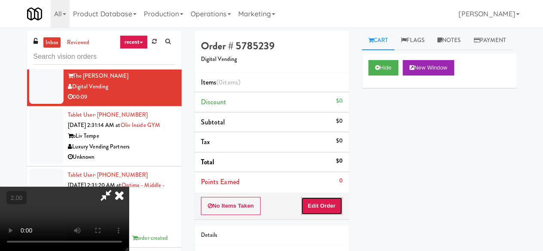
click at [330, 205] on button "Edit Order" at bounding box center [322, 206] width 42 height 18
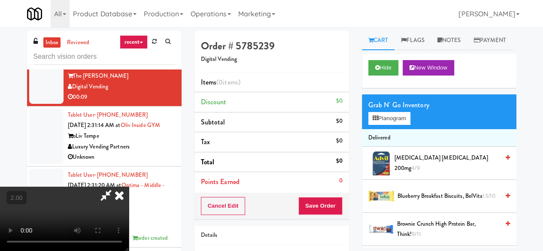
scroll to position [18, 0]
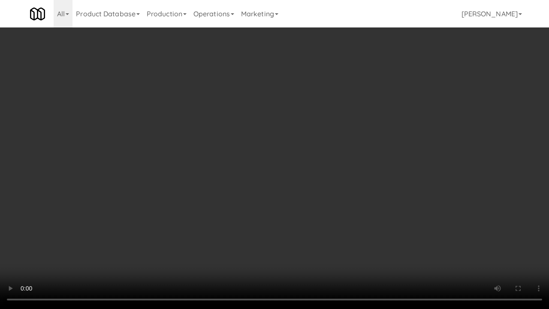
click at [321, 214] on video at bounding box center [274, 154] width 549 height 309
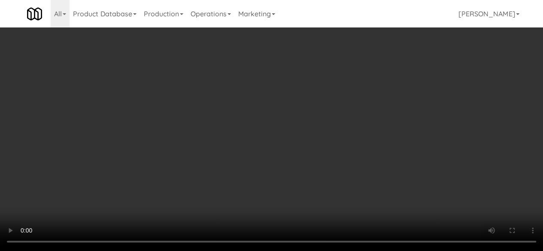
scroll to position [0, 0]
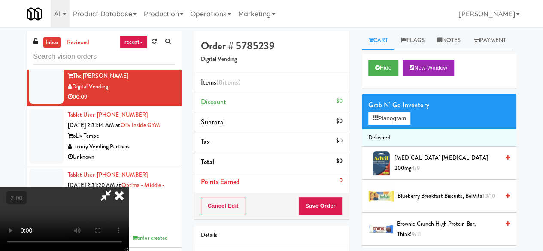
click at [116, 187] on icon at bounding box center [106, 195] width 20 height 17
click at [129, 187] on icon at bounding box center [119, 195] width 19 height 17
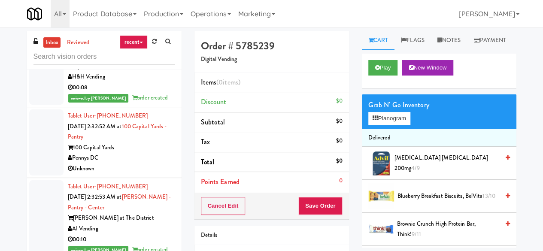
scroll to position [1900, 0]
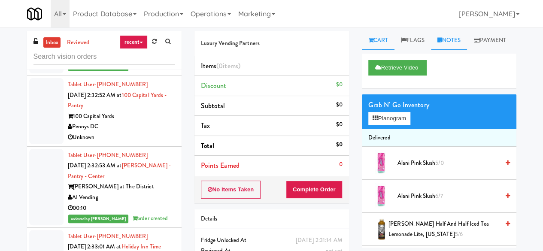
click at [446, 40] on link "Notes" at bounding box center [449, 40] width 36 height 19
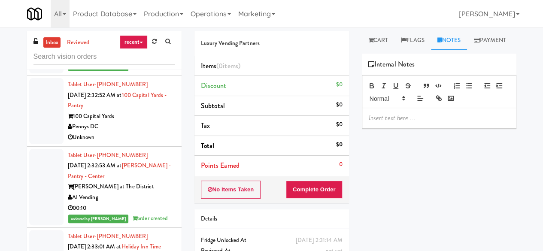
click at [368, 123] on p at bounding box center [438, 117] width 141 height 9
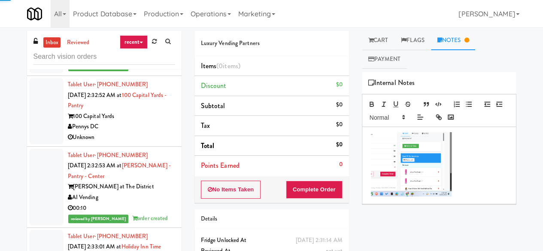
click at [373, 137] on img at bounding box center [411, 164] width 81 height 64
click at [466, 145] on p at bounding box center [438, 165] width 141 height 66
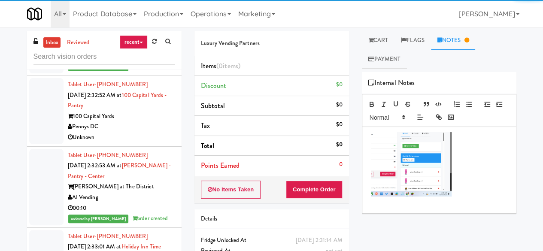
click at [365, 132] on div at bounding box center [439, 170] width 154 height 86
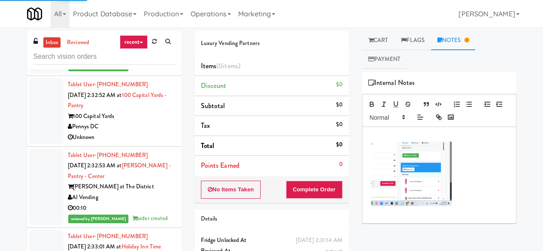
click at [400, 134] on p at bounding box center [438, 136] width 141 height 9
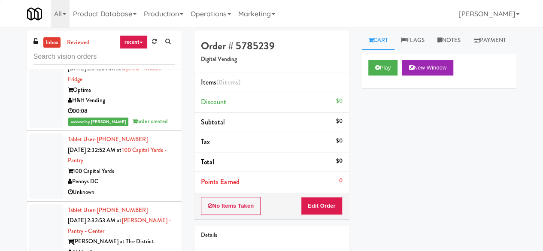
scroll to position [1728, 0]
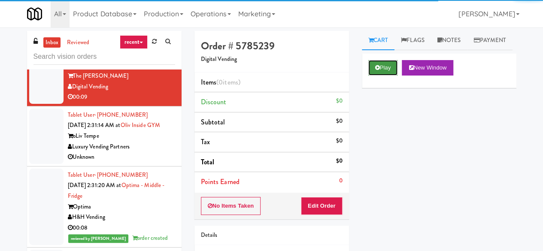
click at [386, 75] on button "Play" at bounding box center [383, 67] width 30 height 15
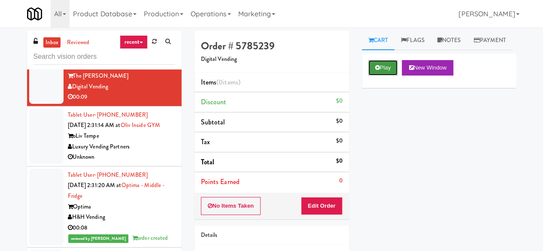
click at [380, 75] on button "Play" at bounding box center [383, 67] width 30 height 15
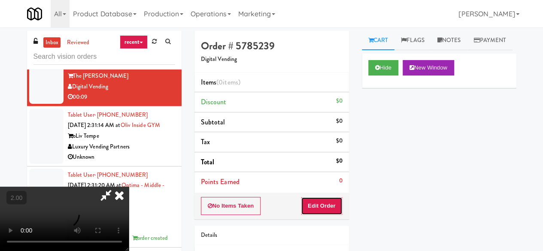
click at [328, 205] on button "Edit Order" at bounding box center [322, 206] width 42 height 18
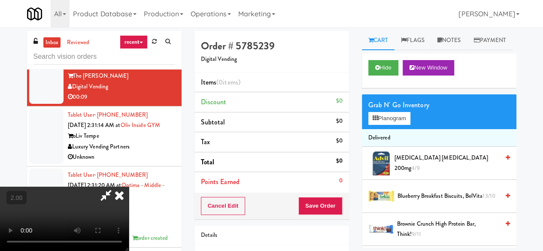
scroll to position [18, 0]
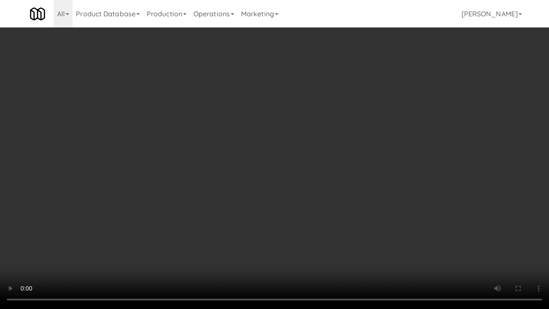
click at [321, 199] on video at bounding box center [274, 154] width 549 height 309
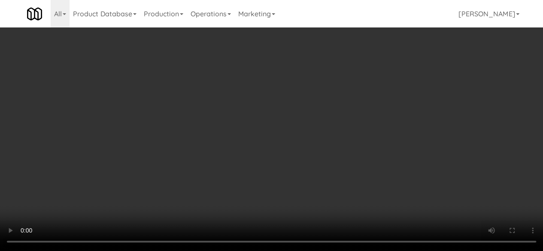
click at [279, 184] on video at bounding box center [271, 125] width 543 height 251
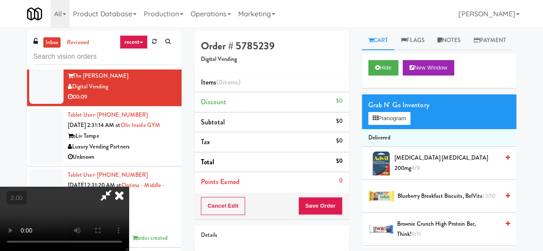
scroll to position [113, 0]
click at [129, 187] on video at bounding box center [64, 219] width 129 height 64
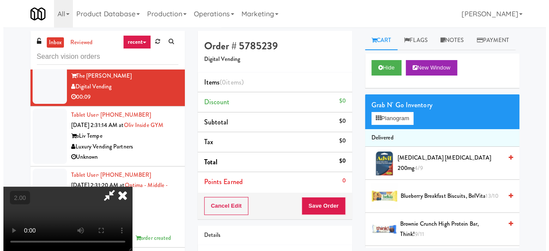
scroll to position [0, 0]
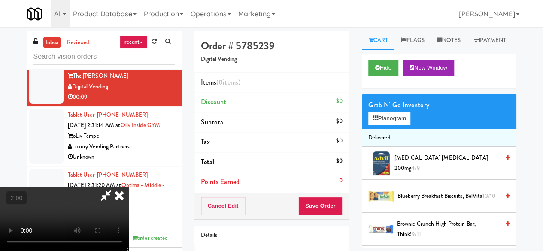
click at [129, 187] on video at bounding box center [64, 219] width 129 height 64
click at [375, 129] on div "Grab N' Go Inventory Planogram" at bounding box center [439, 111] width 154 height 35
click at [380, 125] on button "Planogram" at bounding box center [389, 118] width 42 height 13
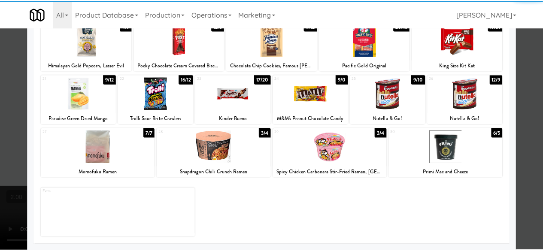
scroll to position [127, 0]
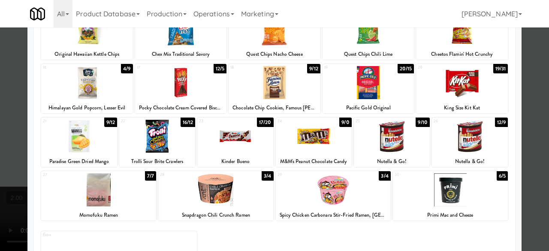
click at [326, 147] on div at bounding box center [314, 136] width 76 height 33
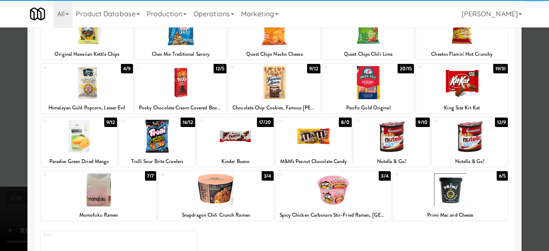
click at [540, 90] on div at bounding box center [274, 125] width 549 height 251
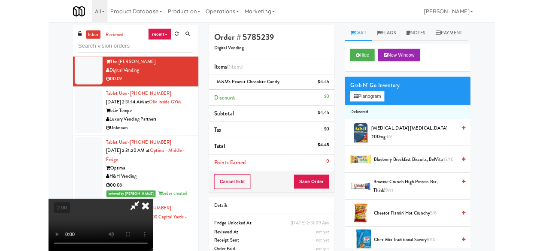
scroll to position [18, 0]
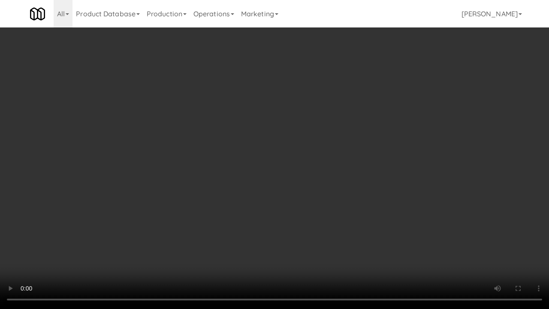
click at [316, 229] on video at bounding box center [274, 154] width 549 height 309
click at [332, 220] on video at bounding box center [274, 154] width 549 height 309
drag, startPoint x: 323, startPoint y: 217, endPoint x: 485, endPoint y: 216, distance: 162.1
click at [323, 217] on video at bounding box center [274, 154] width 549 height 309
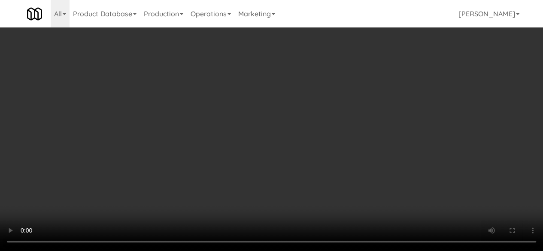
scroll to position [214, 0]
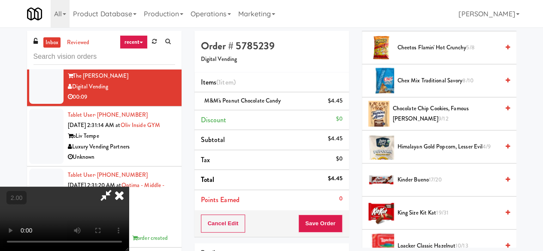
click at [415, 124] on span "Chocolate Chip Cookies, Famous Amos 9/12" at bounding box center [445, 113] width 106 height 21
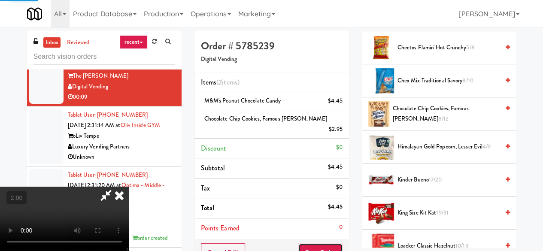
click at [326, 245] on button "Save Order" at bounding box center [320, 252] width 44 height 18
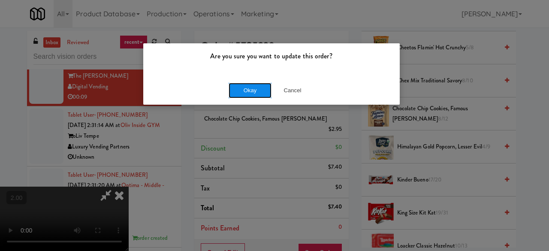
click at [245, 96] on button "Okay" at bounding box center [250, 90] width 43 height 15
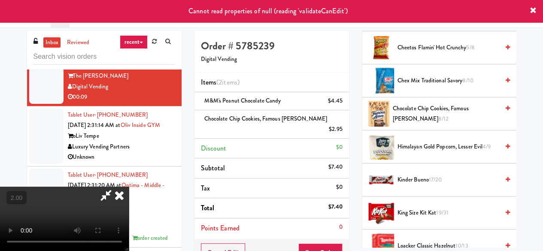
click at [533, 7] on icon at bounding box center [532, 10] width 7 height 7
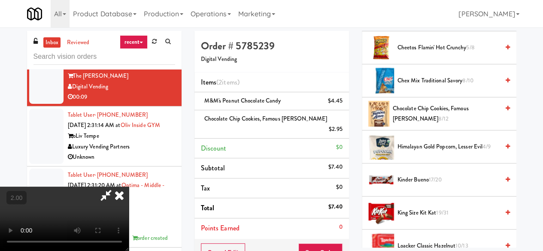
scroll to position [0, 0]
click at [129, 187] on icon at bounding box center [119, 195] width 19 height 17
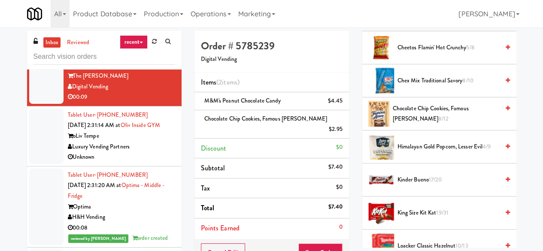
click at [165, 32] on div "00:07" at bounding box center [121, 26] width 107 height 11
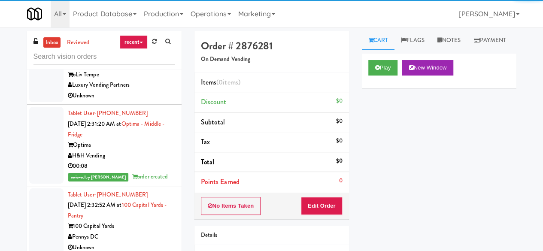
scroll to position [1771, 0]
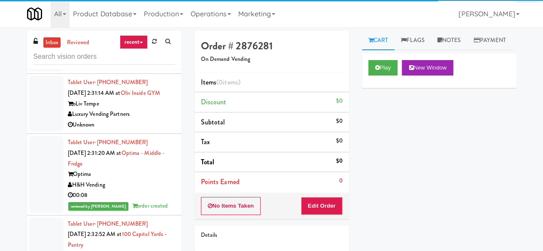
click at [148, 70] on div "Tablet User · (916) 995-2343 Oct 15, 2025 2:31:09 AM at Lindley Right Pantry Th…" at bounding box center [121, 38] width 107 height 63
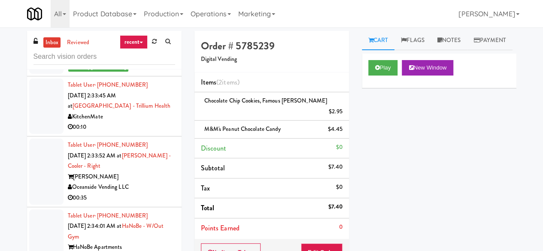
scroll to position [2114, 0]
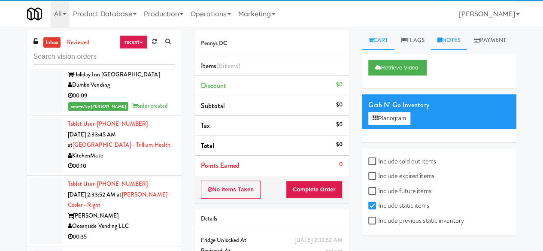
click at [452, 41] on link "Notes" at bounding box center [449, 40] width 36 height 19
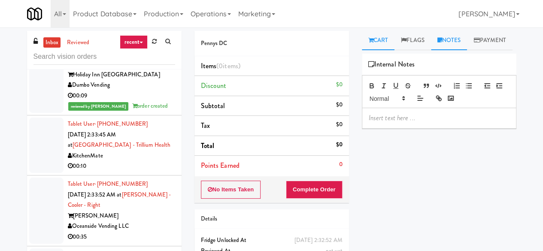
click at [365, 37] on link "Cart" at bounding box center [378, 40] width 33 height 19
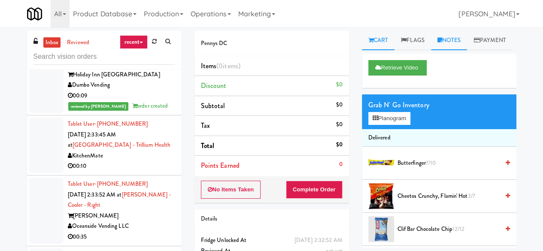
click at [449, 44] on link "Notes" at bounding box center [449, 40] width 36 height 19
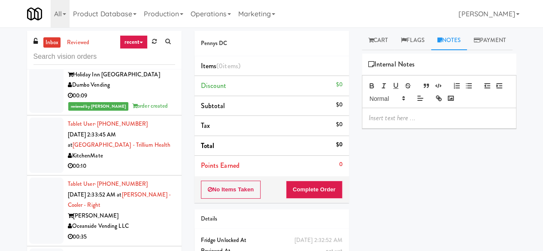
click at [377, 123] on p at bounding box center [438, 117] width 141 height 9
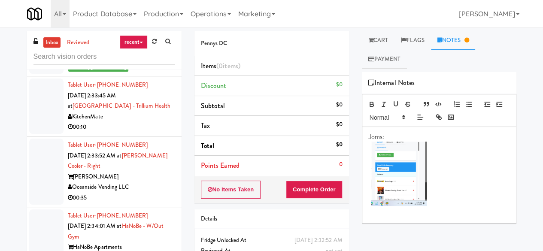
scroll to position [2339, 0]
click at [107, 58] on input "text" at bounding box center [104, 57] width 142 height 16
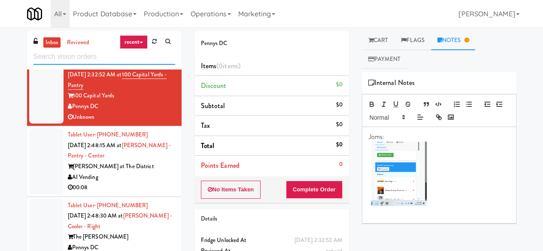
scroll to position [1733, 0]
click at [102, 53] on input "text" at bounding box center [104, 57] width 142 height 16
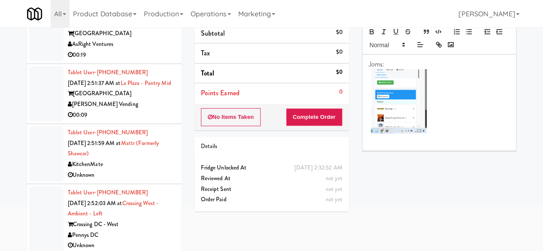
scroll to position [81, 0]
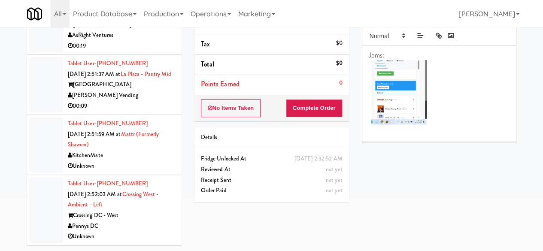
click at [152, 105] on div "00:09" at bounding box center [121, 106] width 107 height 11
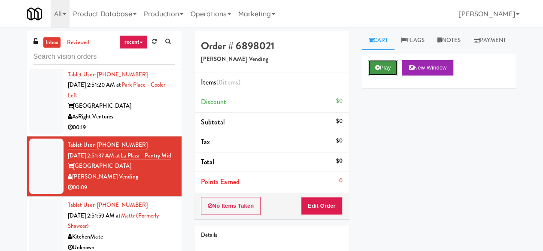
click at [392, 75] on button "Play" at bounding box center [383, 67] width 30 height 15
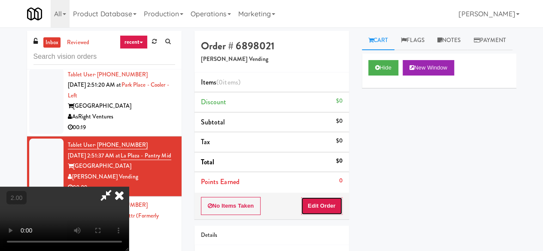
click at [334, 200] on button "Edit Order" at bounding box center [322, 206] width 42 height 18
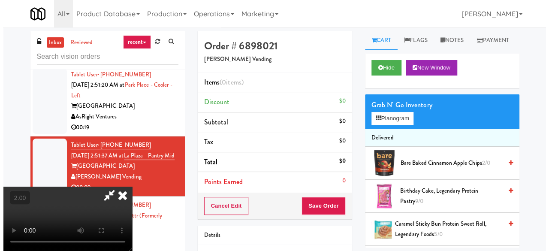
scroll to position [18, 0]
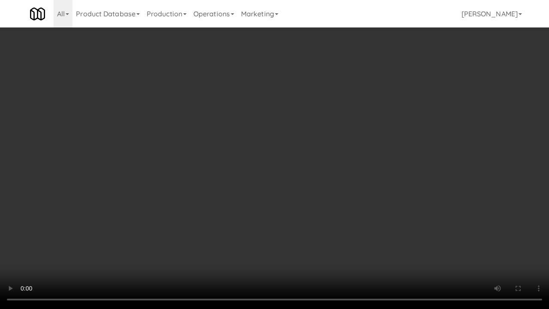
click at [317, 194] on video at bounding box center [274, 154] width 549 height 309
click at [309, 196] on video at bounding box center [274, 154] width 549 height 309
click at [332, 181] on video at bounding box center [274, 154] width 549 height 309
click at [288, 215] on video at bounding box center [274, 154] width 549 height 309
click at [285, 202] on video at bounding box center [274, 154] width 549 height 309
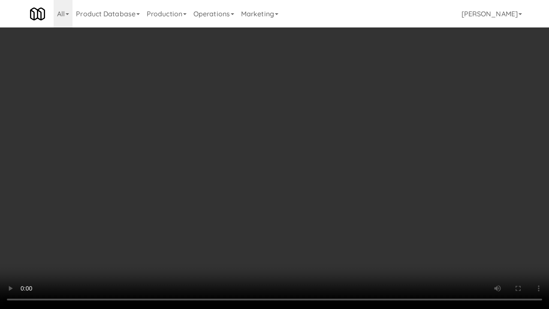
click at [285, 202] on video at bounding box center [274, 154] width 549 height 309
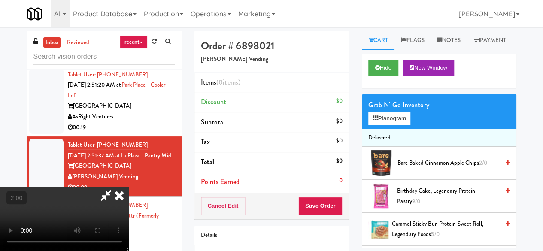
click at [129, 187] on video at bounding box center [64, 219] width 129 height 64
click at [378, 129] on div "Grab N' Go Inventory Planogram" at bounding box center [439, 111] width 154 height 35
click at [380, 129] on div "Grab N' Go Inventory Planogram" at bounding box center [439, 111] width 154 height 35
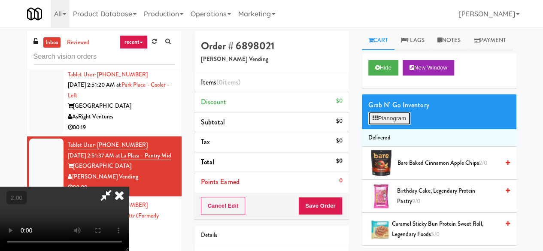
click at [386, 125] on button "Planogram" at bounding box center [389, 118] width 42 height 13
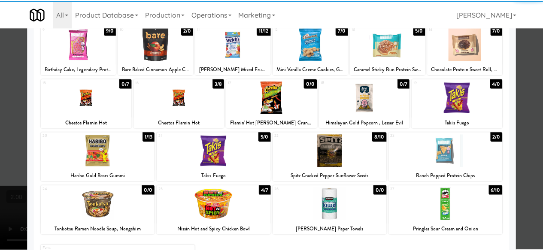
scroll to position [129, 0]
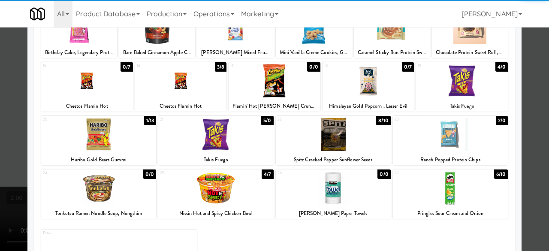
click at [185, 87] on div at bounding box center [181, 80] width 92 height 33
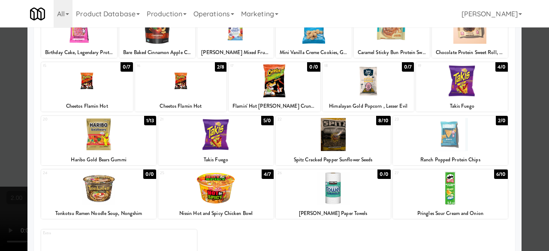
click at [541, 67] on div at bounding box center [274, 125] width 549 height 251
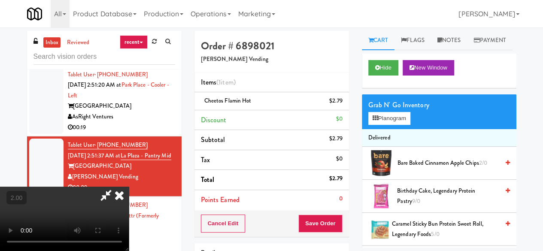
click at [326, 236] on div "Order # 6898021 Cordray Vending Items (1 item ) Cheetos Flamin Hot $2.79 Discou…" at bounding box center [271, 177] width 167 height 293
click at [338, 222] on button "Save Order" at bounding box center [320, 223] width 44 height 18
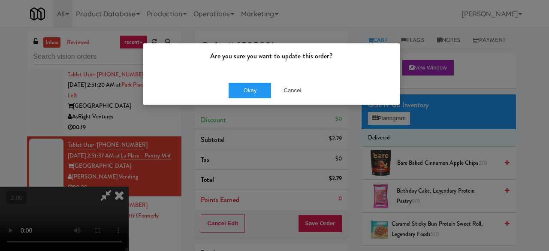
click at [246, 101] on div "Okay Cancel" at bounding box center [271, 90] width 256 height 29
click at [252, 90] on button "Okay" at bounding box center [250, 90] width 43 height 15
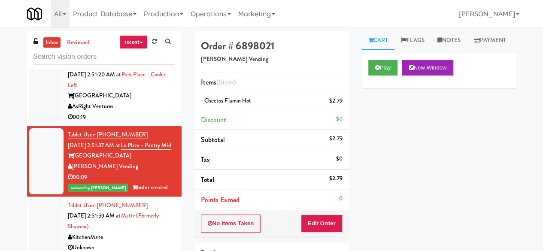
click at [155, 118] on div "00:19" at bounding box center [121, 117] width 107 height 11
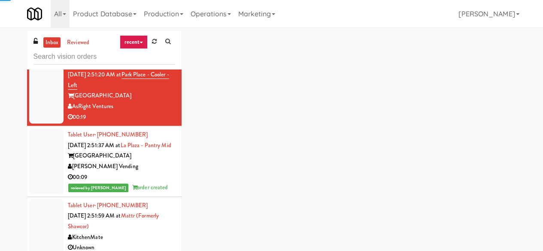
scroll to position [1890, 0]
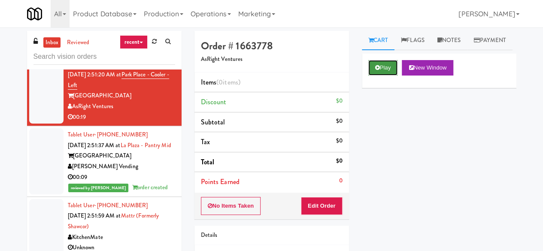
click at [390, 75] on button "Play" at bounding box center [383, 67] width 30 height 15
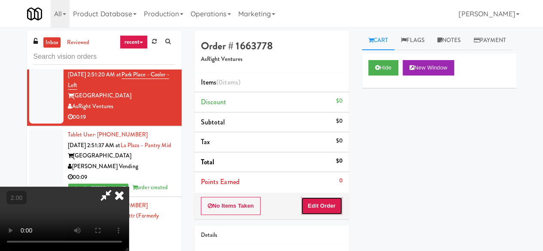
click at [326, 200] on button "Edit Order" at bounding box center [322, 206] width 42 height 18
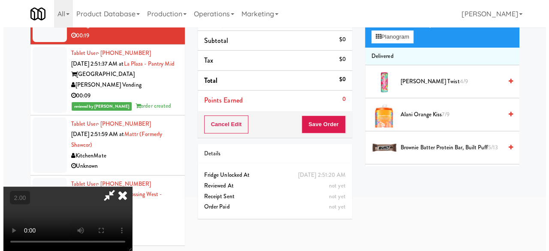
scroll to position [27, 0]
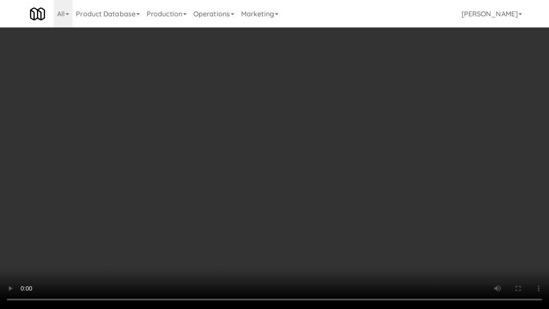
click at [332, 166] on video at bounding box center [274, 154] width 549 height 309
click at [327, 150] on video at bounding box center [274, 154] width 549 height 309
click at [298, 166] on video at bounding box center [274, 154] width 549 height 309
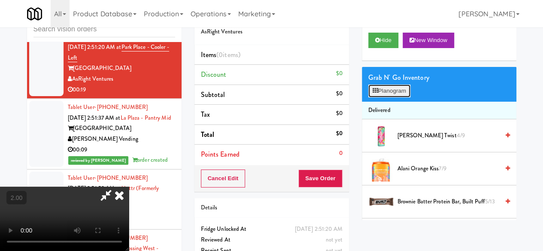
click at [382, 97] on button "Planogram" at bounding box center [389, 90] width 42 height 13
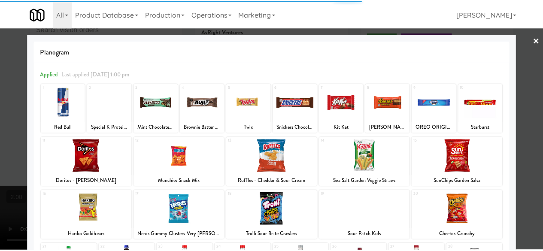
scroll to position [129, 0]
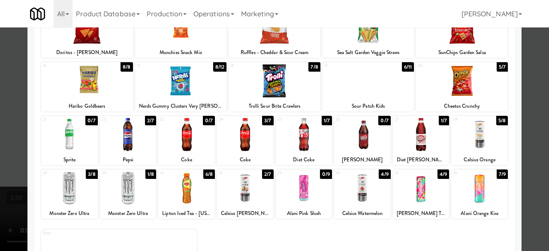
click at [129, 145] on div at bounding box center [128, 134] width 57 height 33
drag, startPoint x: 531, startPoint y: 82, endPoint x: 498, endPoint y: 90, distance: 33.7
click at [530, 82] on div at bounding box center [274, 125] width 549 height 251
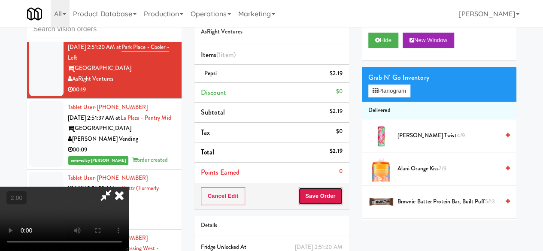
click at [328, 193] on button "Save Order" at bounding box center [320, 196] width 44 height 18
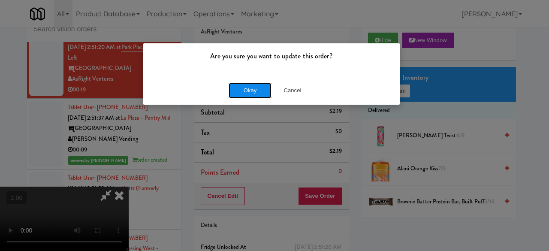
click at [239, 83] on button "Okay" at bounding box center [250, 90] width 43 height 15
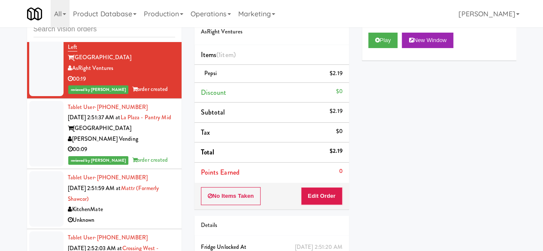
scroll to position [1783, 0]
click at [87, 35] on input "text" at bounding box center [104, 29] width 142 height 16
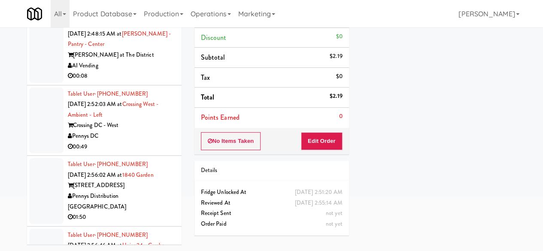
scroll to position [2226, 0]
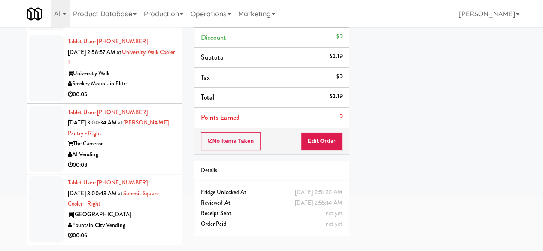
click at [147, 224] on div "Fountain City Vending" at bounding box center [121, 225] width 107 height 11
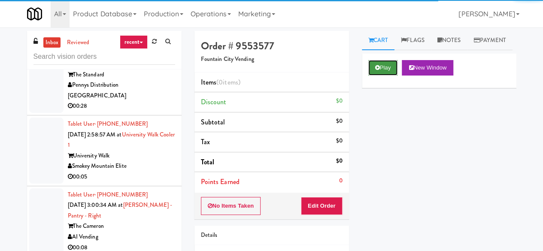
click at [375, 70] on icon at bounding box center [377, 68] width 5 height 6
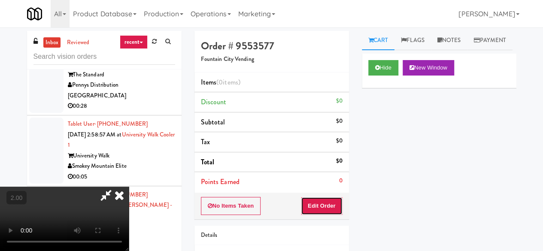
click at [333, 201] on button "Edit Order" at bounding box center [322, 206] width 42 height 18
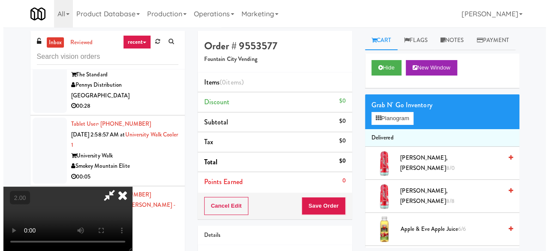
scroll to position [18, 0]
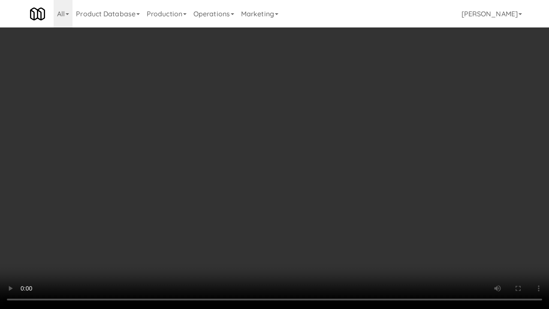
click at [316, 154] on video at bounding box center [274, 154] width 549 height 309
click at [316, 153] on video at bounding box center [274, 154] width 549 height 309
click at [303, 154] on video at bounding box center [274, 154] width 549 height 309
click at [294, 175] on video at bounding box center [274, 154] width 549 height 309
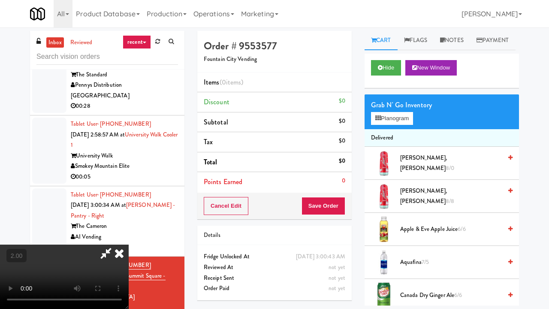
click at [518, 250] on div "Order # 9553577 Fountain City Vending Items (0 items ) Discount $0 Subtotal $0 …" at bounding box center [358, 169] width 335 height 276
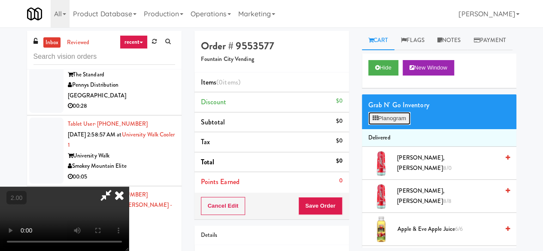
click at [403, 125] on button "Planogram" at bounding box center [389, 118] width 42 height 13
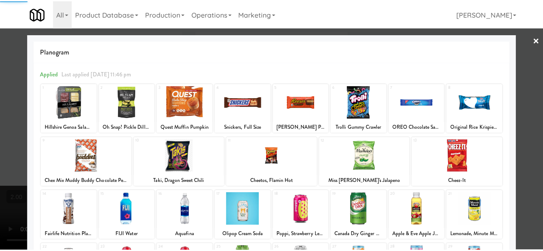
scroll to position [170, 0]
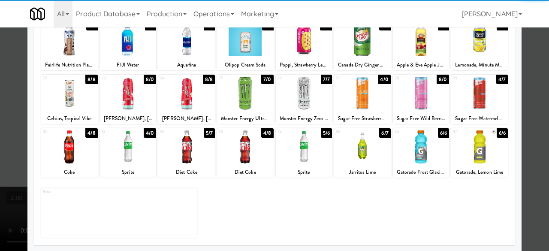
click at [420, 98] on div at bounding box center [421, 93] width 57 height 33
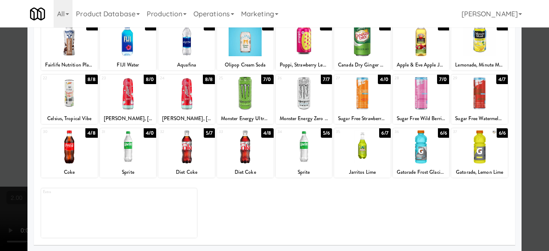
drag, startPoint x: 537, startPoint y: 81, endPoint x: 495, endPoint y: 98, distance: 45.4
click at [536, 81] on div at bounding box center [274, 125] width 549 height 251
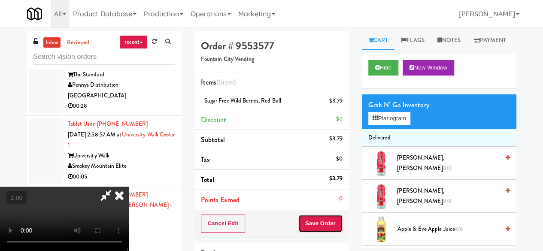
click at [340, 221] on button "Save Order" at bounding box center [320, 223] width 44 height 18
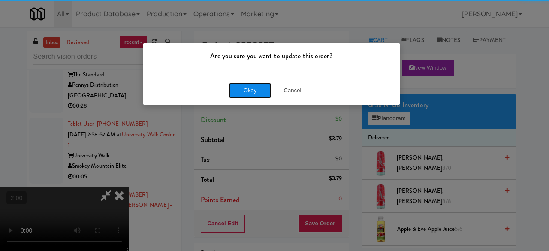
click at [263, 90] on button "Okay" at bounding box center [250, 90] width 43 height 15
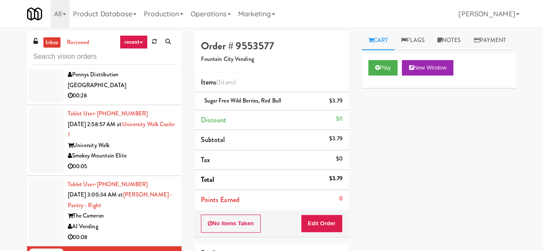
scroll to position [2236, 0]
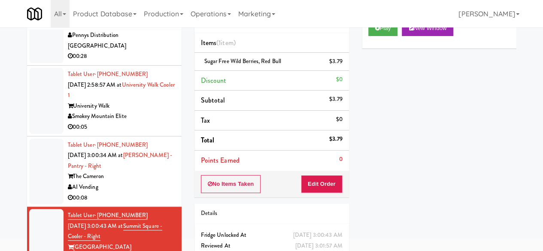
click at [122, 180] on div "The Cameron" at bounding box center [121, 176] width 107 height 11
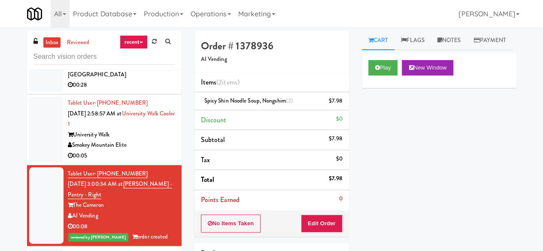
scroll to position [2247, 0]
click at [111, 61] on input "text" at bounding box center [104, 57] width 142 height 16
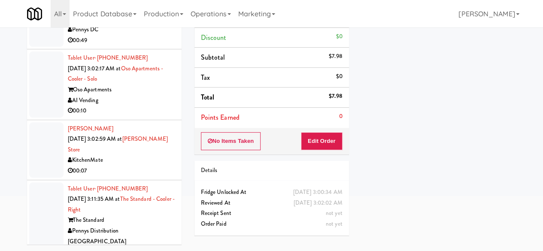
scroll to position [1673, 0]
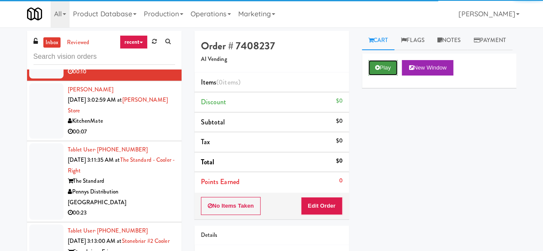
click at [383, 75] on button "Play" at bounding box center [383, 67] width 30 height 15
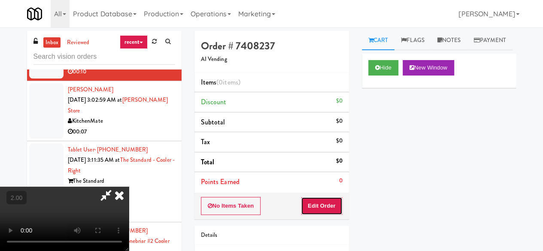
click at [329, 202] on button "Edit Order" at bounding box center [322, 206] width 42 height 18
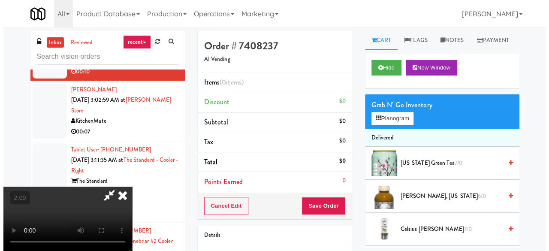
scroll to position [113, 0]
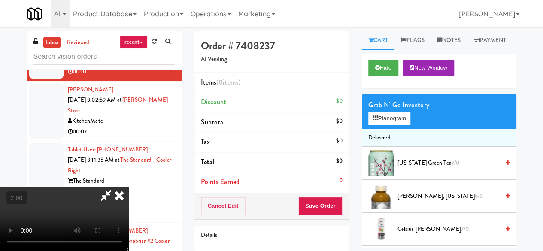
click at [129, 187] on video at bounding box center [64, 219] width 129 height 64
click at [383, 125] on button "Planogram" at bounding box center [389, 118] width 42 height 13
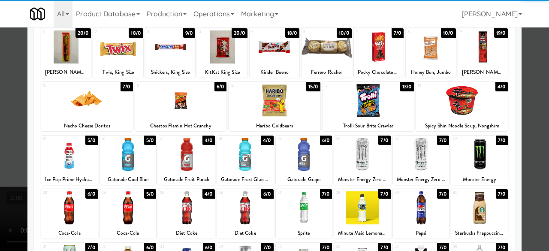
scroll to position [86, 0]
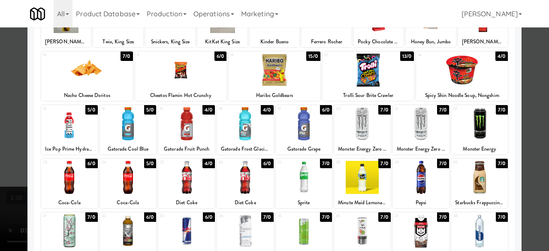
click at [114, 174] on div at bounding box center [128, 177] width 57 height 33
click at [125, 226] on div at bounding box center [128, 230] width 57 height 33
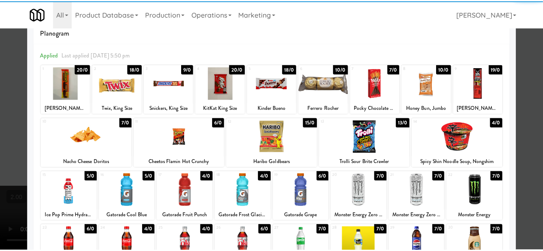
scroll to position [0, 0]
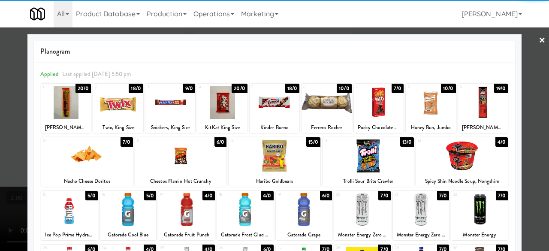
click at [105, 166] on div at bounding box center [87, 155] width 92 height 33
click at [524, 98] on div at bounding box center [274, 125] width 549 height 251
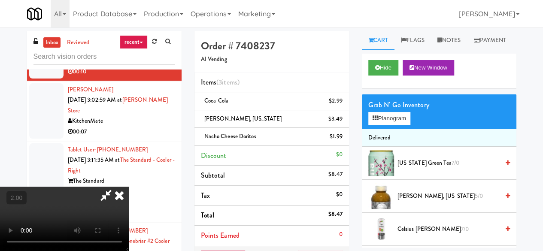
scroll to position [27, 0]
click at [129, 187] on video at bounding box center [64, 219] width 129 height 64
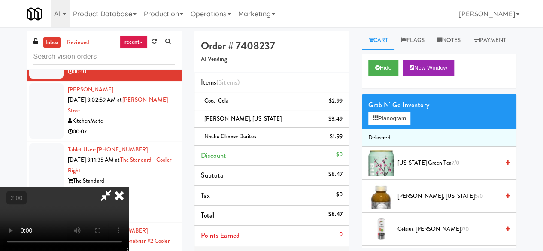
click at [116, 187] on icon at bounding box center [106, 195] width 20 height 17
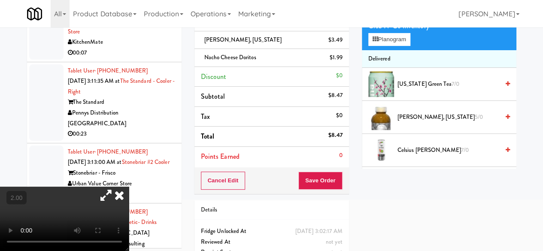
scroll to position [118, 0]
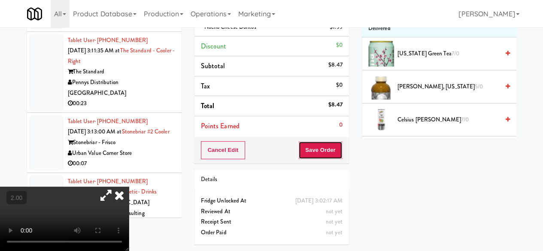
click at [307, 141] on button "Save Order" at bounding box center [320, 150] width 44 height 18
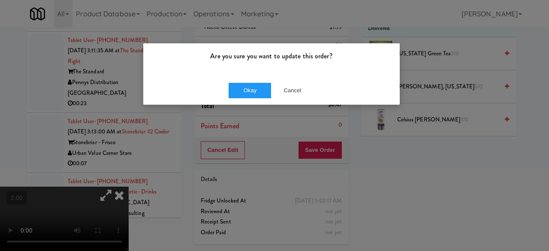
click at [238, 82] on div "Okay Cancel" at bounding box center [271, 90] width 256 height 29
click at [247, 95] on button "Okay" at bounding box center [250, 90] width 43 height 15
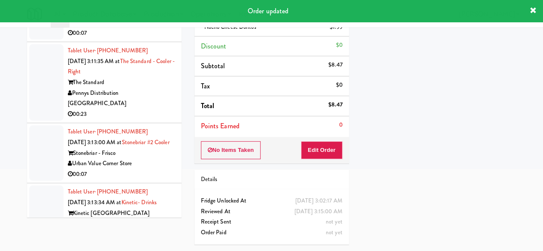
scroll to position [1715, 0]
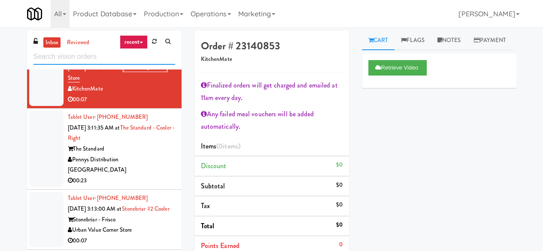
click at [93, 57] on input "text" at bounding box center [104, 57] width 142 height 16
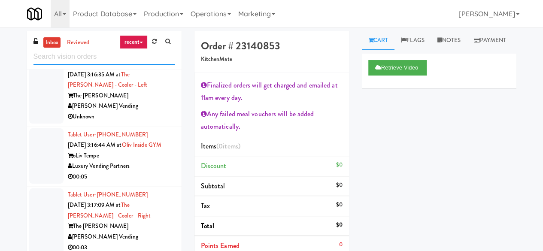
scroll to position [1944, 0]
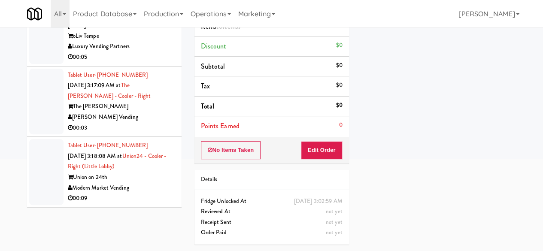
click at [145, 183] on div "Modern Market Vending" at bounding box center [121, 188] width 107 height 11
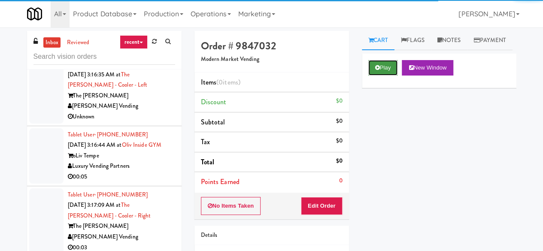
click at [377, 75] on button "Play" at bounding box center [383, 67] width 30 height 15
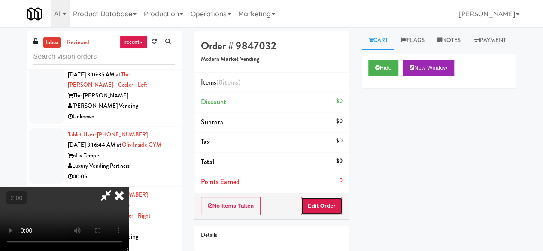
drag, startPoint x: 319, startPoint y: 202, endPoint x: 197, endPoint y: 121, distance: 146.1
click at [319, 202] on button "Edit Order" at bounding box center [322, 206] width 42 height 18
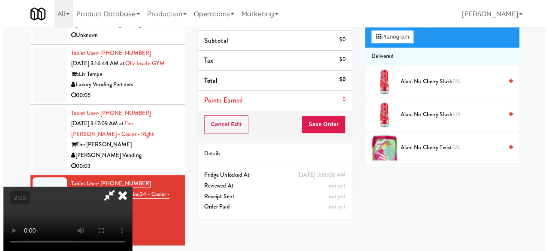
scroll to position [27, 0]
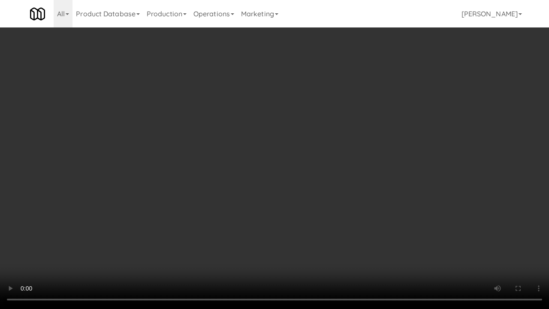
click at [336, 172] on video at bounding box center [274, 154] width 549 height 309
click at [335, 176] on video at bounding box center [274, 154] width 549 height 309
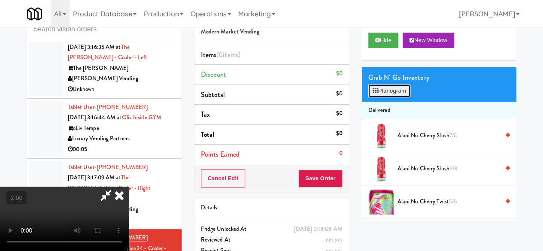
click at [385, 97] on button "Planogram" at bounding box center [389, 90] width 42 height 13
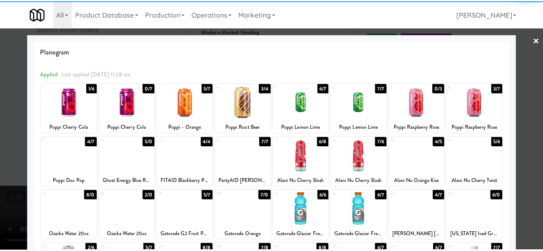
scroll to position [170, 0]
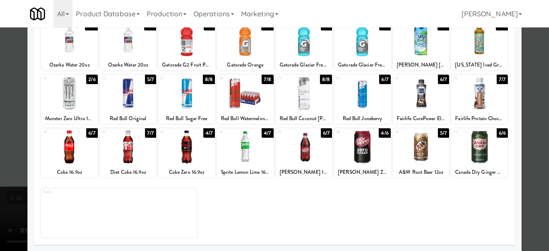
click at [74, 98] on div at bounding box center [69, 93] width 57 height 33
click at [518, 87] on div at bounding box center [274, 125] width 549 height 251
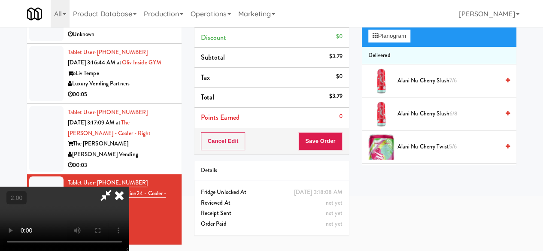
scroll to position [27, 0]
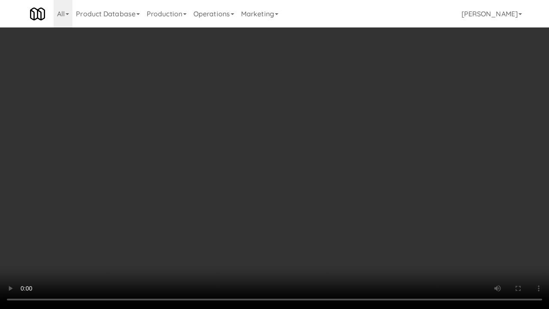
click at [352, 197] on video at bounding box center [274, 154] width 549 height 309
click at [375, 199] on video at bounding box center [274, 154] width 549 height 309
click at [365, 203] on video at bounding box center [274, 154] width 549 height 309
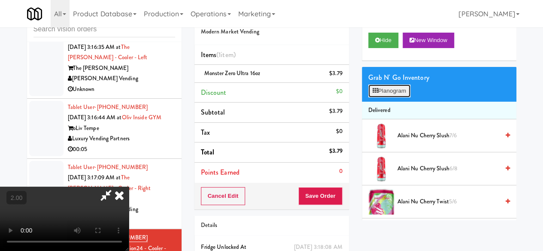
click at [395, 97] on button "Planogram" at bounding box center [389, 90] width 42 height 13
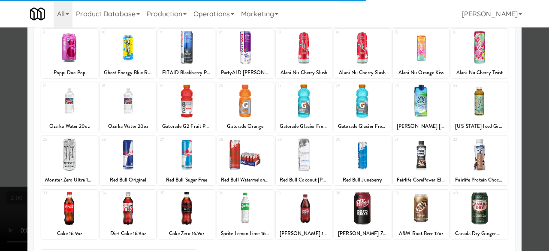
scroll to position [170, 0]
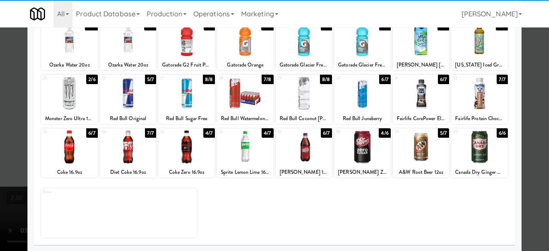
click at [73, 102] on div at bounding box center [69, 93] width 57 height 33
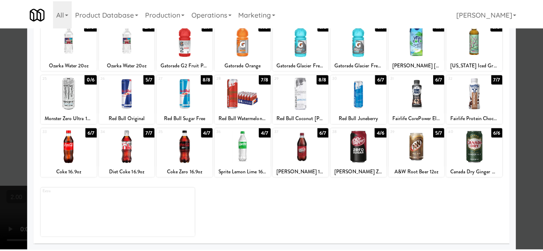
scroll to position [0, 0]
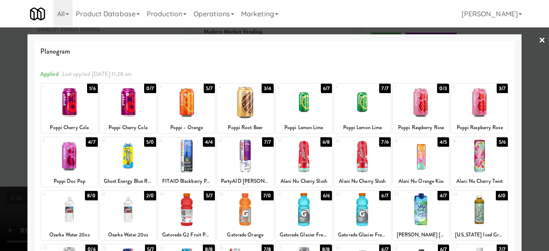
click at [523, 63] on div at bounding box center [274, 125] width 549 height 251
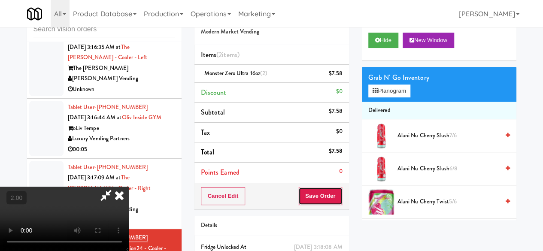
click at [332, 196] on button "Save Order" at bounding box center [320, 196] width 44 height 18
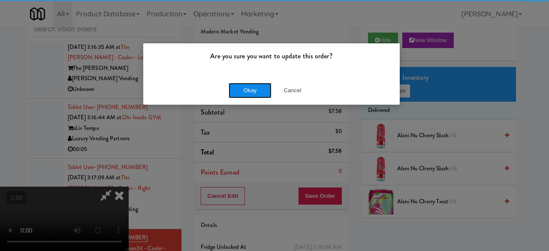
click at [247, 84] on button "Okay" at bounding box center [250, 90] width 43 height 15
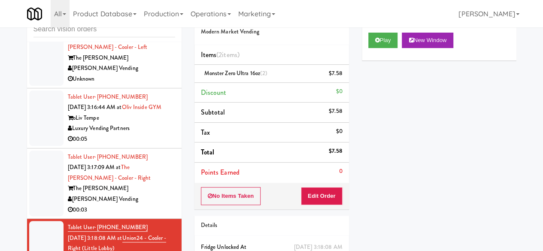
click at [134, 205] on div "[PERSON_NAME] Vending" at bounding box center [121, 199] width 107 height 11
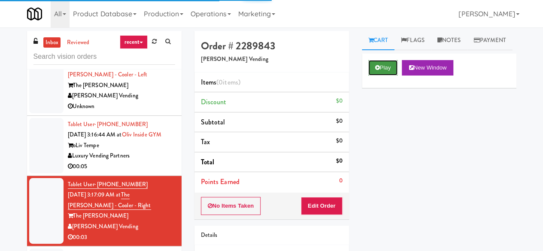
click at [368, 75] on button "Play" at bounding box center [383, 67] width 30 height 15
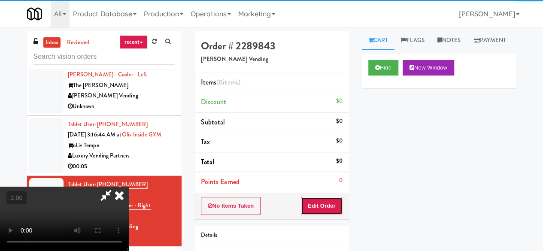
click at [326, 206] on button "Edit Order" at bounding box center [322, 206] width 42 height 18
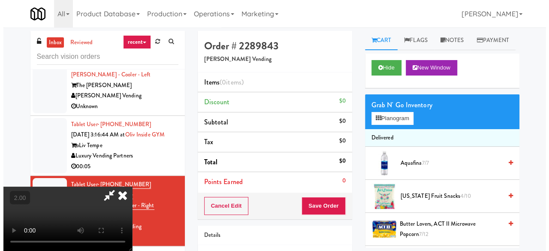
scroll to position [18, 0]
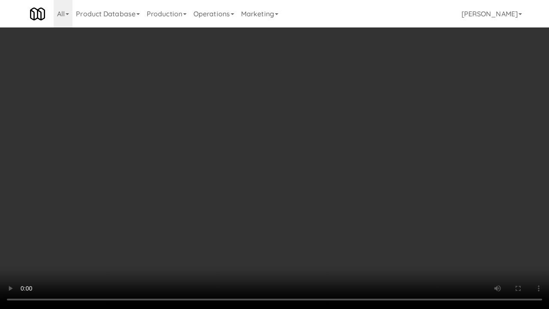
click at [309, 187] on video at bounding box center [274, 154] width 549 height 309
click at [298, 172] on video at bounding box center [274, 154] width 549 height 309
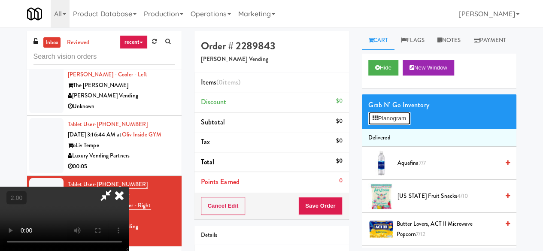
click at [408, 125] on button "Planogram" at bounding box center [389, 118] width 42 height 13
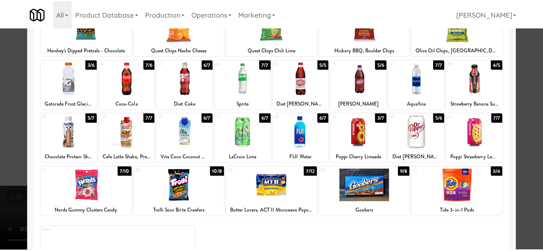
scroll to position [84, 0]
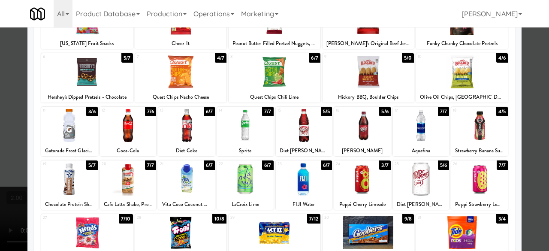
click at [127, 124] on div at bounding box center [128, 125] width 57 height 33
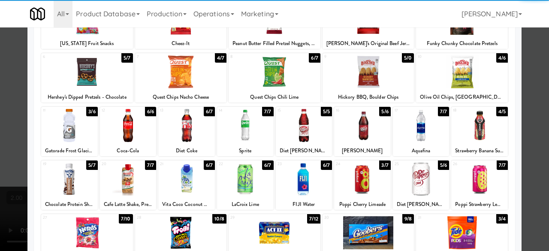
click at [529, 80] on div at bounding box center [274, 125] width 549 height 251
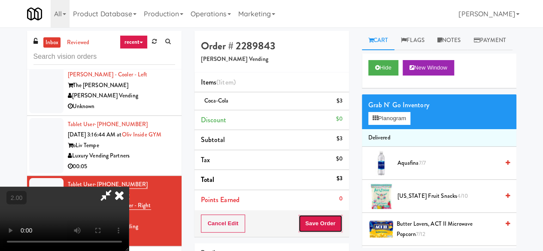
click at [339, 217] on button "Save Order" at bounding box center [320, 223] width 44 height 18
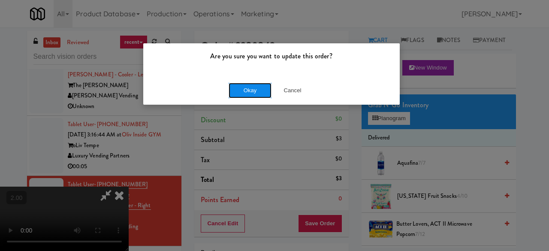
click at [257, 97] on button "Okay" at bounding box center [250, 90] width 43 height 15
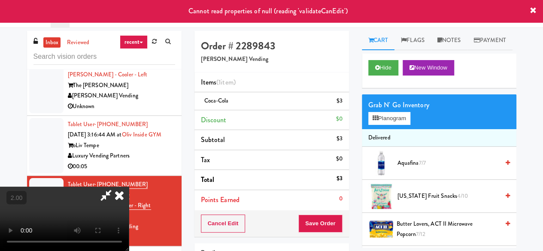
click at [129, 187] on icon at bounding box center [119, 195] width 19 height 17
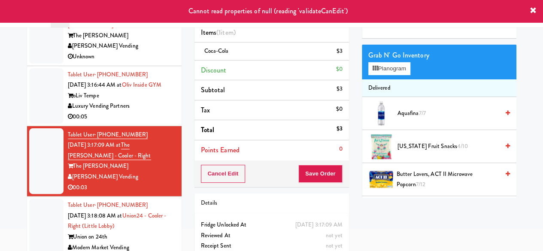
scroll to position [82, 0]
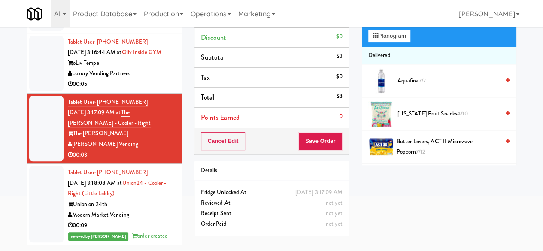
click at [145, 69] on div "Luxury Vending Partners" at bounding box center [121, 73] width 107 height 11
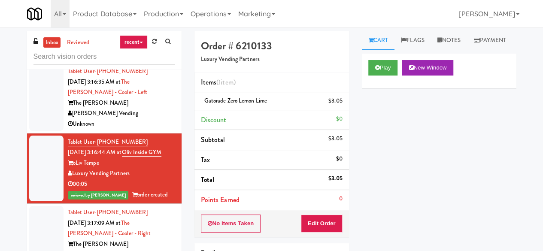
scroll to position [1612, 0]
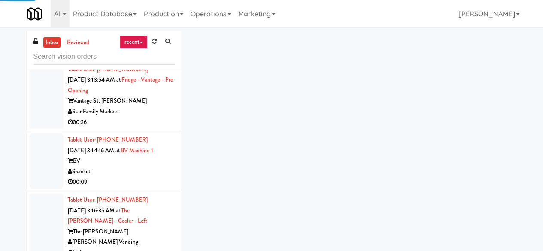
scroll to position [1569, 0]
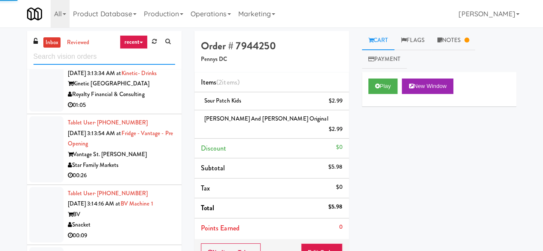
click at [112, 58] on input "text" at bounding box center [104, 57] width 142 height 16
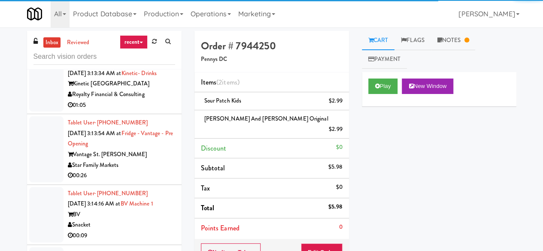
drag, startPoint x: 150, startPoint y: 122, endPoint x: 139, endPoint y: 121, distance: 10.8
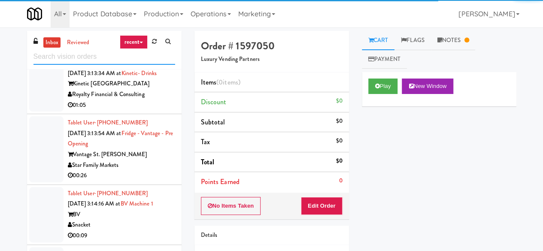
click at [93, 59] on input "text" at bounding box center [104, 57] width 142 height 16
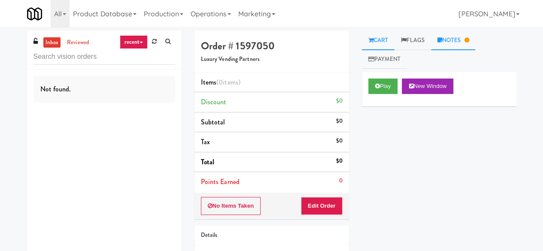
click at [446, 48] on link "Notes" at bounding box center [453, 40] width 45 height 19
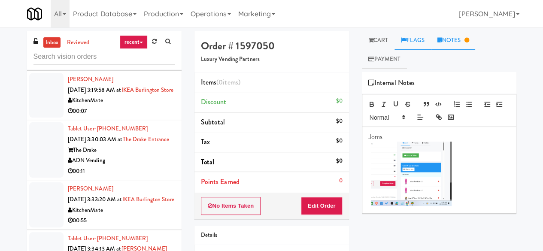
scroll to position [1602, 0]
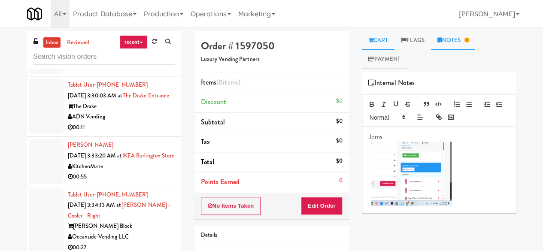
click at [381, 39] on link "Cart" at bounding box center [378, 40] width 33 height 19
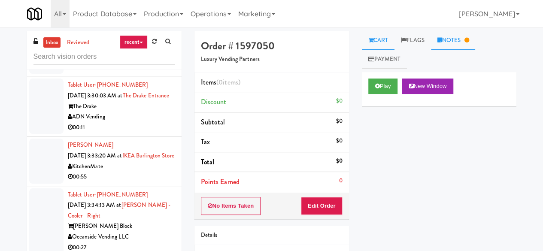
click at [439, 48] on link "Notes" at bounding box center [453, 40] width 45 height 19
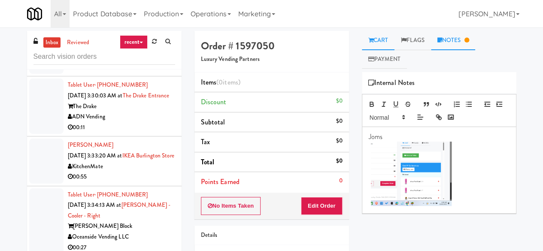
click at [383, 38] on link "Cart" at bounding box center [378, 40] width 33 height 19
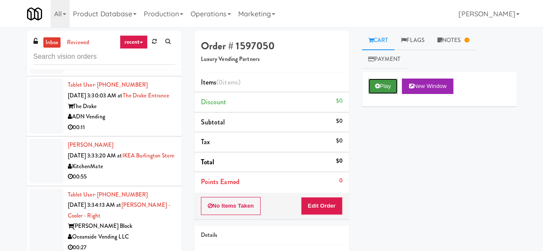
click at [380, 87] on button "Play" at bounding box center [383, 85] width 30 height 15
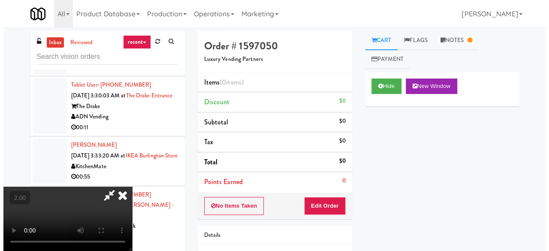
scroll to position [18, 0]
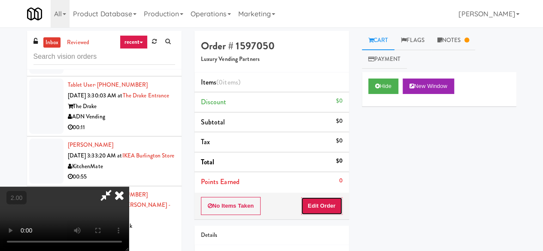
drag, startPoint x: 338, startPoint y: 200, endPoint x: 352, endPoint y: 186, distance: 20.0
click at [339, 200] on button "Edit Order" at bounding box center [322, 206] width 42 height 18
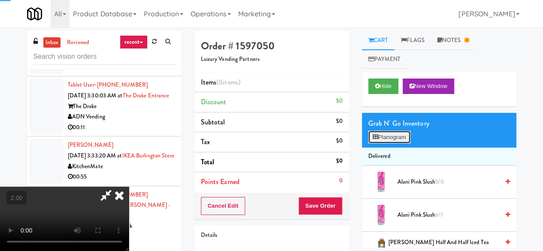
click at [377, 134] on icon at bounding box center [375, 137] width 6 height 6
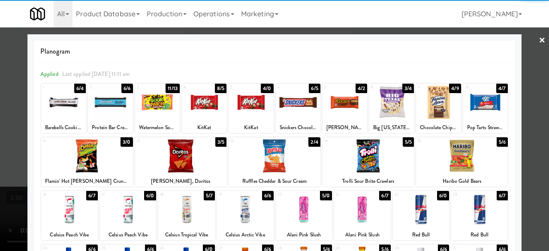
click at [57, 103] on div at bounding box center [63, 102] width 45 height 33
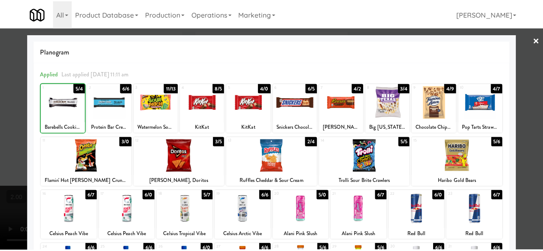
scroll to position [170, 0]
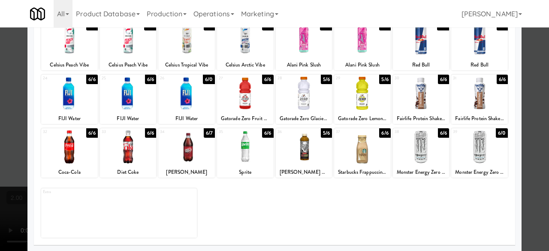
click at [245, 153] on div at bounding box center [245, 146] width 57 height 33
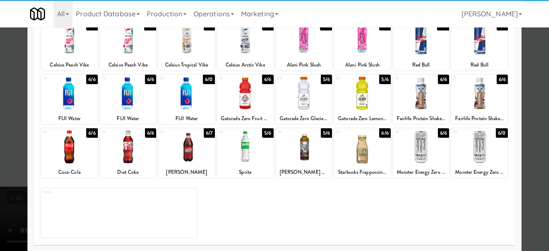
click at [528, 84] on div at bounding box center [274, 125] width 549 height 251
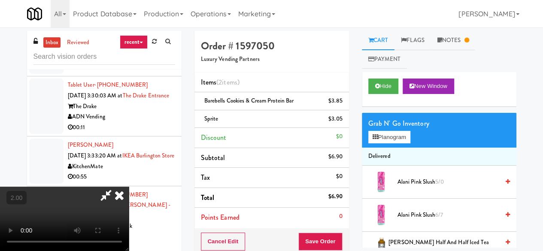
click at [116, 187] on icon at bounding box center [106, 195] width 20 height 17
click at [0, 0] on button "+" at bounding box center [0, 0] width 0 height 0
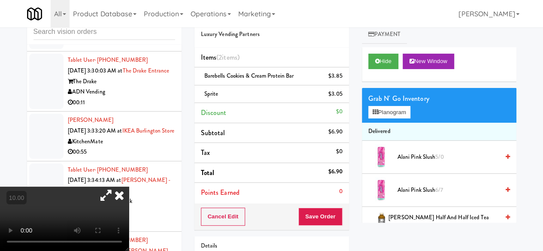
scroll to position [43, 0]
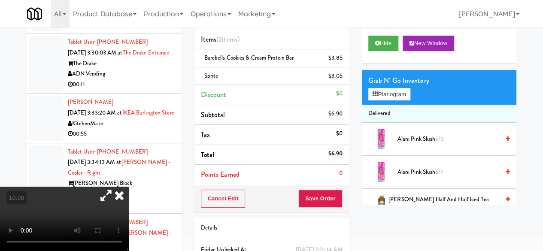
click at [129, 187] on icon at bounding box center [119, 195] width 19 height 17
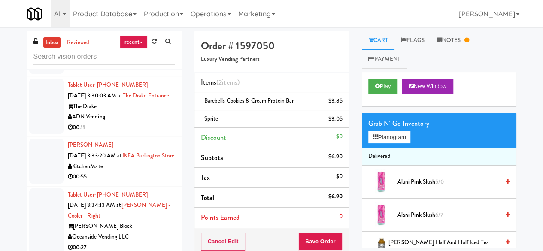
scroll to position [1473, 0]
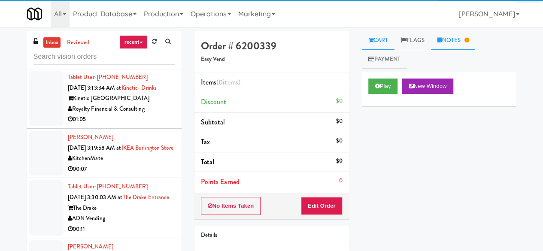
click at [452, 39] on link "Notes" at bounding box center [453, 40] width 45 height 19
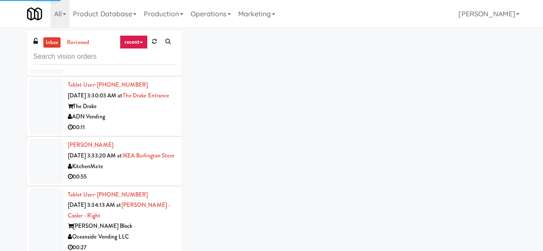
scroll to position [1602, 0]
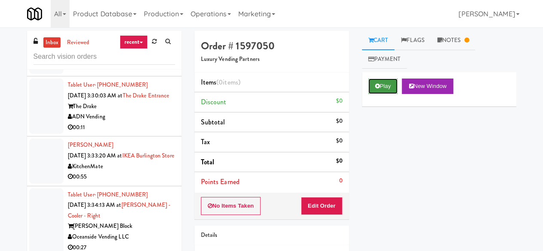
click at [383, 85] on button "Play" at bounding box center [383, 85] width 30 height 15
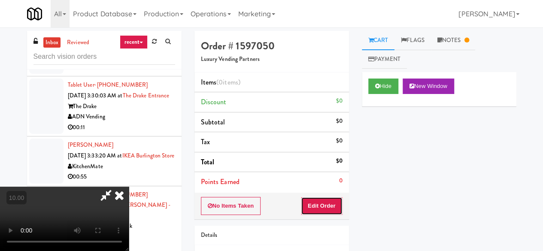
click at [335, 201] on button "Edit Order" at bounding box center [322, 206] width 42 height 18
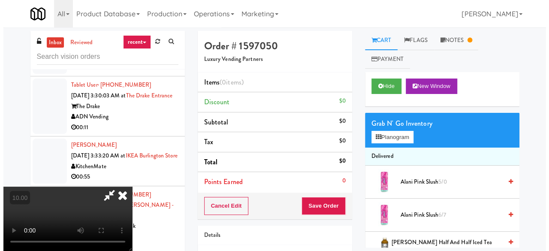
scroll to position [0, 0]
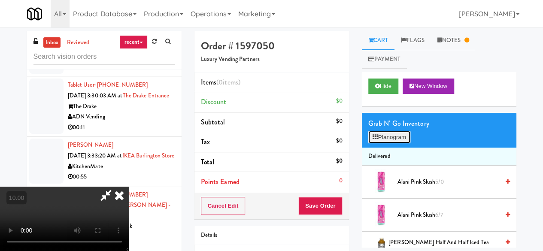
click at [389, 132] on button "Planogram" at bounding box center [389, 137] width 42 height 13
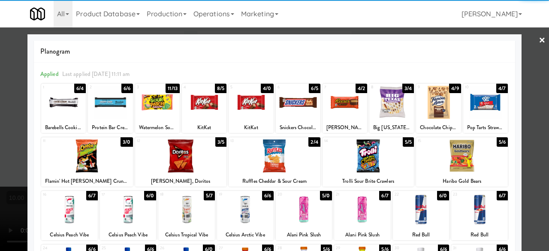
click at [55, 106] on div at bounding box center [63, 102] width 45 height 33
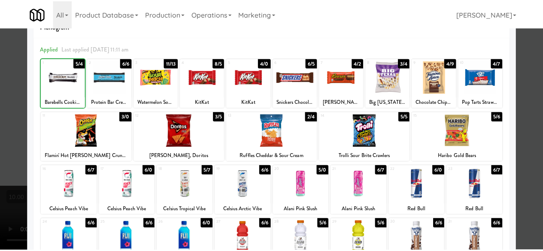
scroll to position [129, 0]
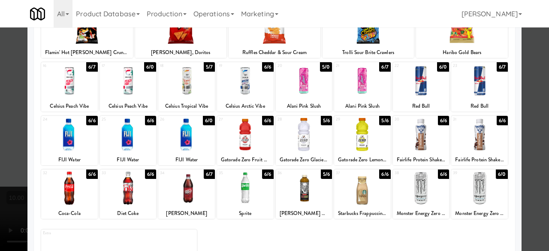
click at [246, 185] on div at bounding box center [245, 188] width 57 height 33
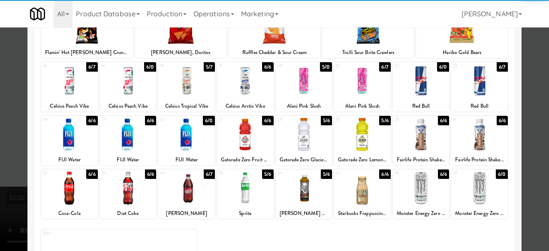
click at [527, 78] on div at bounding box center [274, 125] width 549 height 251
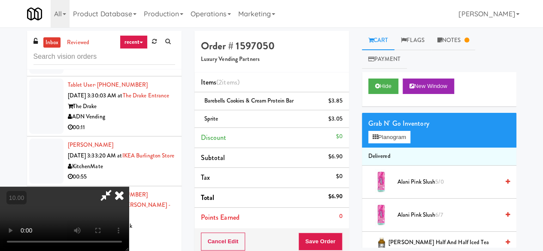
drag, startPoint x: 294, startPoint y: 33, endPoint x: 305, endPoint y: 33, distance: 11.6
click at [116, 187] on icon at bounding box center [106, 195] width 20 height 17
click at [470, 32] on link "Notes" at bounding box center [453, 40] width 45 height 19
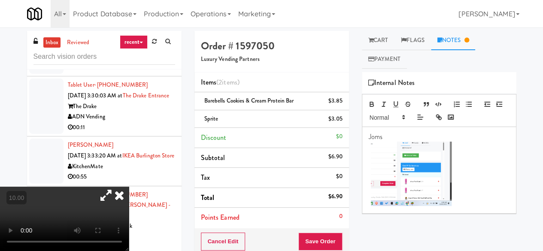
click at [468, 161] on p at bounding box center [438, 175] width 141 height 66
click at [129, 187] on icon at bounding box center [119, 195] width 19 height 17
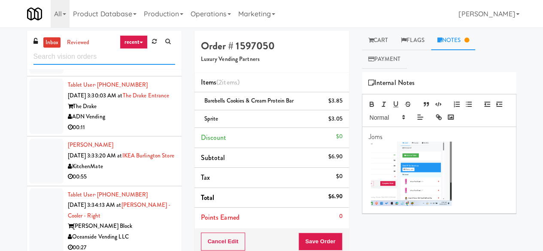
click at [70, 59] on input "text" at bounding box center [104, 57] width 142 height 16
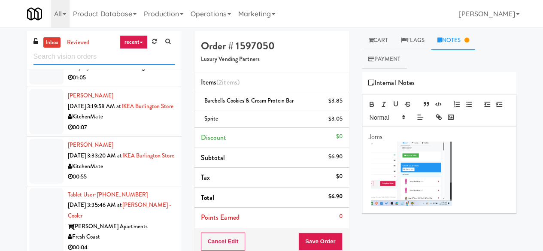
scroll to position [1722, 0]
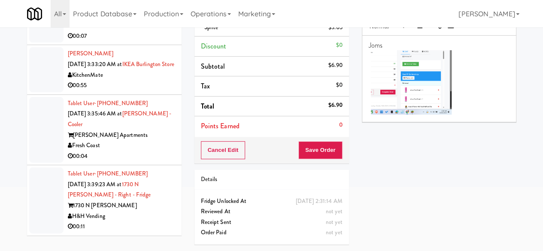
click at [137, 221] on div "00:11" at bounding box center [121, 226] width 107 height 11
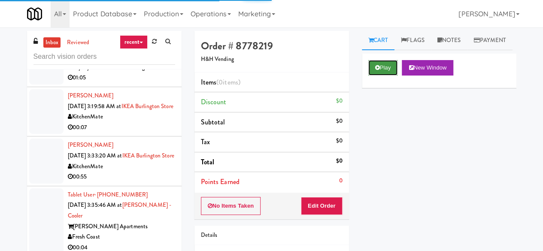
click at [395, 75] on button "Play" at bounding box center [383, 67] width 30 height 15
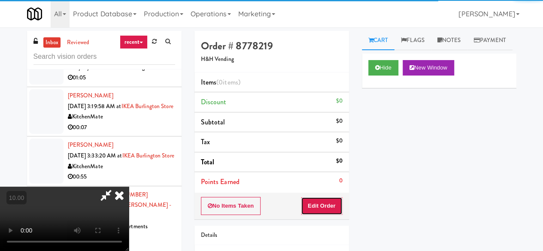
click at [320, 205] on button "Edit Order" at bounding box center [322, 206] width 42 height 18
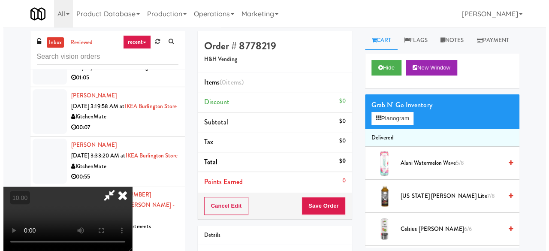
scroll to position [18, 0]
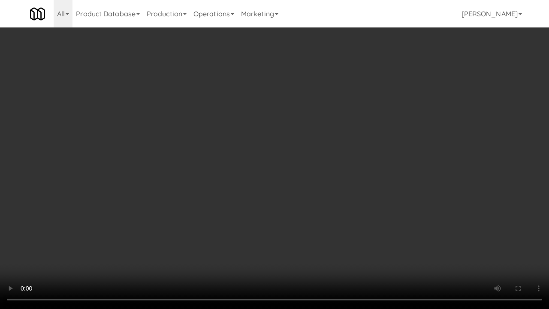
click at [310, 202] on video at bounding box center [274, 154] width 549 height 309
click at [399, 216] on video at bounding box center [274, 154] width 549 height 309
click at [275, 177] on video at bounding box center [274, 154] width 549 height 309
click at [275, 176] on video at bounding box center [274, 154] width 549 height 309
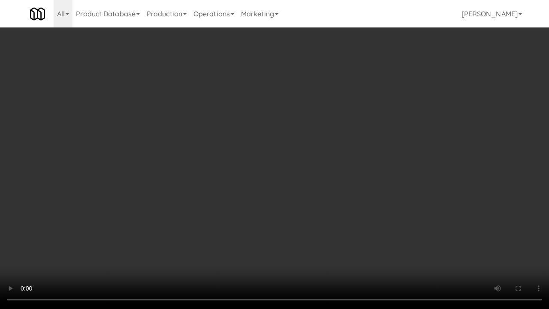
click at [265, 156] on video at bounding box center [274, 154] width 549 height 309
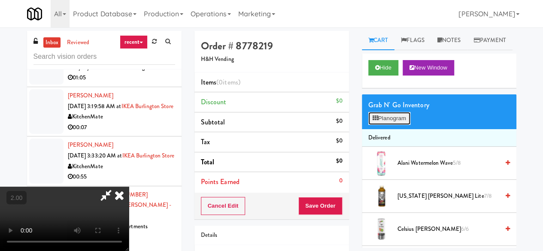
click at [393, 125] on button "Planogram" at bounding box center [389, 118] width 42 height 13
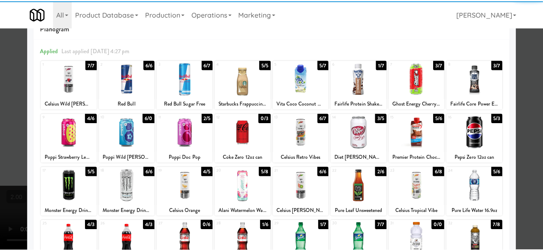
scroll to position [43, 0]
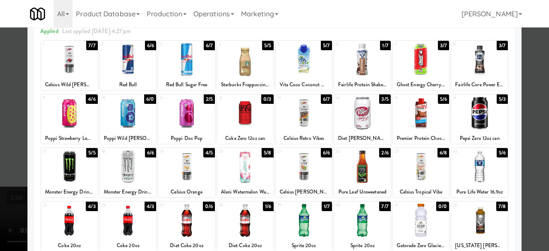
click at [301, 118] on div at bounding box center [304, 112] width 57 height 33
click at [525, 121] on div at bounding box center [274, 125] width 549 height 251
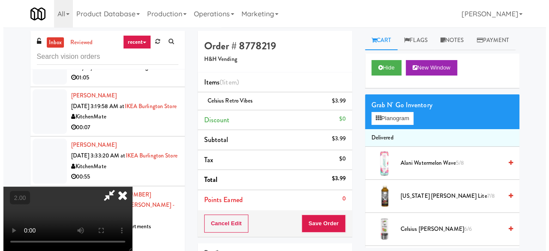
scroll to position [18, 0]
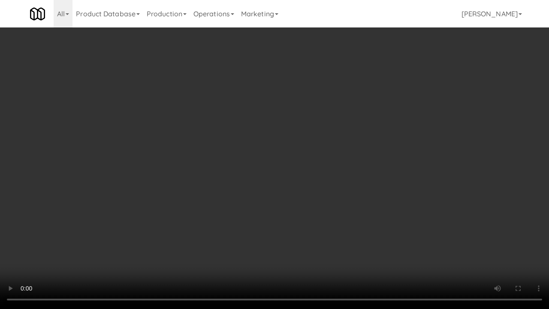
click at [369, 211] on video at bounding box center [274, 154] width 549 height 309
click at [350, 174] on video at bounding box center [274, 154] width 549 height 309
drag, startPoint x: 349, startPoint y: 173, endPoint x: 380, endPoint y: 174, distance: 31.3
click at [349, 172] on video at bounding box center [274, 154] width 549 height 309
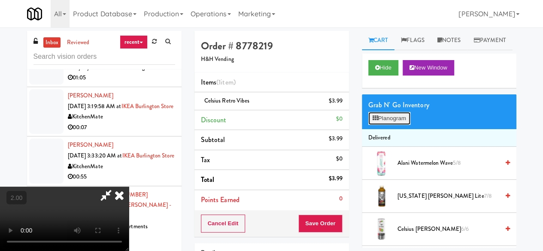
click at [402, 125] on button "Planogram" at bounding box center [389, 118] width 42 height 13
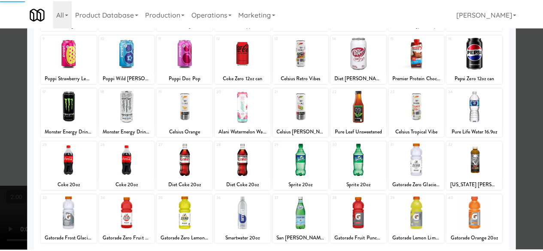
scroll to position [170, 0]
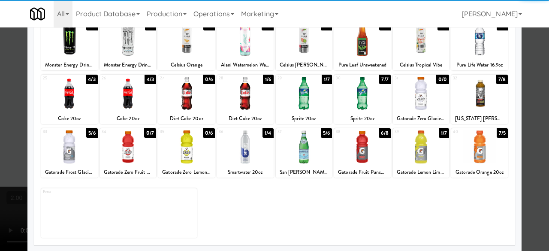
click at [471, 102] on div at bounding box center [479, 93] width 57 height 33
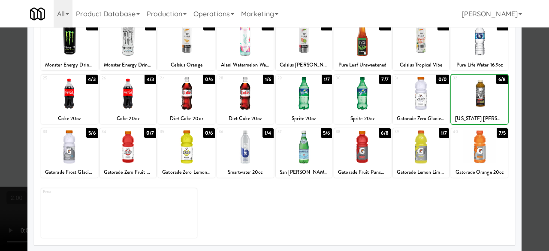
click at [536, 80] on div at bounding box center [274, 125] width 549 height 251
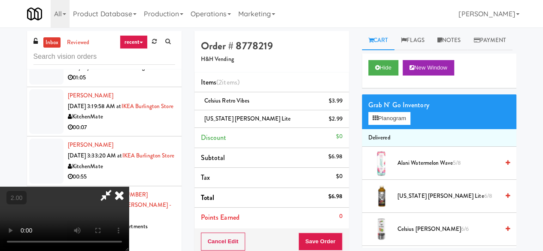
click at [116, 187] on icon at bounding box center [106, 195] width 20 height 17
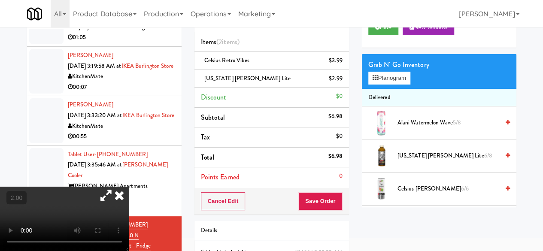
scroll to position [86, 0]
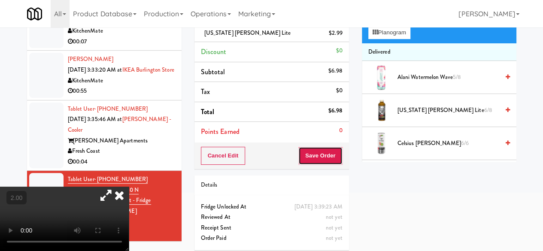
click at [326, 152] on button "Save Order" at bounding box center [320, 156] width 44 height 18
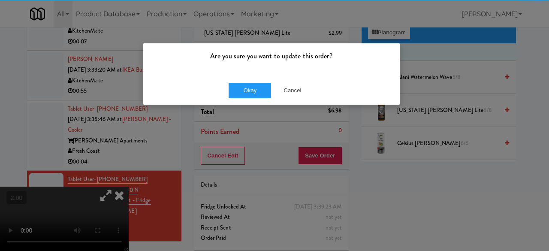
drag, startPoint x: 217, startPoint y: 54, endPoint x: 232, endPoint y: 77, distance: 27.0
click at [218, 55] on p "Are you sure you want to update this order?" at bounding box center [272, 56] width 244 height 13
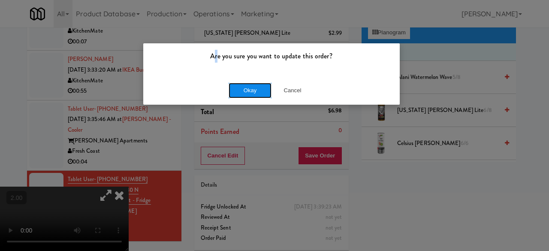
click at [245, 91] on button "Okay" at bounding box center [250, 90] width 43 height 15
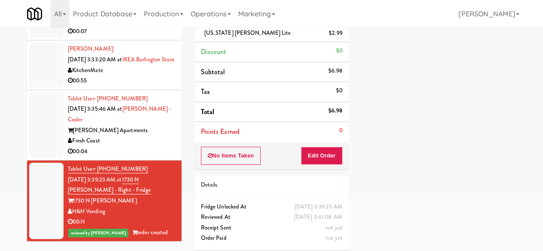
click at [132, 146] on div "Fresh Coast" at bounding box center [121, 141] width 107 height 11
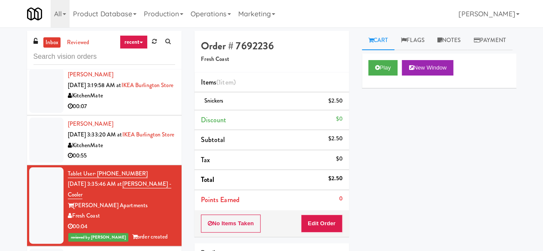
scroll to position [1722, 0]
click at [134, 161] on div "00:55" at bounding box center [121, 156] width 107 height 11
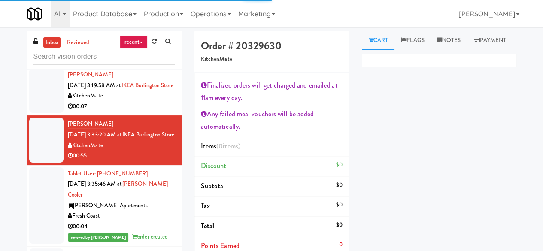
scroll to position [1637, 0]
click at [156, 101] on div "KitchenMate" at bounding box center [121, 95] width 107 height 11
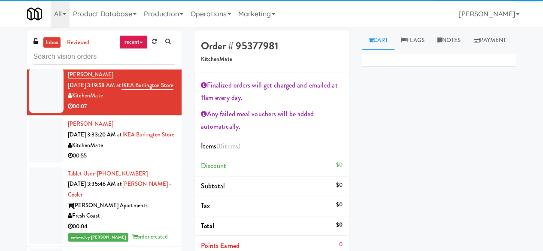
click at [158, 52] on div "Royalty Financial & Consulting" at bounding box center [121, 46] width 107 height 11
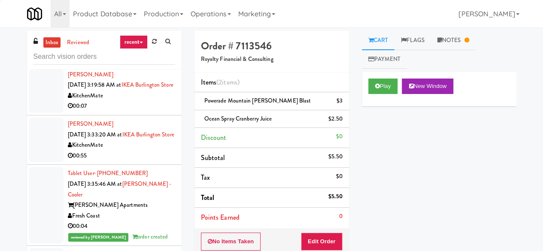
scroll to position [1551, 0]
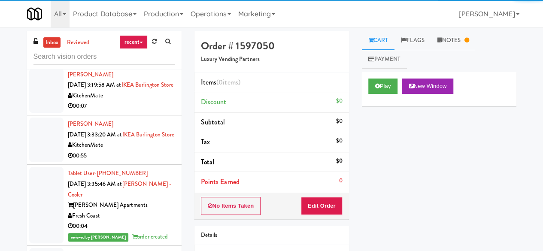
scroll to position [1465, 0]
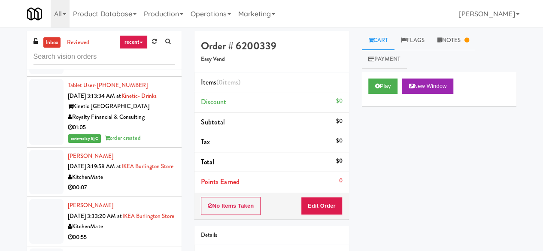
click at [445, 43] on link "Notes" at bounding box center [453, 40] width 45 height 19
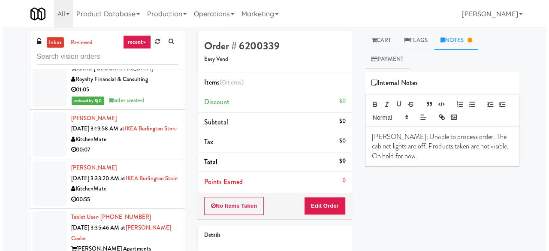
scroll to position [1551, 0]
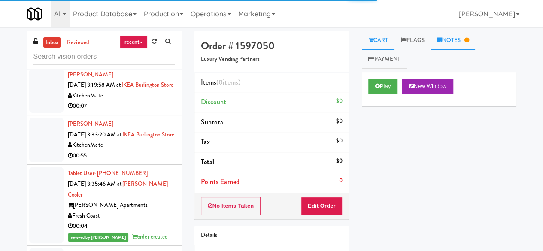
click at [456, 34] on link "Notes" at bounding box center [453, 40] width 45 height 19
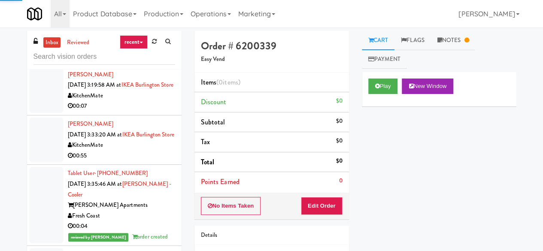
click at [316, 205] on button "Edit Order" at bounding box center [322, 206] width 42 height 18
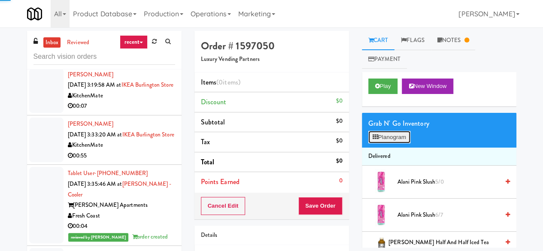
click at [389, 139] on button "Planogram" at bounding box center [389, 137] width 42 height 13
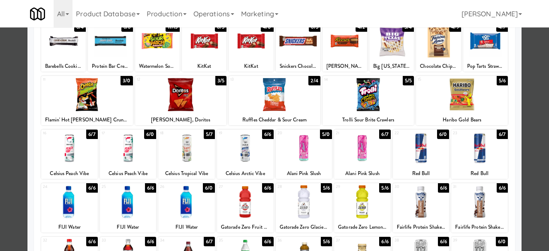
scroll to position [43, 0]
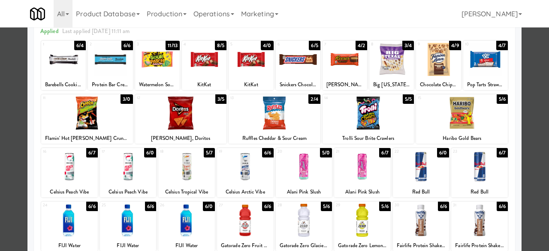
click at [67, 66] on div at bounding box center [63, 59] width 45 height 33
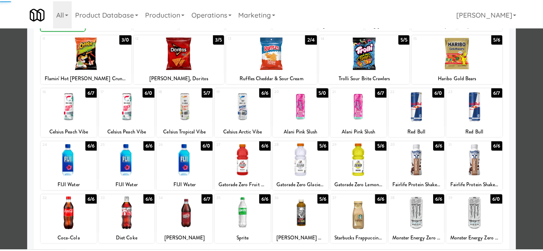
scroll to position [170, 0]
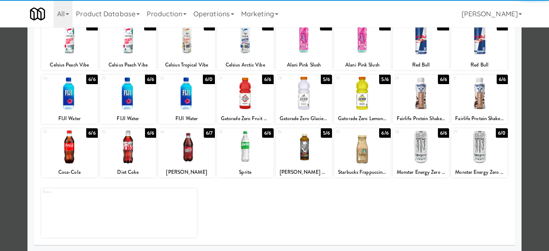
drag, startPoint x: 265, startPoint y: 158, endPoint x: 256, endPoint y: 155, distance: 10.3
click at [263, 158] on div at bounding box center [245, 146] width 57 height 33
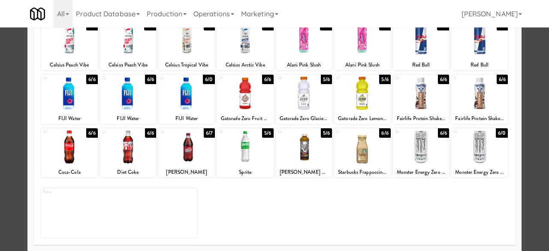
click at [530, 90] on div at bounding box center [274, 125] width 549 height 251
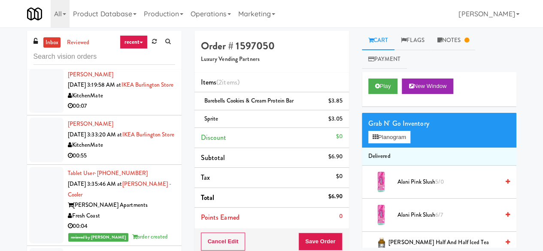
copy link "Oliv Inside GYM"
drag, startPoint x: 121, startPoint y: 127, endPoint x: 133, endPoint y: 127, distance: 12.0
copy div "Luxury Vending Partners"
drag, startPoint x: 134, startPoint y: 147, endPoint x: 130, endPoint y: 131, distance: 16.2
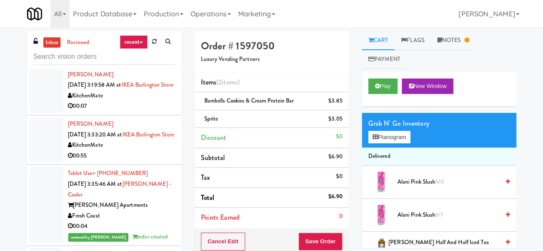
click at [389, 81] on button "Play" at bounding box center [383, 85] width 30 height 15
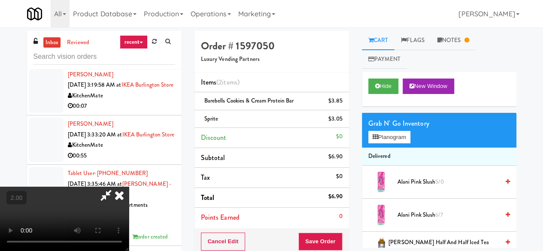
scroll to position [18, 0]
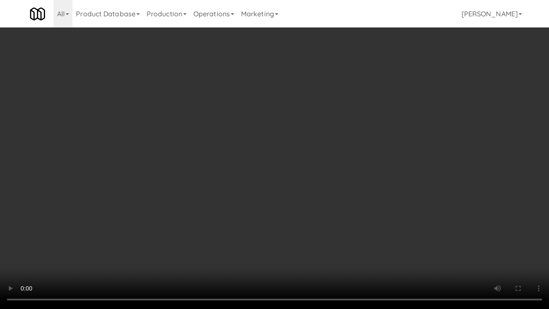
click at [428, 249] on video at bounding box center [274, 154] width 549 height 309
click at [381, 188] on video at bounding box center [274, 154] width 549 height 309
click at [363, 173] on video at bounding box center [274, 154] width 549 height 309
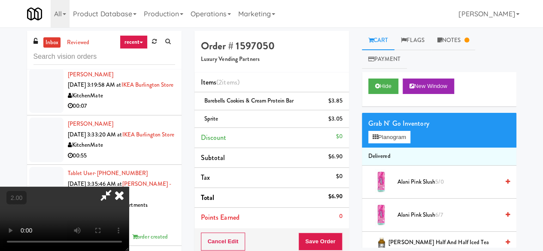
click at [129, 187] on video at bounding box center [64, 219] width 129 height 64
click at [399, 135] on button "Planogram" at bounding box center [389, 137] width 42 height 13
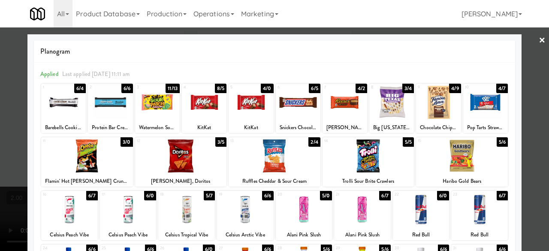
click at [104, 108] on div at bounding box center [110, 102] width 45 height 33
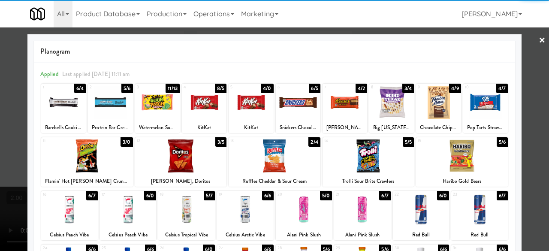
click at [539, 34] on link "×" at bounding box center [542, 40] width 7 height 27
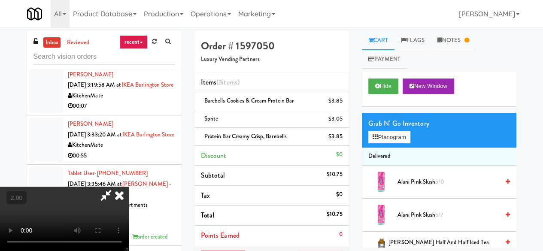
click at [116, 187] on icon at bounding box center [106, 195] width 20 height 17
click at [231, 136] on span "Protein Bar Creamy Crisp, Barebells" at bounding box center [245, 136] width 83 height 8
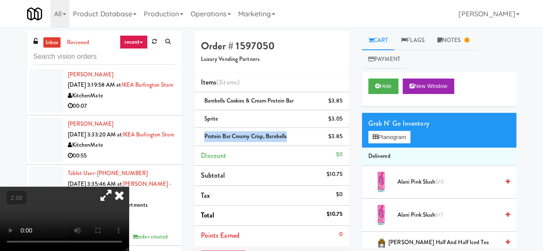
copy span "Protein Bar Creamy Crisp, Barebells"
click at [399, 145] on div "Grab N' Go Inventory Planogram" at bounding box center [439, 130] width 154 height 35
click at [399, 141] on button "Planogram" at bounding box center [389, 137] width 42 height 13
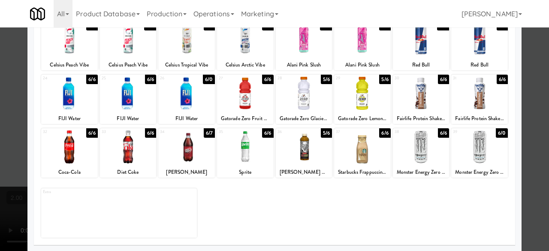
click at [142, 92] on div at bounding box center [128, 93] width 57 height 33
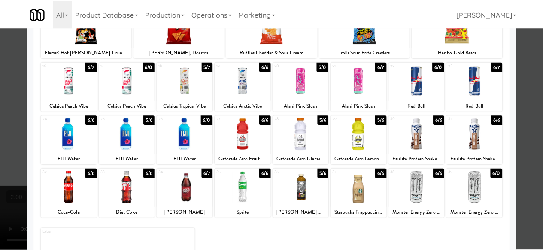
scroll to position [84, 0]
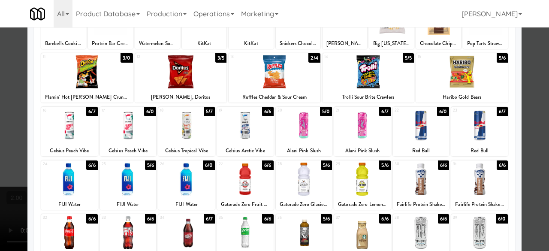
drag, startPoint x: 524, startPoint y: 69, endPoint x: 504, endPoint y: 73, distance: 20.6
click at [524, 69] on div at bounding box center [274, 125] width 549 height 251
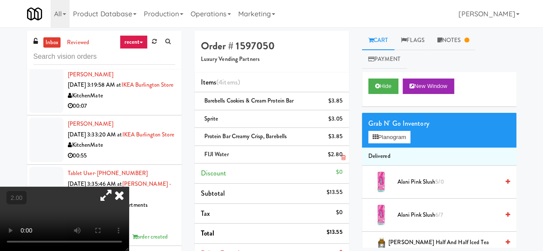
click at [230, 155] on div "FIJI Water $2.80" at bounding box center [272, 154] width 142 height 11
copy span "FIJI Water"
click at [467, 43] on link "Notes" at bounding box center [453, 40] width 45 height 19
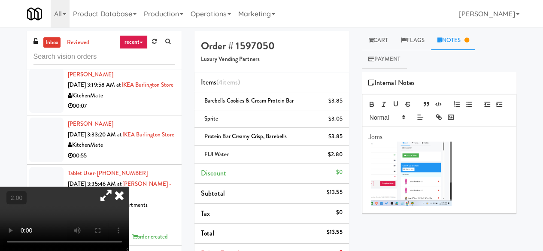
click at [473, 184] on p at bounding box center [438, 175] width 141 height 66
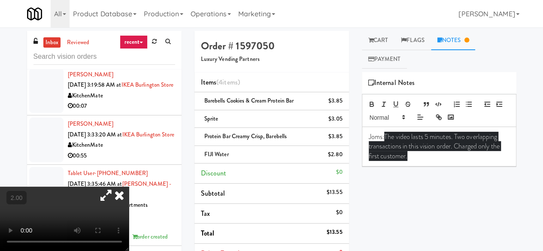
click at [455, 155] on p "Joms: The video lasts 5 minutes. Two overlapping transactions in this vision or…" at bounding box center [438, 146] width 141 height 29
click at [475, 166] on p at bounding box center [438, 165] width 141 height 9
click at [447, 161] on p at bounding box center [438, 165] width 141 height 9
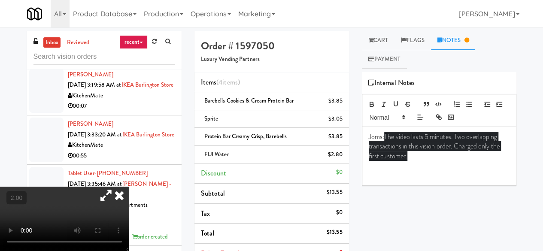
click at [443, 157] on p "Joms: The video lasts 5 minutes. Two overlapping transactions in this vision or…" at bounding box center [438, 146] width 141 height 29
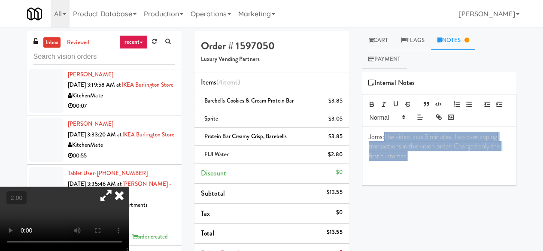
drag, startPoint x: 386, startPoint y: 137, endPoint x: 422, endPoint y: 154, distance: 40.3
click at [422, 154] on p "Joms: The video lasts 5 minutes. Two overlapping transactions in this vision or…" at bounding box center [438, 146] width 141 height 29
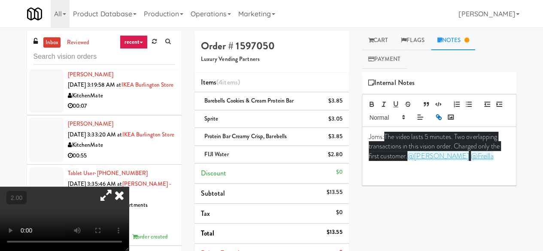
click at [477, 158] on p "Joms: The video lasts 5 minutes. Two overlapping transactions in this vision or…" at bounding box center [438, 146] width 141 height 29
click at [429, 162] on p at bounding box center [438, 165] width 141 height 9
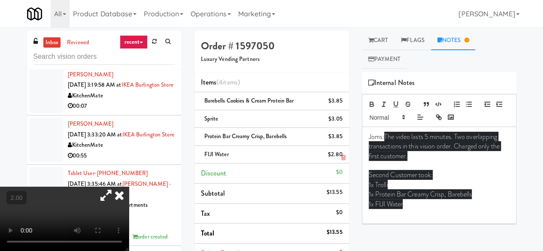
click at [342, 150] on li "FIJI Water $2.80" at bounding box center [271, 155] width 154 height 18
click at [339, 139] on link at bounding box center [341, 140] width 8 height 11
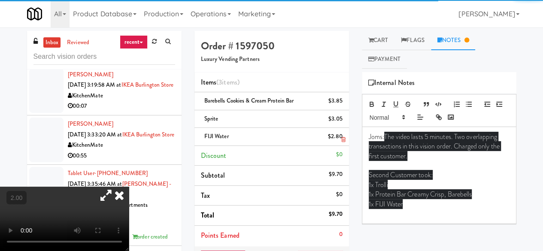
click at [338, 139] on link at bounding box center [341, 140] width 8 height 11
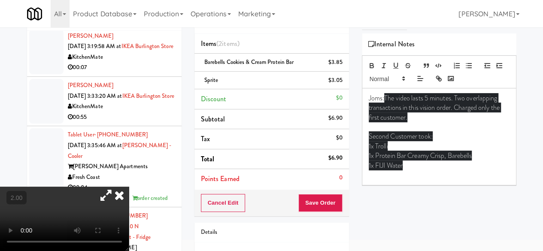
scroll to position [86, 0]
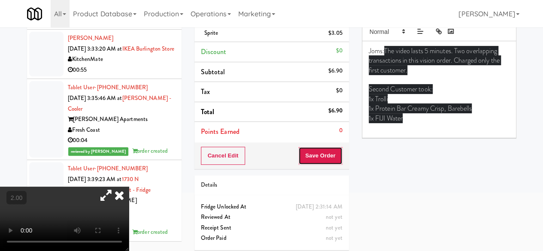
click at [321, 152] on button "Save Order" at bounding box center [320, 156] width 44 height 18
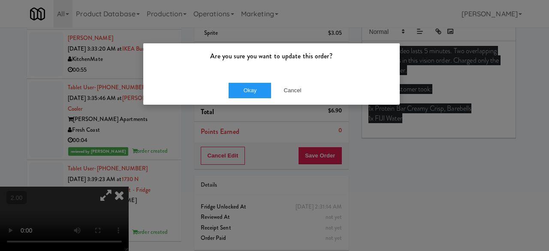
click at [240, 81] on div "Okay Cancel" at bounding box center [271, 90] width 256 height 29
click at [246, 84] on button "Okay" at bounding box center [250, 90] width 43 height 15
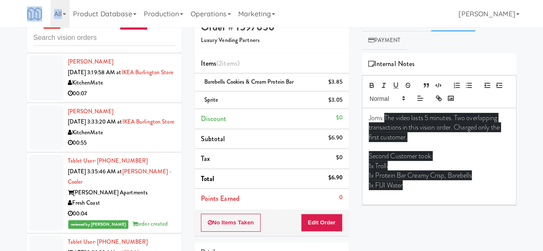
scroll to position [0, 0]
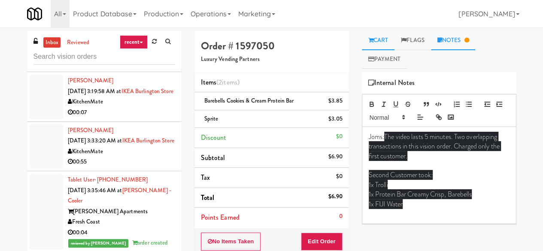
click at [382, 40] on link "Cart" at bounding box center [378, 40] width 33 height 19
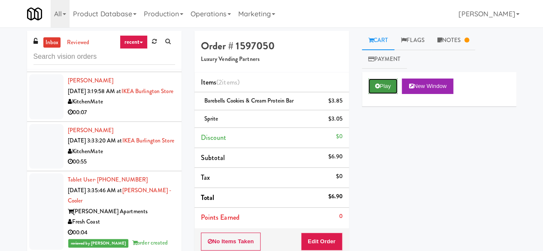
click at [376, 87] on icon at bounding box center [377, 86] width 5 height 6
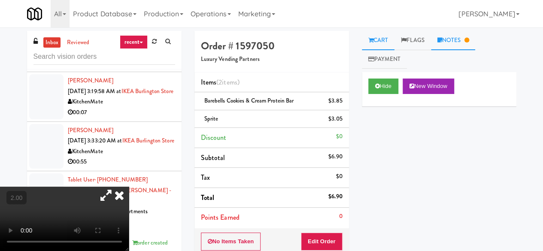
click at [475, 39] on link "Notes" at bounding box center [453, 40] width 45 height 19
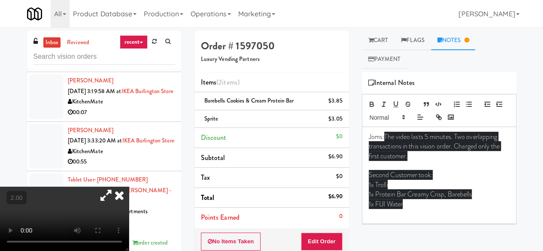
click at [129, 187] on icon at bounding box center [119, 195] width 19 height 17
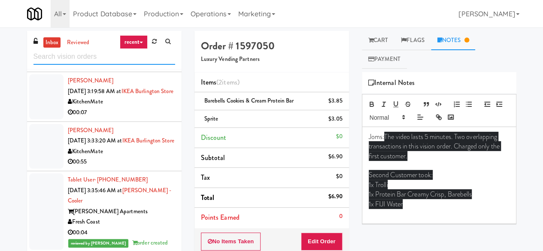
click at [128, 56] on input "text" at bounding box center [104, 57] width 142 height 16
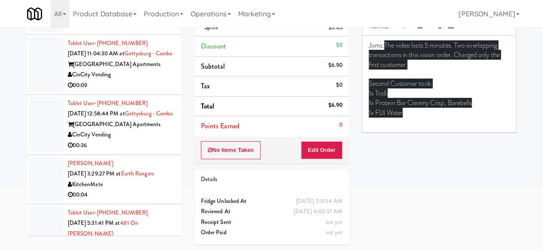
scroll to position [1451, 0]
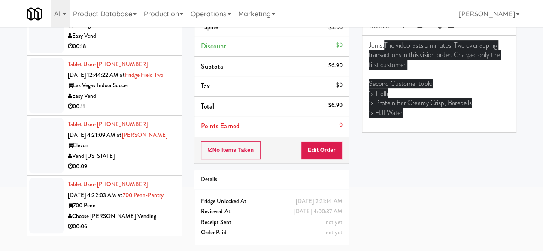
click at [149, 211] on div "Choose [PERSON_NAME] Vending" at bounding box center [121, 216] width 107 height 11
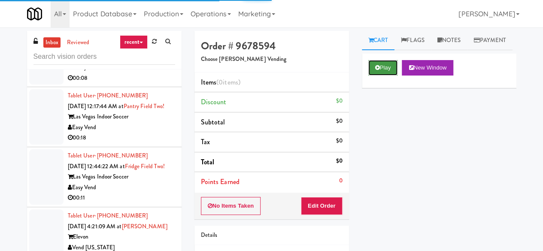
click at [381, 75] on button "Play" at bounding box center [383, 67] width 30 height 15
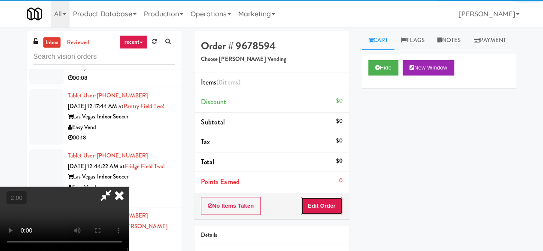
click at [326, 202] on button "Edit Order" at bounding box center [322, 206] width 42 height 18
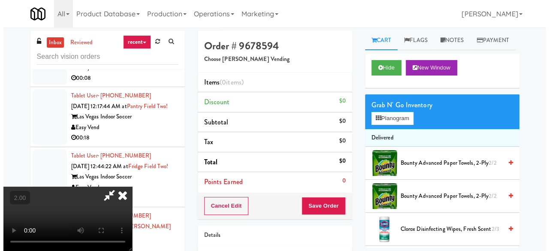
scroll to position [18, 0]
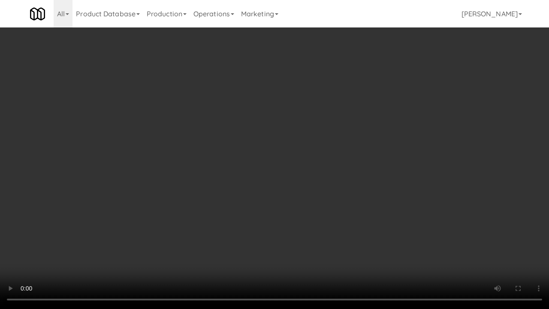
click at [314, 226] on video at bounding box center [274, 154] width 549 height 309
click at [298, 211] on video at bounding box center [274, 154] width 549 height 309
click at [293, 205] on video at bounding box center [274, 154] width 549 height 309
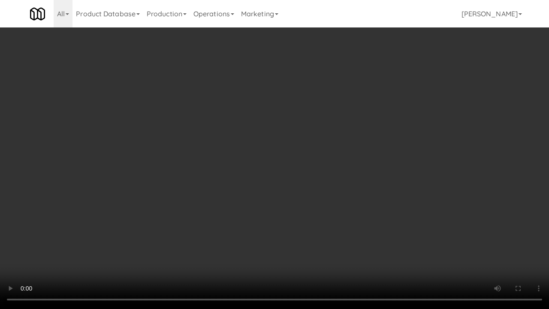
click at [310, 195] on video at bounding box center [274, 154] width 549 height 309
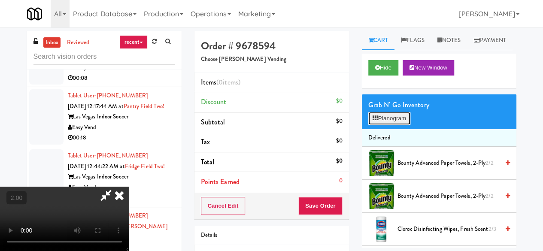
click at [400, 125] on button "Planogram" at bounding box center [389, 118] width 42 height 13
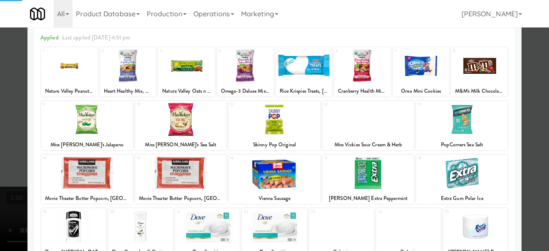
scroll to position [86, 0]
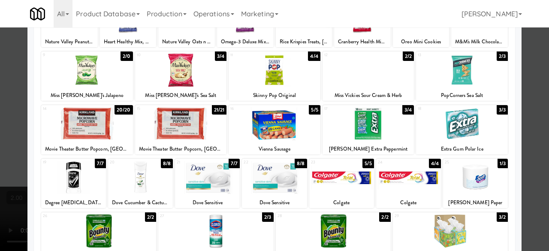
click at [457, 118] on div at bounding box center [462, 123] width 92 height 33
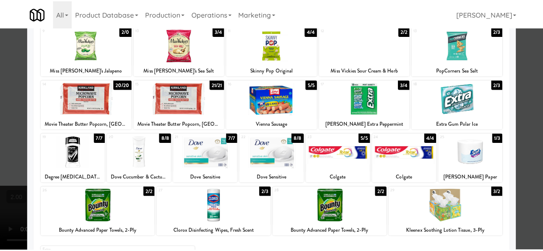
scroll to position [129, 0]
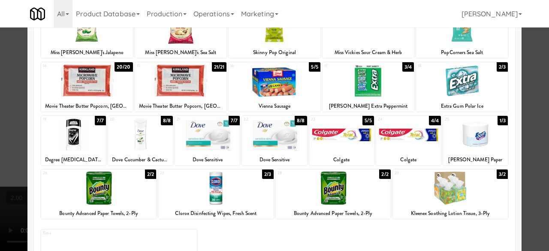
click at [533, 87] on div at bounding box center [274, 125] width 549 height 251
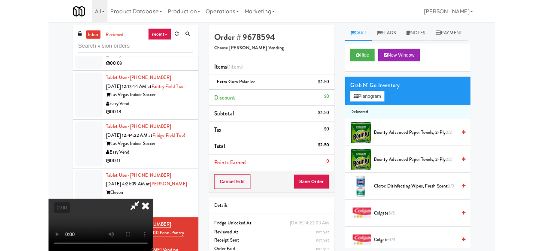
scroll to position [18, 0]
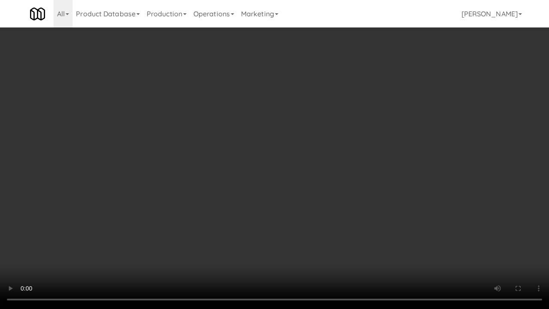
click at [346, 207] on video at bounding box center [274, 154] width 549 height 309
click at [319, 174] on video at bounding box center [274, 154] width 549 height 309
click at [298, 169] on video at bounding box center [274, 154] width 549 height 309
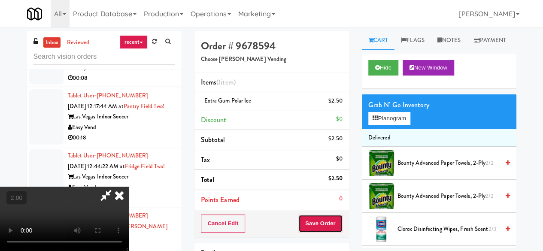
click at [328, 218] on button "Save Order" at bounding box center [320, 223] width 44 height 18
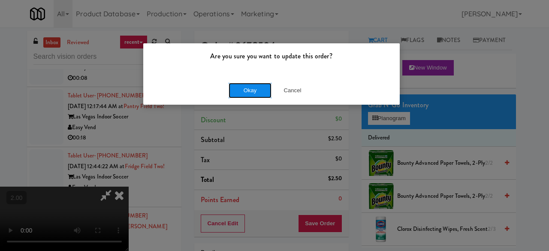
click at [245, 90] on button "Okay" at bounding box center [250, 90] width 43 height 15
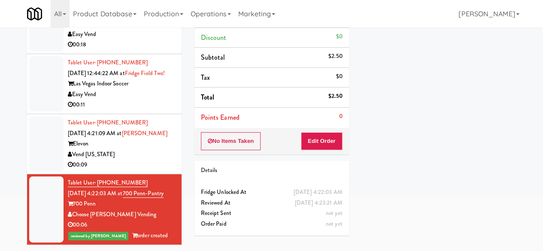
scroll to position [1451, 0]
click at [141, 156] on div "Vend [US_STATE]" at bounding box center [121, 154] width 107 height 11
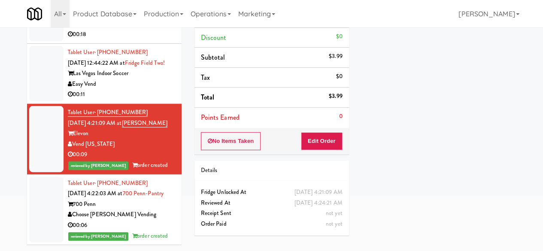
scroll to position [1472, 0]
click at [143, 89] on div "00:11" at bounding box center [121, 94] width 107 height 11
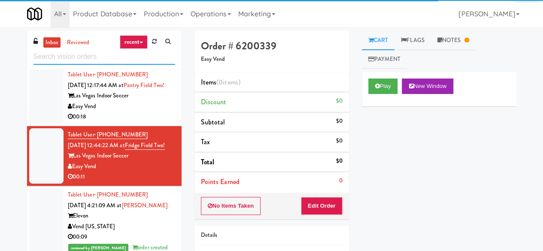
click at [134, 61] on input "text" at bounding box center [104, 57] width 142 height 16
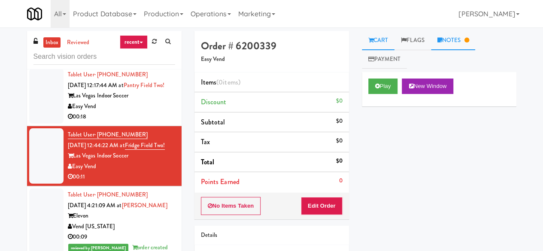
click at [447, 41] on link "Notes" at bounding box center [453, 40] width 45 height 19
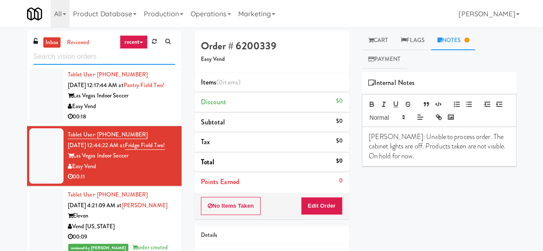
click at [88, 57] on input "text" at bounding box center [104, 57] width 142 height 16
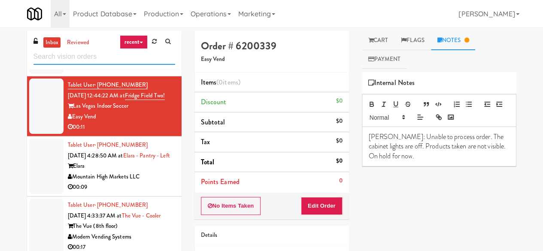
click at [107, 55] on input "text" at bounding box center [104, 57] width 142 height 16
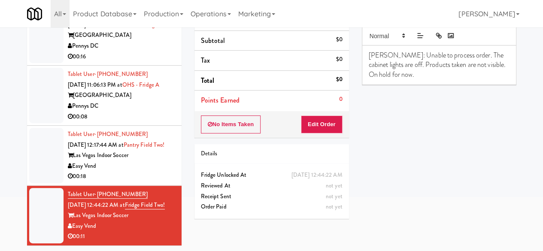
click at [140, 150] on div "Las Vegas Indoor Soccer" at bounding box center [121, 155] width 107 height 11
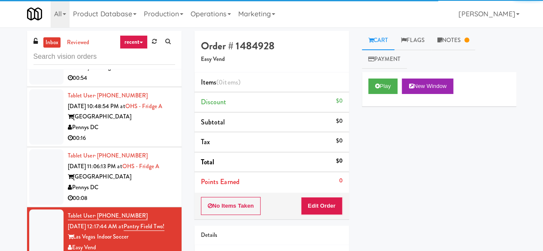
click at [131, 182] on div "Pennys DC" at bounding box center [121, 187] width 107 height 11
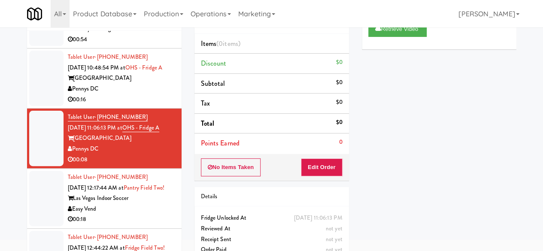
scroll to position [81, 0]
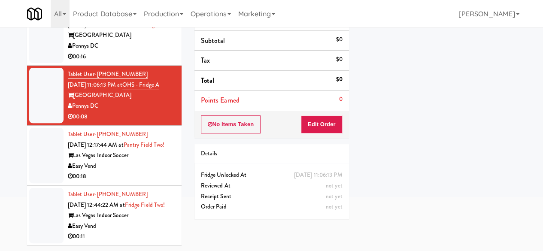
click at [148, 172] on div "Easy Vend" at bounding box center [121, 166] width 107 height 11
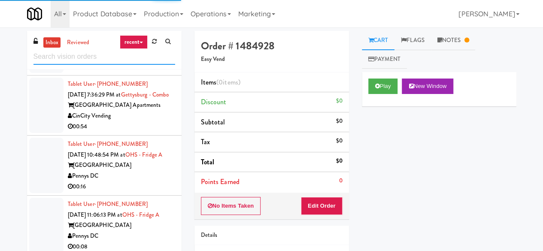
click at [115, 57] on input "text" at bounding box center [104, 57] width 142 height 16
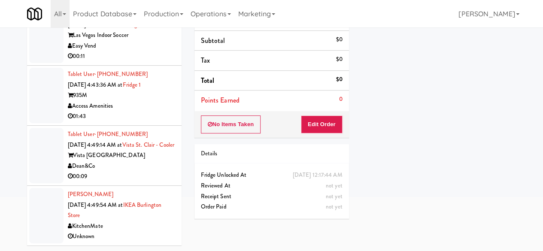
scroll to position [1510, 0]
click at [141, 168] on div "Dean&Co" at bounding box center [121, 166] width 107 height 11
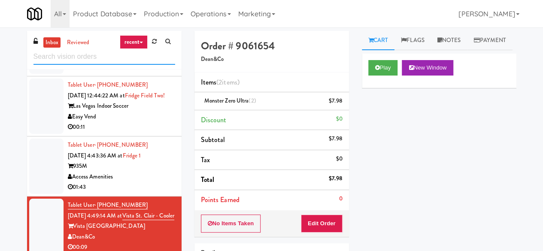
click at [123, 61] on input "text" at bounding box center [104, 57] width 142 height 16
click at [150, 166] on div "935M" at bounding box center [121, 166] width 107 height 11
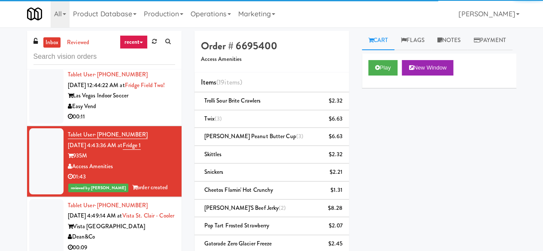
click at [119, 101] on div "Las Vegas Indoor Soccer" at bounding box center [121, 95] width 107 height 11
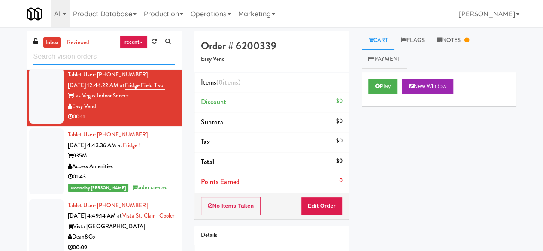
click at [86, 63] on input "text" at bounding box center [104, 57] width 142 height 16
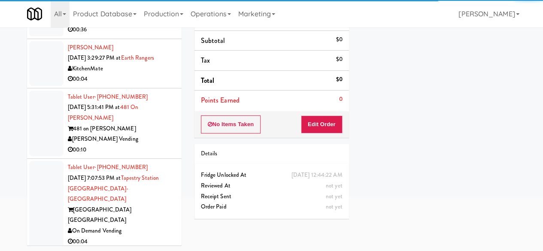
scroll to position [1462, 0]
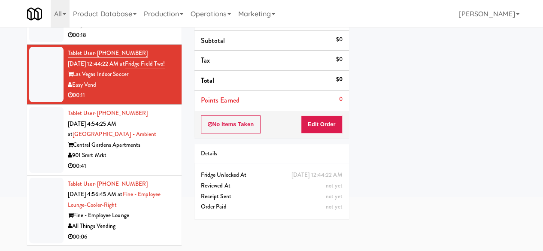
click at [160, 232] on div "00:06" at bounding box center [121, 237] width 107 height 11
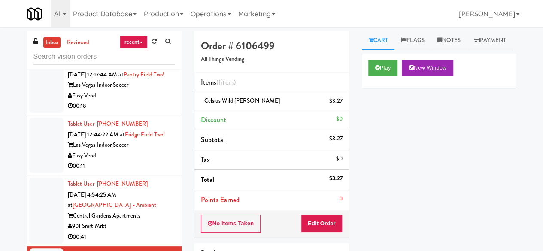
click at [136, 161] on div "Easy Vend" at bounding box center [121, 156] width 107 height 11
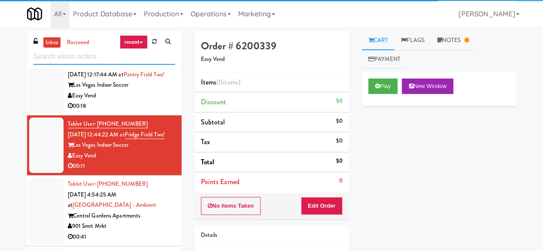
click at [122, 59] on input "text" at bounding box center [104, 57] width 142 height 16
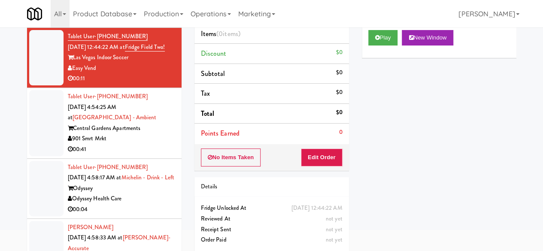
scroll to position [81, 0]
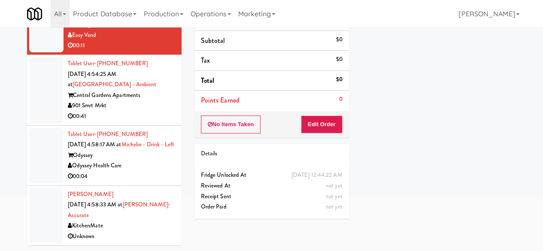
click at [143, 170] on div "Odyssey Health Care" at bounding box center [121, 165] width 107 height 11
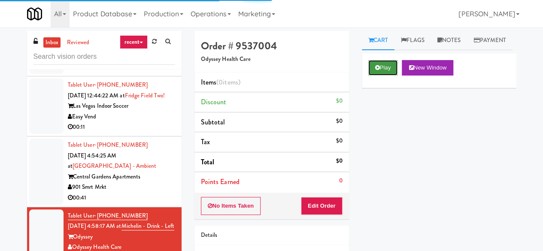
click at [376, 70] on icon at bounding box center [377, 68] width 5 height 6
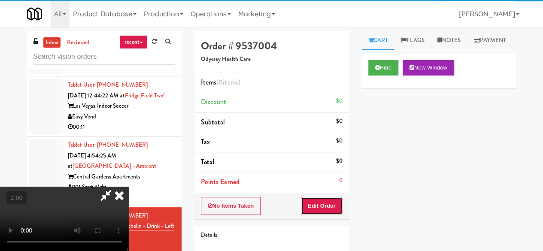
click at [323, 204] on button "Edit Order" at bounding box center [322, 206] width 42 height 18
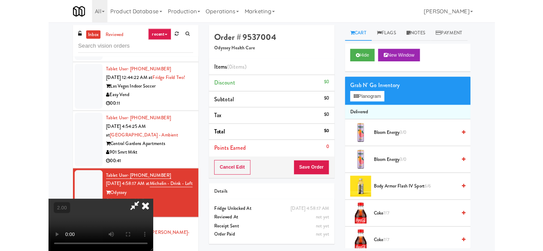
scroll to position [18, 0]
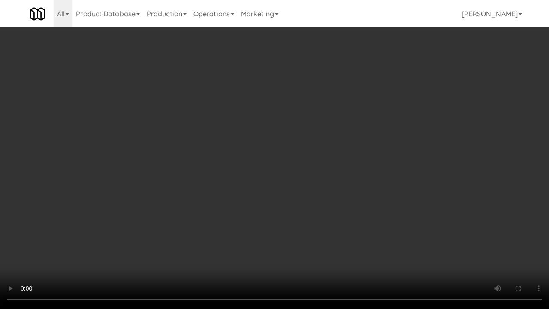
click at [306, 211] on video at bounding box center [274, 154] width 549 height 309
click at [320, 190] on video at bounding box center [274, 154] width 549 height 309
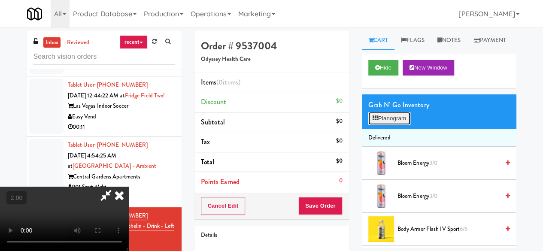
click at [381, 125] on button "Planogram" at bounding box center [389, 118] width 42 height 13
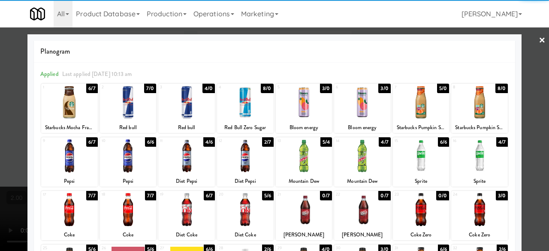
drag, startPoint x: 184, startPoint y: 110, endPoint x: 419, endPoint y: 127, distance: 235.7
click at [185, 111] on div at bounding box center [186, 102] width 57 height 33
click at [526, 72] on div at bounding box center [274, 125] width 549 height 251
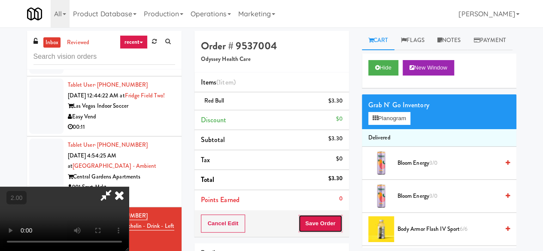
click at [326, 220] on button "Save Order" at bounding box center [320, 223] width 44 height 18
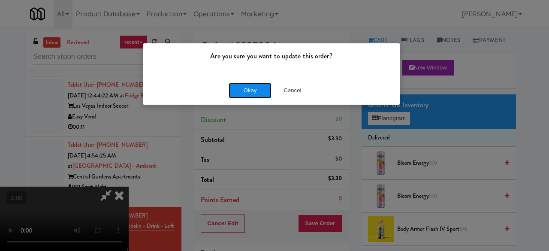
click at [241, 87] on button "Okay" at bounding box center [250, 90] width 43 height 15
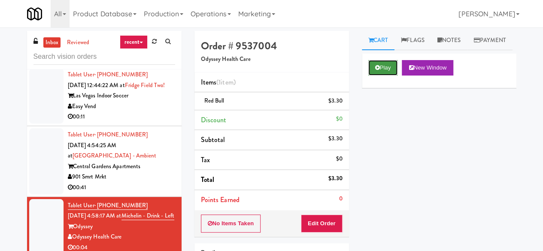
click at [388, 75] on button "Play" at bounding box center [383, 67] width 30 height 15
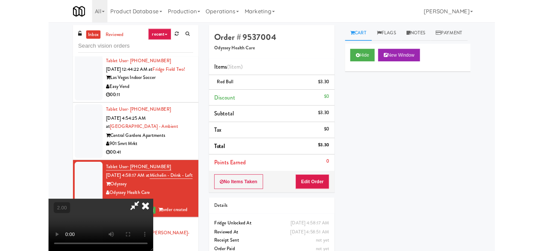
scroll to position [18, 0]
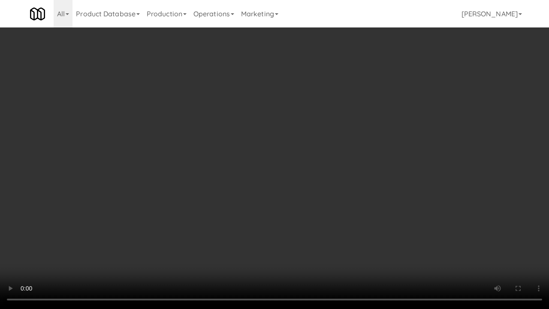
click at [247, 127] on video at bounding box center [274, 154] width 549 height 309
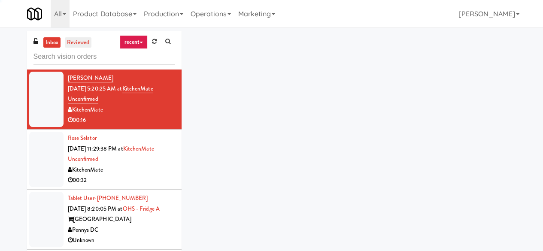
click at [85, 45] on link "reviewed" at bounding box center [78, 42] width 27 height 11
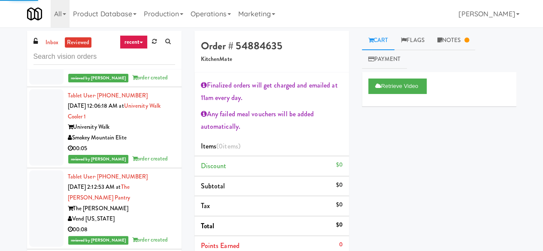
scroll to position [2930, 0]
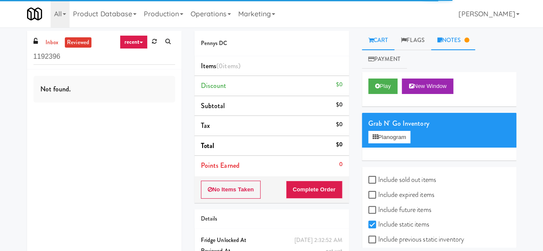
click at [461, 37] on link "Notes" at bounding box center [453, 40] width 45 height 19
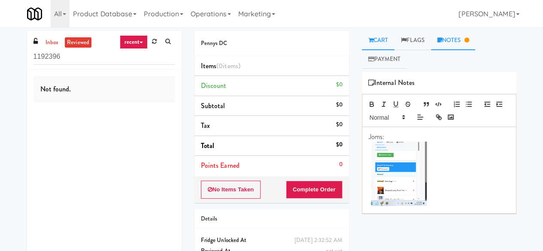
click at [377, 36] on link "Cart" at bounding box center [378, 40] width 33 height 19
